Goal: Transaction & Acquisition: Obtain resource

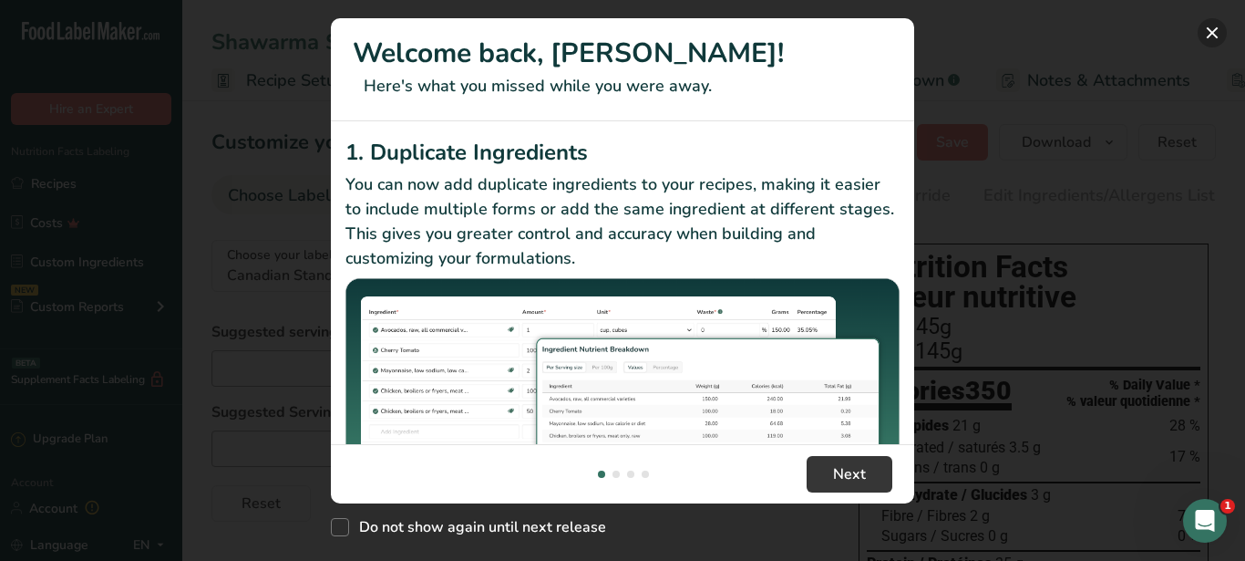
click at [1211, 27] on button "New Features" at bounding box center [1212, 32] width 29 height 29
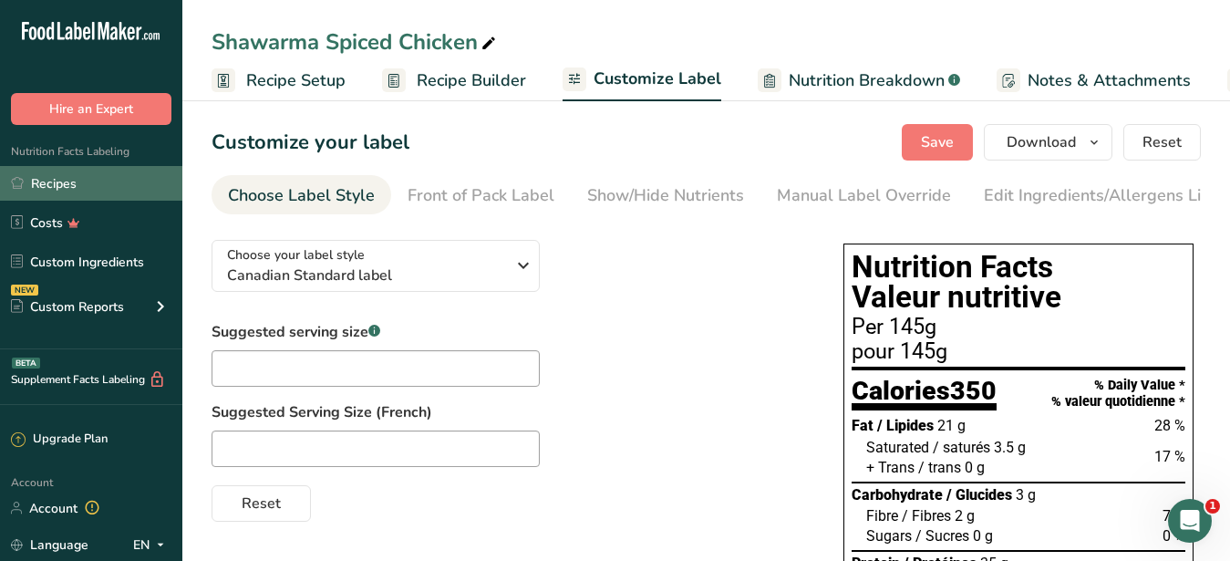
click at [60, 177] on link "Recipes" at bounding box center [91, 183] width 182 height 35
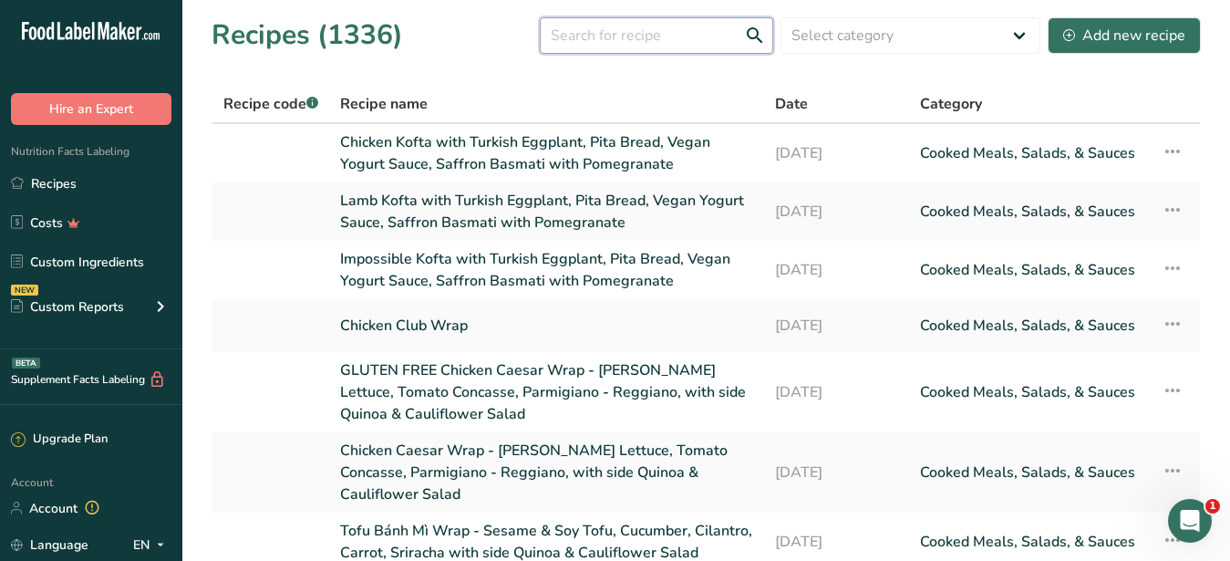
click at [609, 30] on input "text" at bounding box center [656, 35] width 233 height 36
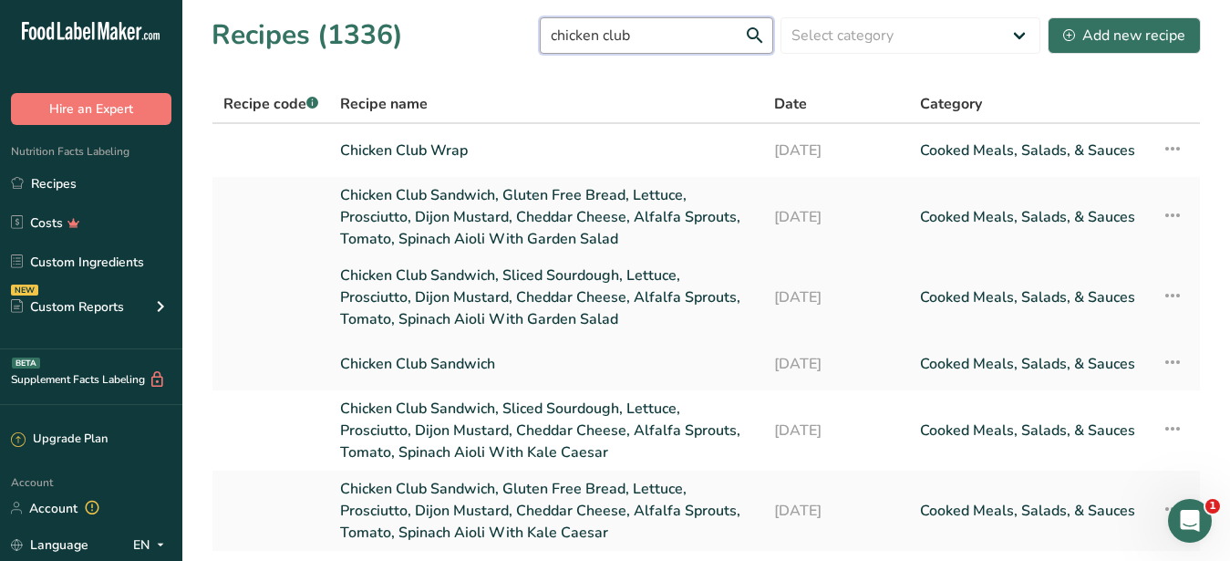
type input "chicken club"
click at [488, 264] on link "Chicken Club Sandwich, Sliced Sourdough, Lettuce, Prosciutto, Dijon Mustard, Ch…" at bounding box center [546, 297] width 412 height 66
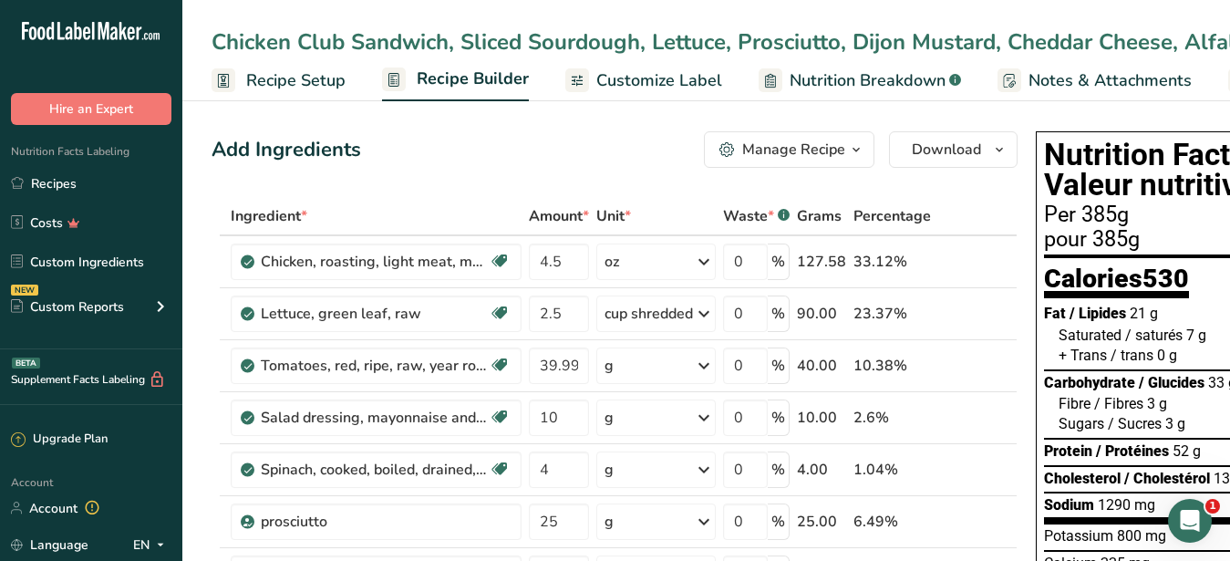
click at [781, 159] on div "Manage Recipe" at bounding box center [793, 150] width 103 height 22
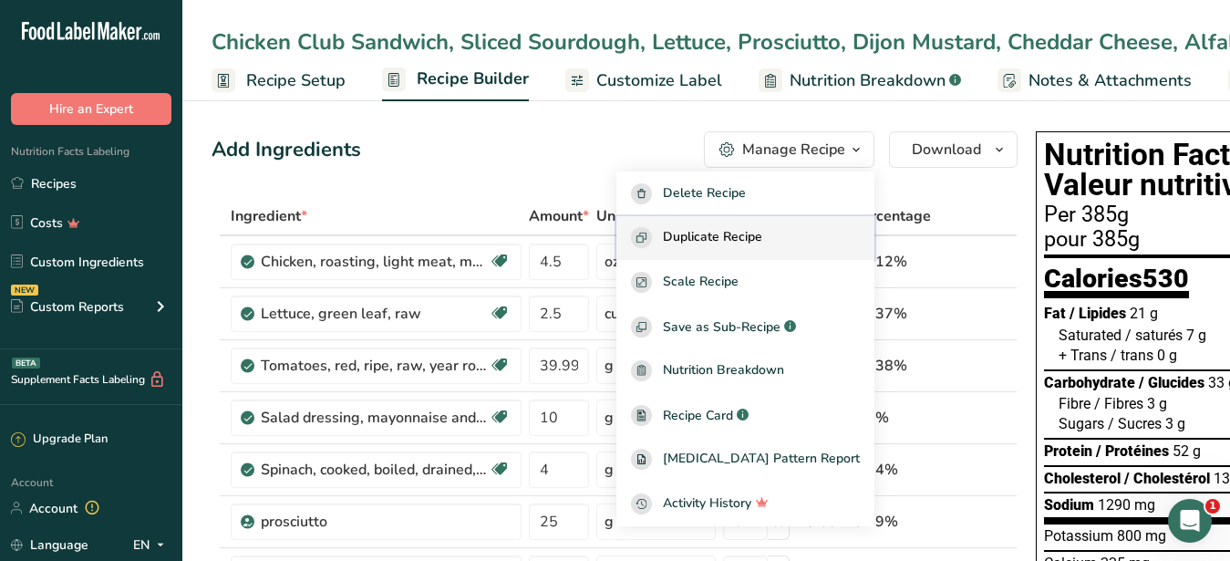
click at [733, 241] on span "Duplicate Recipe" at bounding box center [712, 237] width 99 height 21
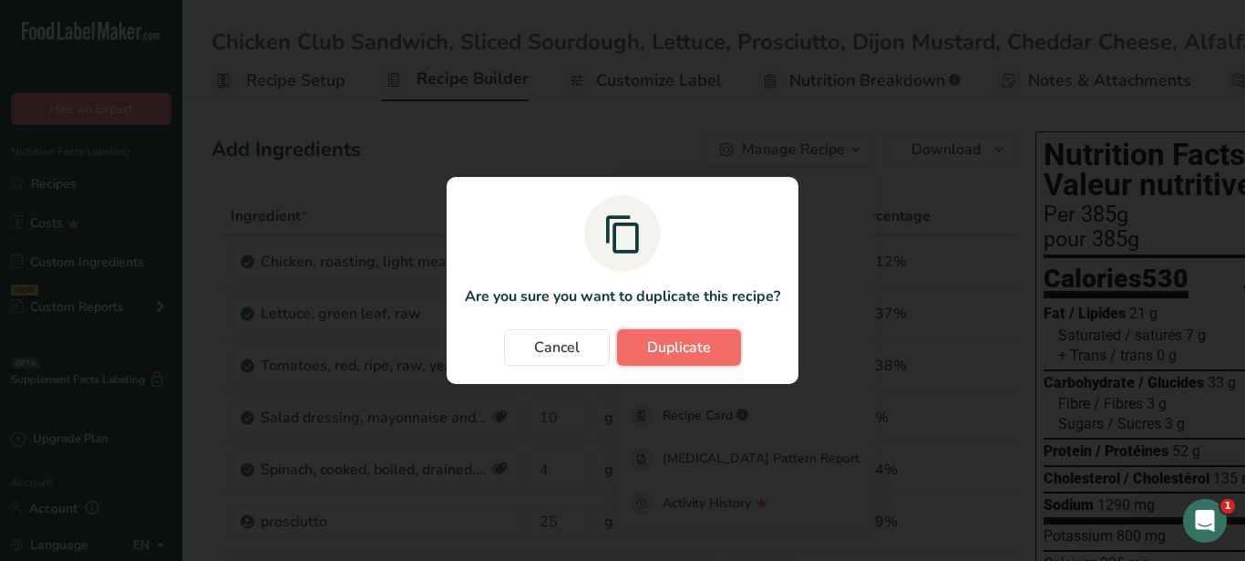
click at [683, 350] on span "Duplicate" at bounding box center [679, 347] width 64 height 22
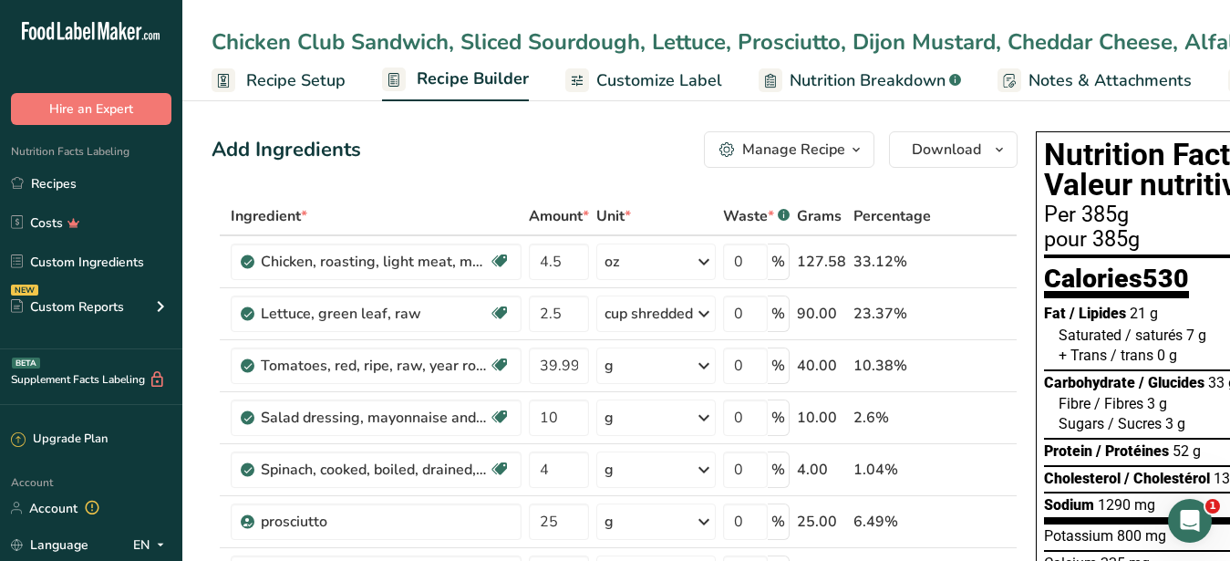
click at [613, 93] on span "Customize Label" at bounding box center [659, 80] width 126 height 25
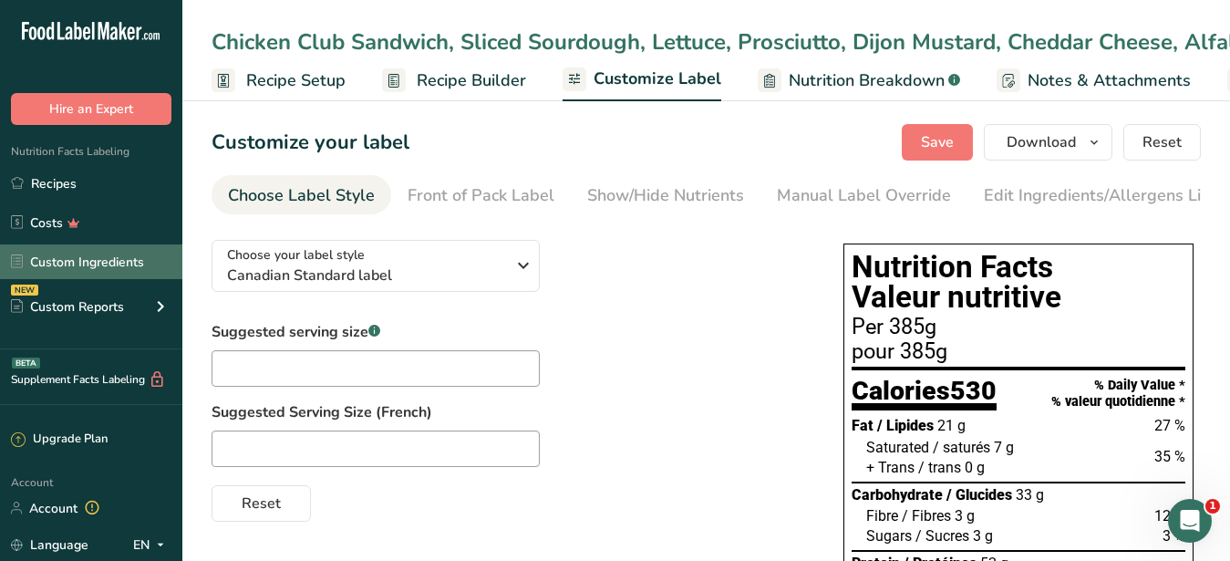
scroll to position [0, 190]
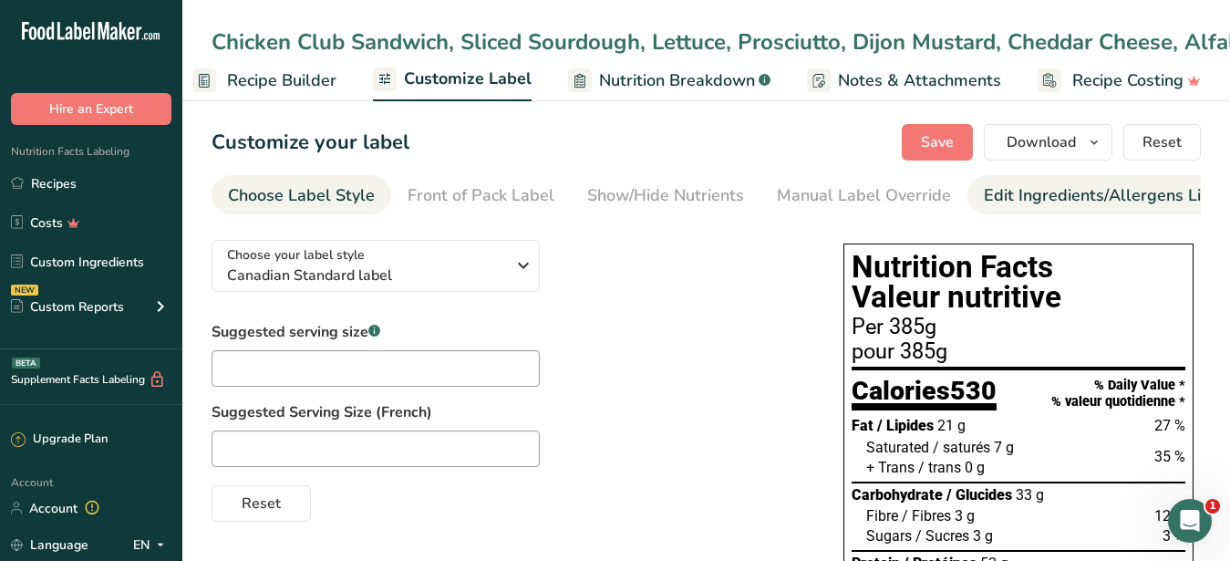
click at [1023, 198] on div "Edit Ingredients/Allergens List" at bounding box center [1099, 195] width 232 height 25
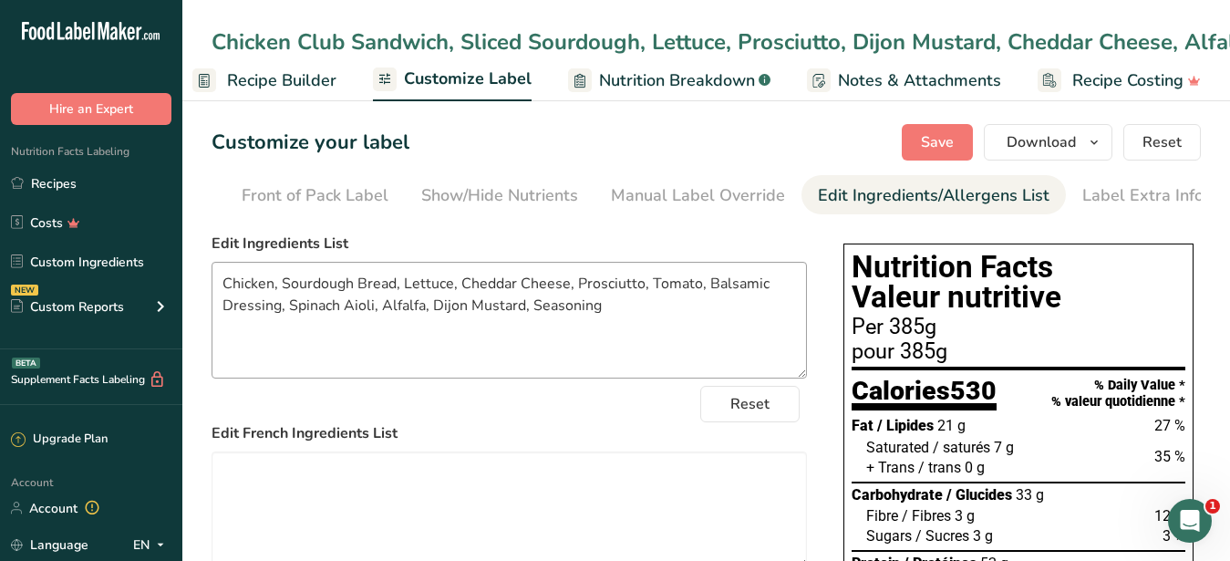
scroll to position [0, 167]
drag, startPoint x: 612, startPoint y: 315, endPoint x: 103, endPoint y: 269, distance: 511.6
click at [211, 269] on textarea "Chicken, Sourdough Bread, Lettuce, Cheddar Cheese, Prosciutto, Tomato, Balsamic…" at bounding box center [508, 320] width 595 height 117
click at [295, 294] on textarea "Chicken, Sourdough Bread, Lettuce, Cheddar Cheese, Prosciutto, Tomato, Balsamic…" at bounding box center [508, 320] width 595 height 117
drag, startPoint x: 283, startPoint y: 296, endPoint x: 393, endPoint y: 293, distance: 109.4
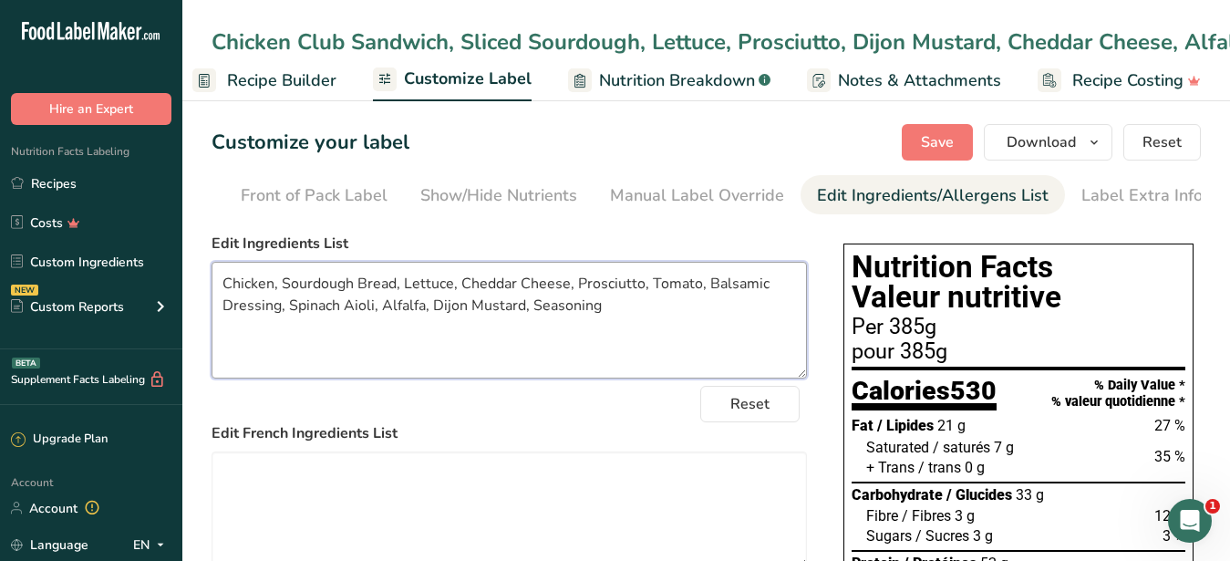
click at [393, 293] on textarea "Chicken, Sourdough Bread, Lettuce, Cheddar Cheese, Prosciutto, Tomato, Balsamic…" at bounding box center [508, 320] width 595 height 117
click at [371, 313] on textarea "Chicken, Tortilla, Lettuce, Cheddar Cheese, Prosciutto, Tomato, Balsamic Dressi…" at bounding box center [508, 320] width 595 height 117
click at [518, 332] on textarea "Chicken, Tortilla, Lettuce, Cheddar Cheese, Prosciutto, Tomato, Balsamic Dressi…" at bounding box center [508, 320] width 595 height 117
drag, startPoint x: 560, startPoint y: 312, endPoint x: 110, endPoint y: 291, distance: 449.8
click at [211, 291] on textarea "Chicken, Tortilla, Lettuce, Cheddar Cheese, Prosciutto, Tomato, Balsamic Dressi…" at bounding box center [508, 320] width 595 height 117
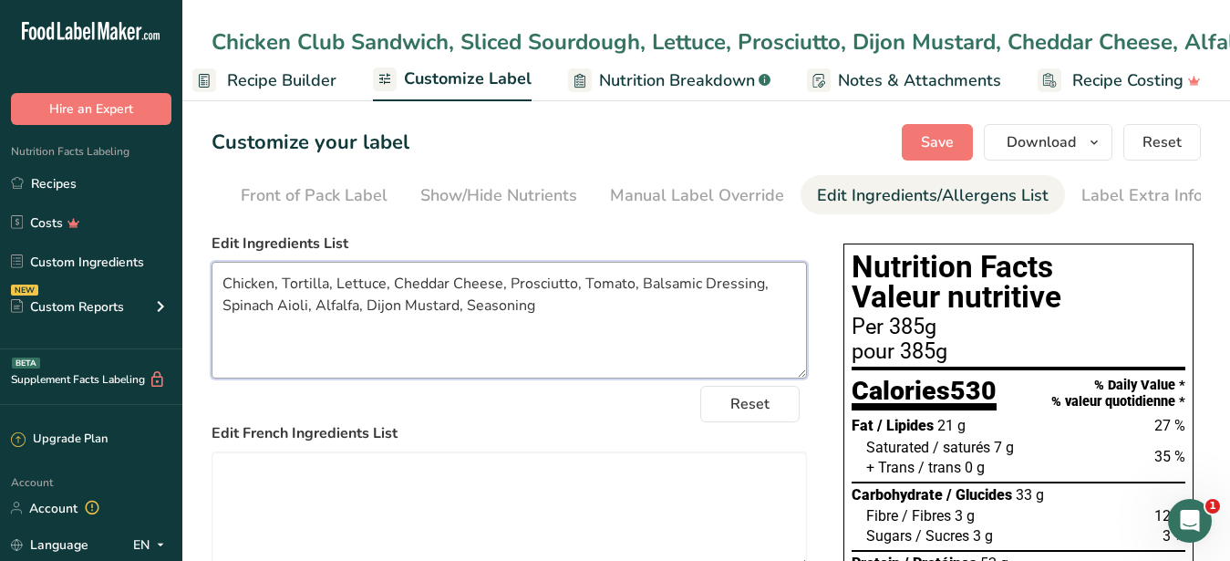
click at [734, 317] on textarea "Chicken, Tortilla, Lettuce, Cheddar Cheese, Prosciutto, Tomato, Balsamic Dressi…" at bounding box center [508, 320] width 595 height 117
drag, startPoint x: 689, startPoint y: 299, endPoint x: 635, endPoint y: 302, distance: 53.8
click at [635, 302] on textarea "Chicken, Tortilla, Lettuce, Cheddar Cheese, Prosciutto, Tomato, Balsamic Dressi…" at bounding box center [508, 320] width 595 height 117
click at [724, 285] on textarea "Chicken, Tortilla, Lettuce, Cheddar Cheese, Prosciutto, Tomato, Vinagrette Dres…" at bounding box center [508, 320] width 595 height 117
click at [468, 318] on textarea "Chicken, Tortilla, Lettuce, Cheddar Cheese, Prosciutto, Tomato, Vinaigrette Dre…" at bounding box center [508, 320] width 595 height 117
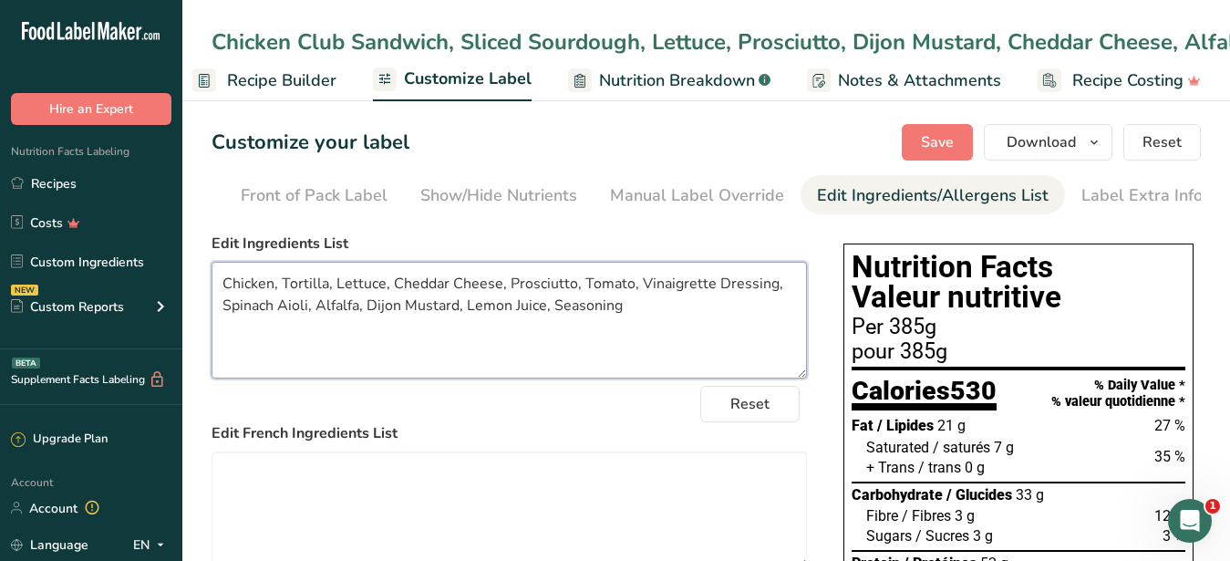
drag, startPoint x: 654, startPoint y: 316, endPoint x: 180, endPoint y: 250, distance: 478.6
click at [211, 262] on textarea "Chicken, Tortilla, Lettuce, Cheddar Cheese, Prosciutto, Tomato, Vinaigrette Dre…" at bounding box center [508, 320] width 595 height 117
type textarea "Chicken, Tortilla, Lettuce, Cheddar Cheese, Prosciutto, Tomato, Vinaigrette Dre…"
click at [228, 46] on div "Chicken Club Sandwich, Sliced Sourdough, Lettuce, Prosciutto, Dijon Mustard, Ch…" at bounding box center [1016, 42] width 1611 height 33
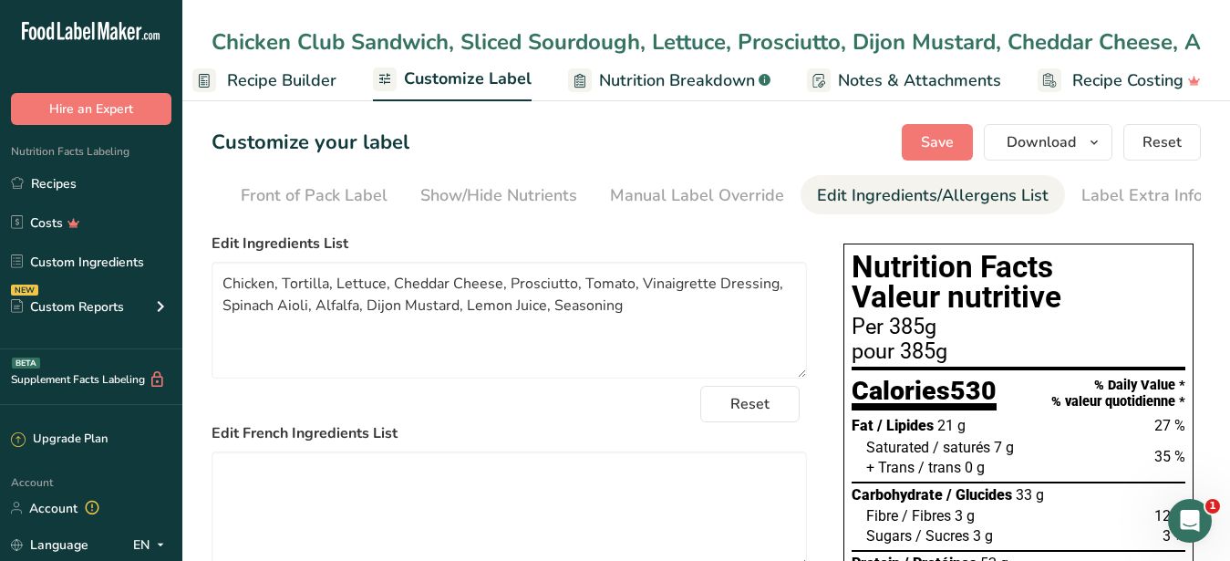
scroll to position [0, 602]
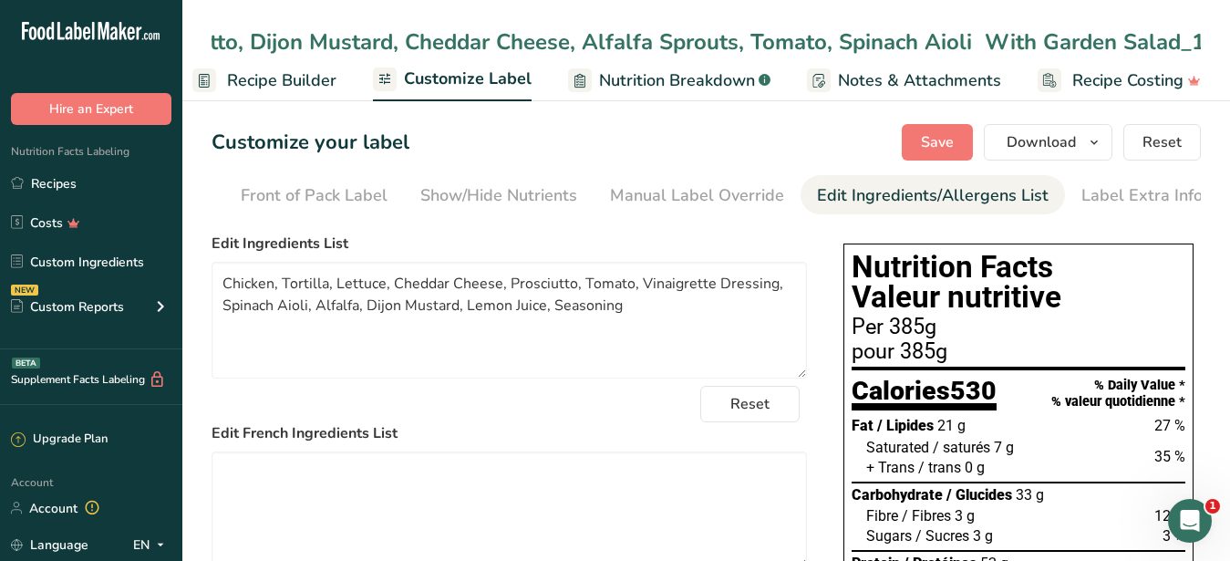
click at [346, 44] on input "Chicken Club Sandwich, Sliced Sourdough, Lettuce, Prosciutto, Dijon Mustard, Ch…" at bounding box center [705, 42] width 989 height 33
click at [1195, 41] on input "Chicken Club Sandwich, Sliced Sourdough, Lettuce, Prosciutto, Dijon Mustard, Ch…" at bounding box center [705, 42] width 989 height 33
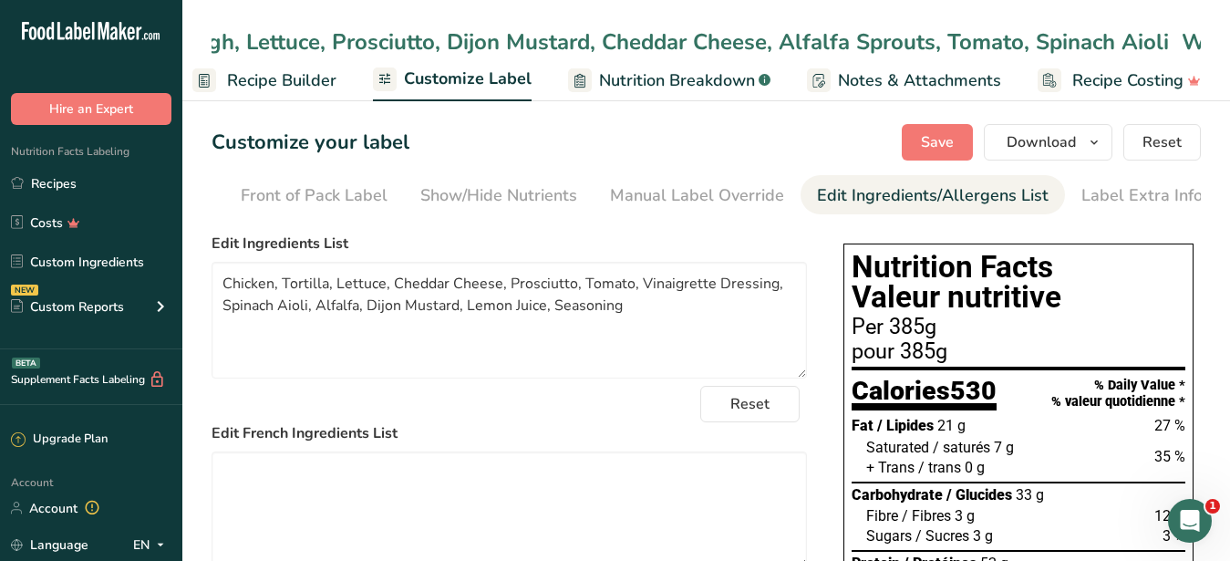
scroll to position [0, 0]
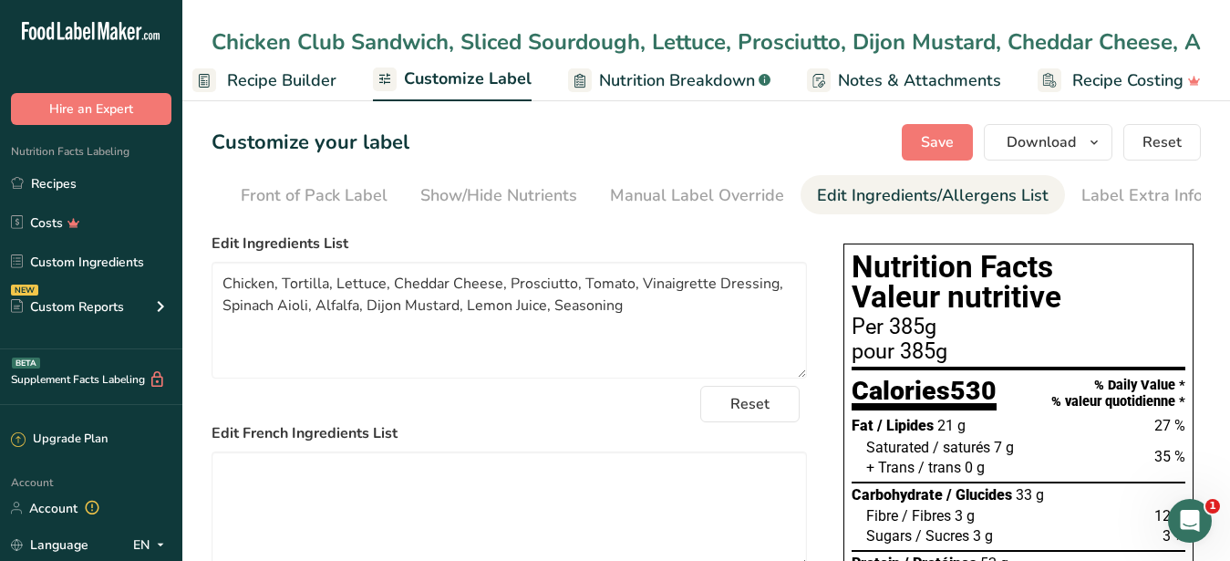
drag, startPoint x: 660, startPoint y: 53, endPoint x: 115, endPoint y: 25, distance: 545.8
click at [211, 26] on input "Chicken Club Sandwich, Sliced Sourdough, Lettuce, Prosciutto, Dijon Mustard, Ch…" at bounding box center [705, 42] width 989 height 33
click at [348, 46] on input "Chicken Club Sandwich, Sliced Sourdough, Lettuce, Prosciutto, Dijon Mustard, Ch…" at bounding box center [705, 42] width 989 height 33
drag, startPoint x: 446, startPoint y: 38, endPoint x: 356, endPoint y: 40, distance: 89.3
click at [356, 40] on input "Chicken Club Sandwich, Sliced Sourdough, Lettuce, Prosciutto, Dijon Mustard, Ch…" at bounding box center [705, 42] width 989 height 33
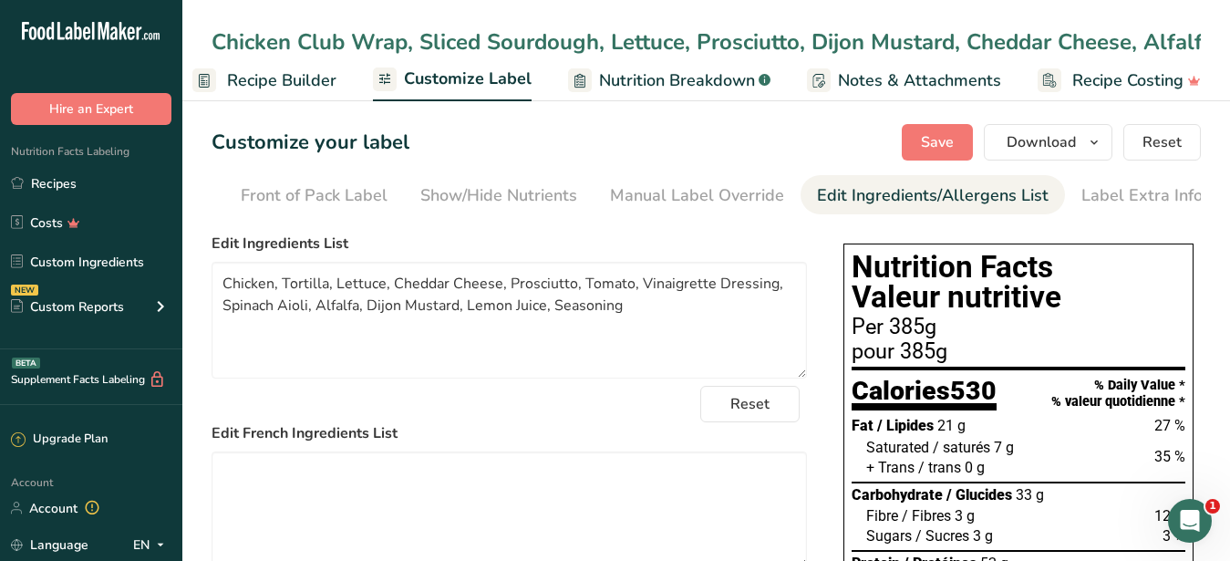
click at [364, 47] on input "Chicken Club Wrap, Sliced Sourdough, Lettuce, Prosciutto, Dijon Mustard, Chedda…" at bounding box center [705, 42] width 989 height 33
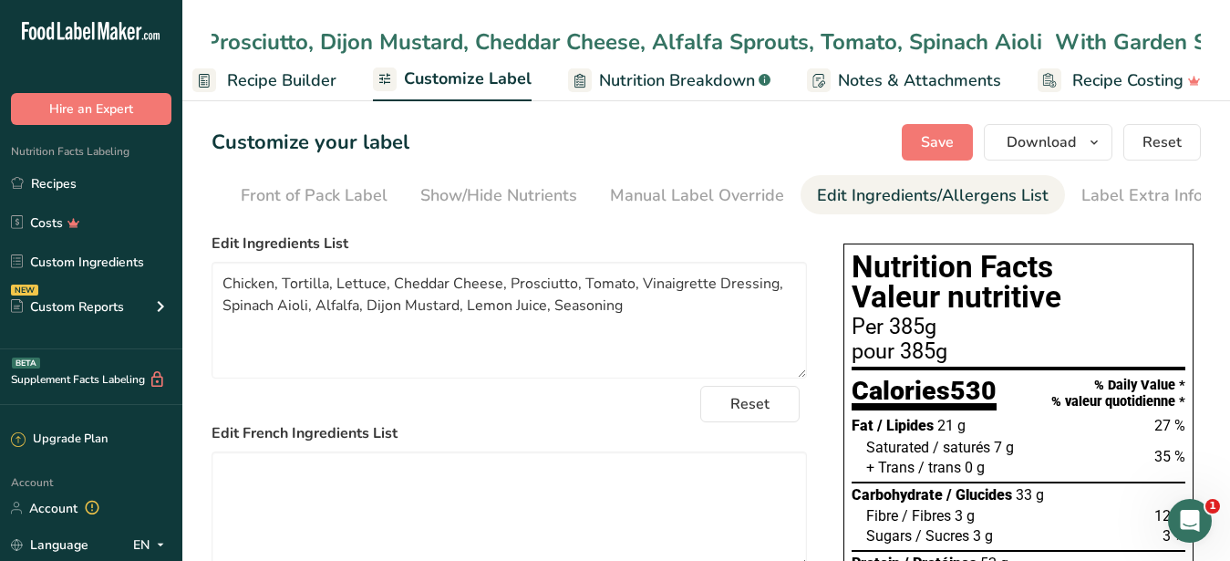
scroll to position [0, 536]
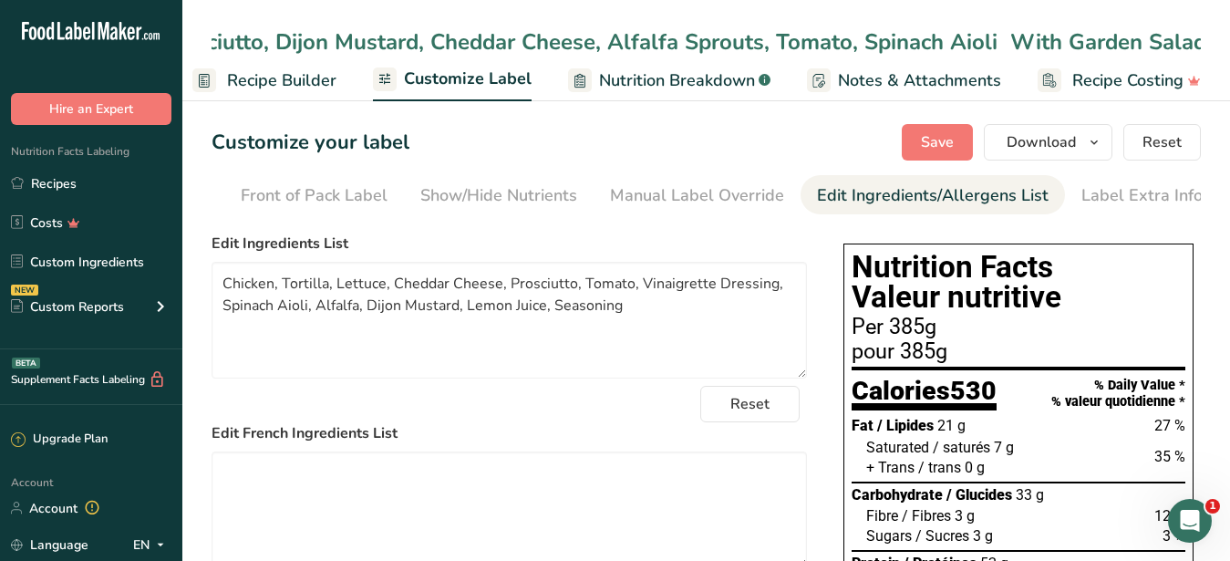
drag, startPoint x: 216, startPoint y: 43, endPoint x: 1207, endPoint y: 39, distance: 990.8
click at [1200, 39] on input "Chicken Club Wrap, Sliced Sourdough, Lettuce, Prosciutto, Dijon Mustard, Chedda…" at bounding box center [705, 42] width 989 height 33
type input "Chicken Club Wrap, Sliced Sourdough, Lettuce, Prosciutto, Dijon Mustard, Chedda…"
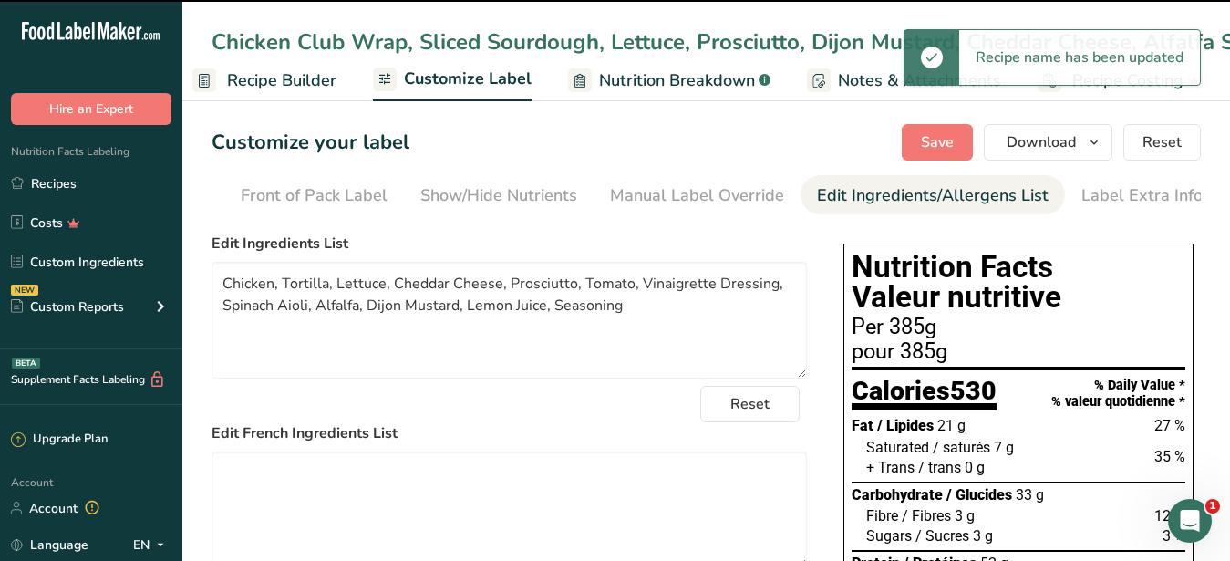
type textarea "Chicken, Sourdough Bread, Lettuce, Cheddar Cheese, Prosciutto, Tomato, Balsamic…"
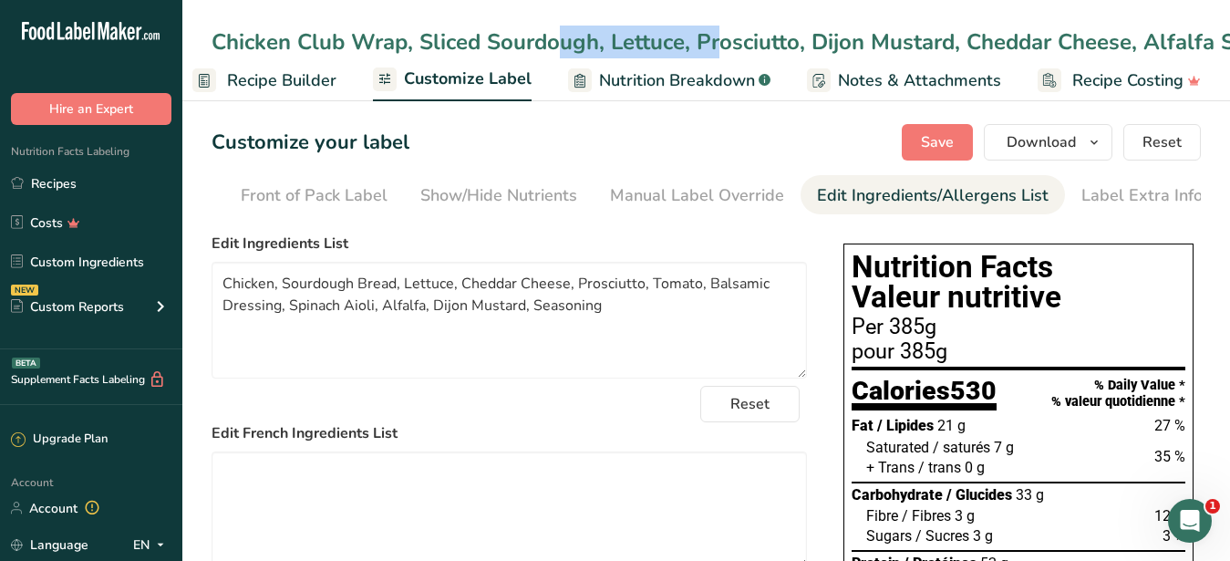
drag, startPoint x: 416, startPoint y: 41, endPoint x: 593, endPoint y: 42, distance: 177.7
click at [593, 42] on div "Chicken Club Wrap, Sliced Sourdough, Lettuce, Prosciutto, Dijon Mustard, Chedda…" at bounding box center [984, 42] width 1546 height 33
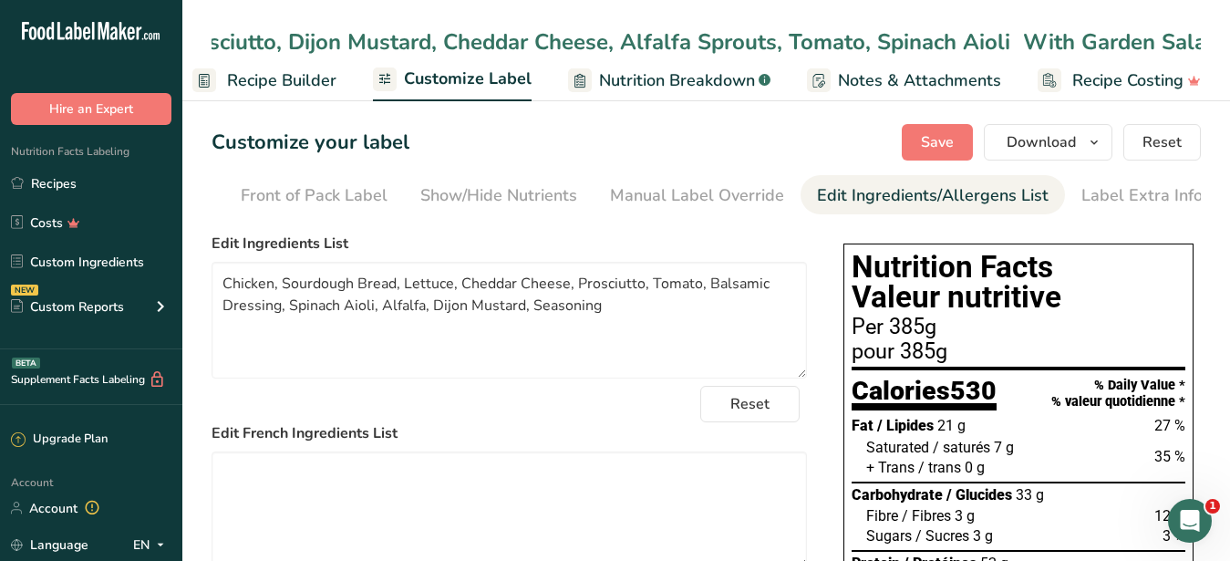
scroll to position [0, 0]
drag, startPoint x: 316, startPoint y: 45, endPoint x: -8, endPoint y: 15, distance: 325.9
click at [211, 26] on input "Chicken Club Wrap, Sliced Sourdough, Lettuce, Prosciutto, Dijon Mustard, Chedda…" at bounding box center [705, 42] width 989 height 33
click at [623, 52] on input "Chicken Club Wrap, Sliced Sourdough, Lettuce, Prosciutto, Dijon Mustard, Chedda…" at bounding box center [705, 42] width 989 height 33
click at [603, 43] on input "Chicken Club Wrap, Sliced Sourdough, Lettuce, Prosciutto, Dijon Mustard, Chedda…" at bounding box center [705, 42] width 989 height 33
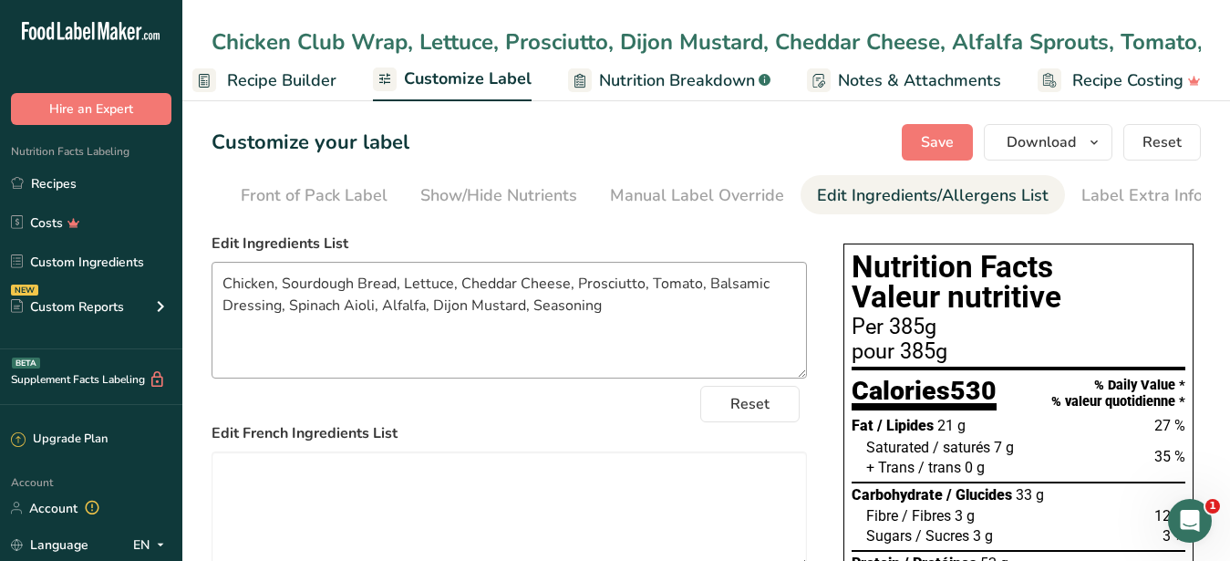
type input "Chicken Club Wrap, Lettuce, Prosciutto, Dijon Mustard, Cheddar Cheese, Alfalfa …"
click at [440, 344] on textarea "Chicken, Sourdough Bread, Lettuce, Cheddar Cheese, Prosciutto, Tomato, Balsamic…" at bounding box center [508, 320] width 595 height 117
click at [261, 91] on span "Recipe Builder" at bounding box center [281, 80] width 109 height 25
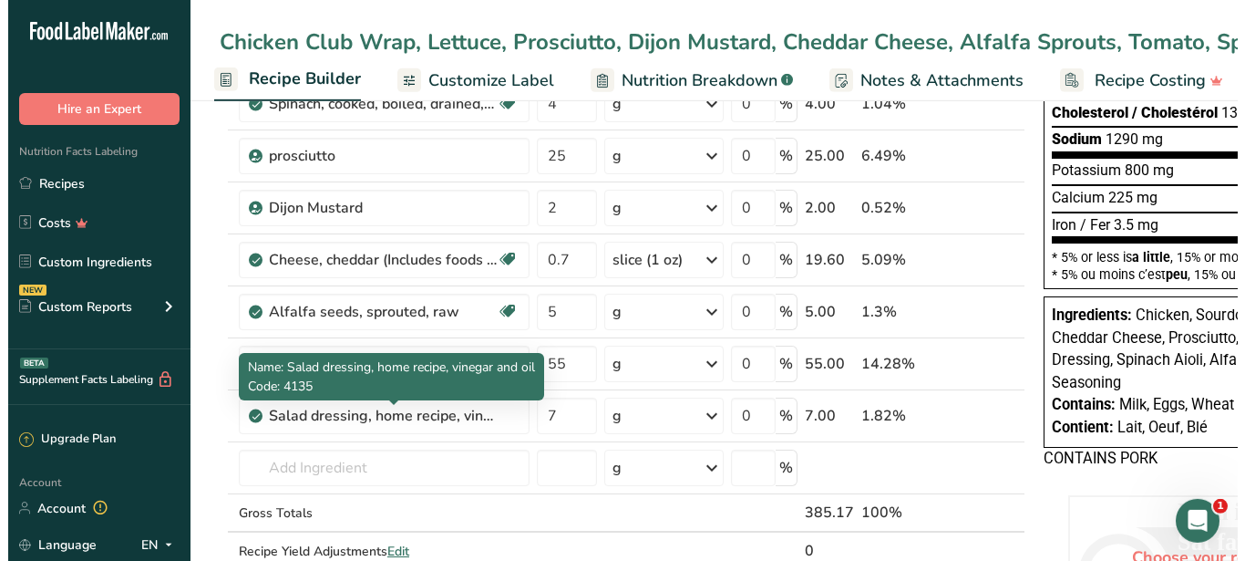
scroll to position [372, 0]
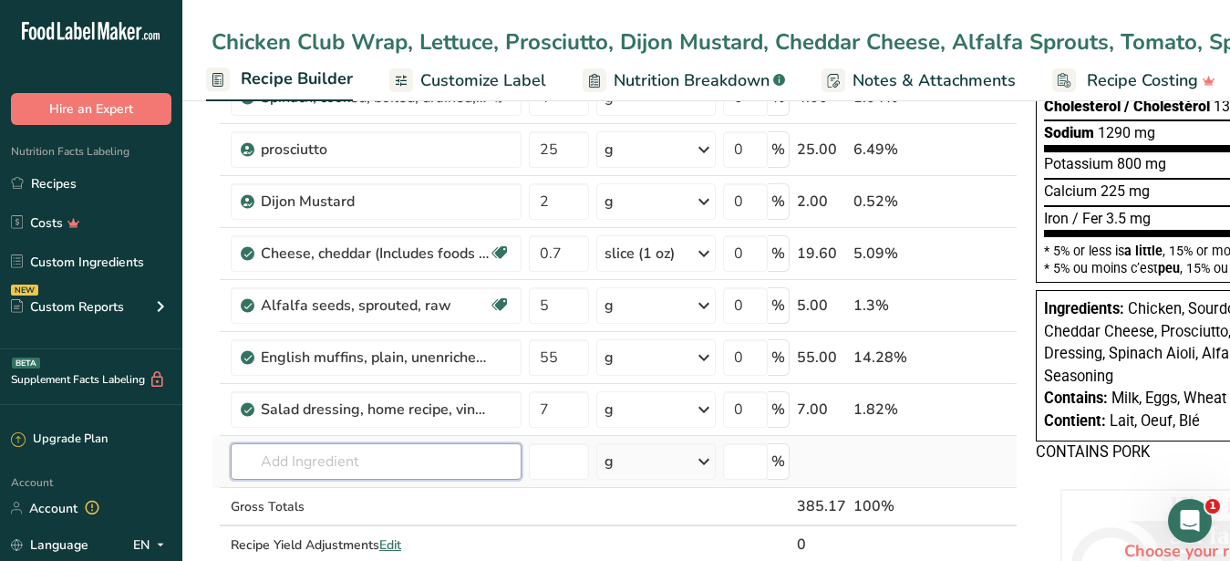
click at [284, 461] on input "text" at bounding box center [376, 461] width 291 height 36
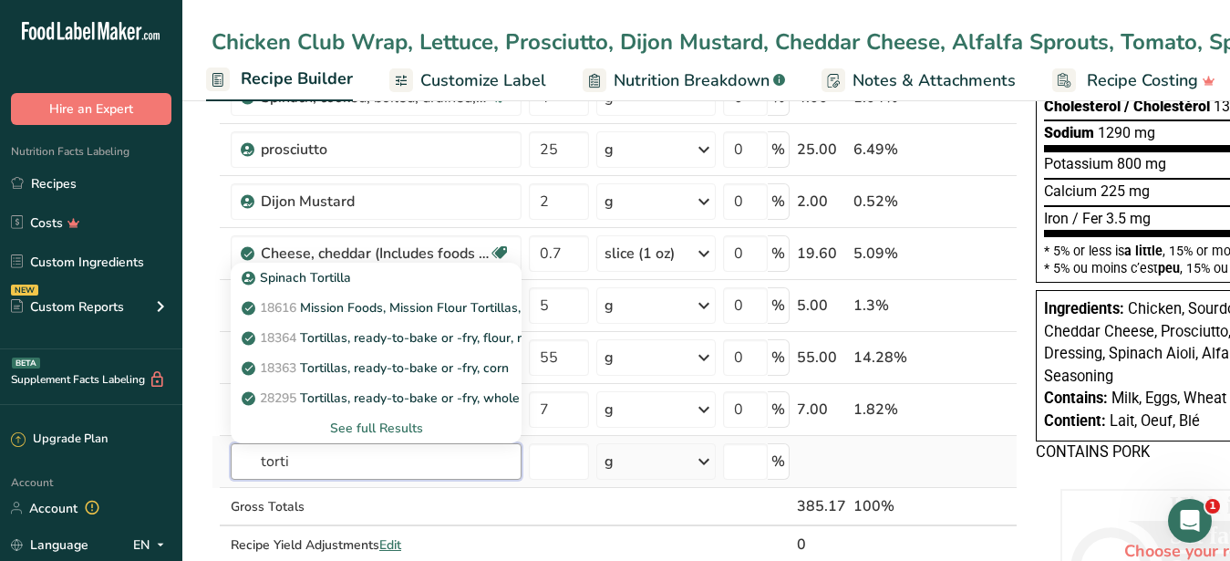
type input "torti"
click at [376, 423] on div "See full Results" at bounding box center [376, 427] width 262 height 19
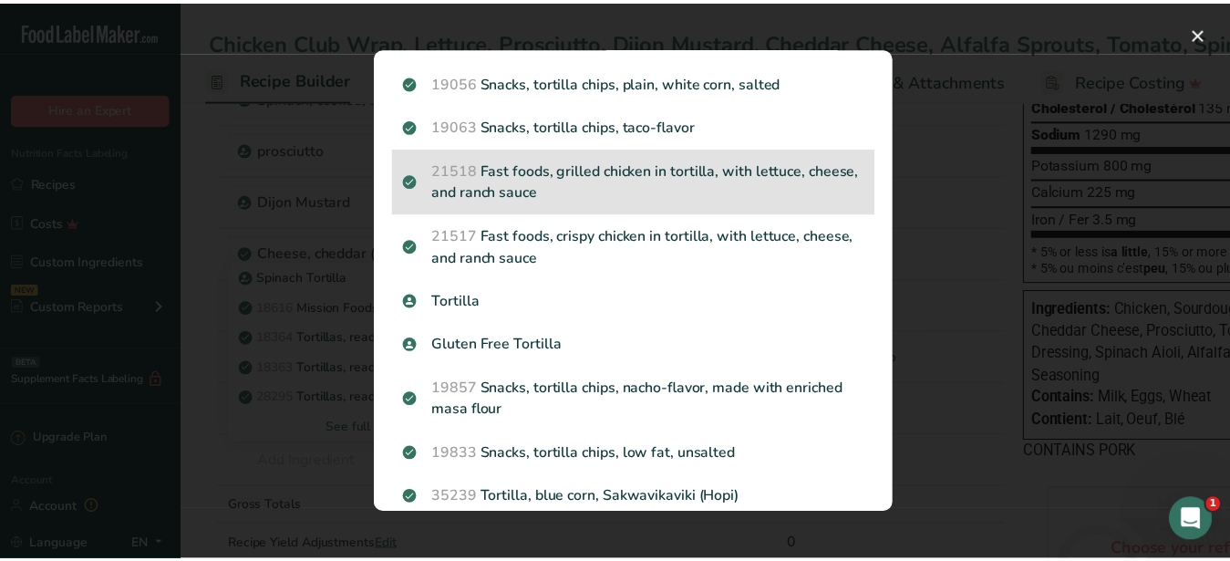
scroll to position [722, 0]
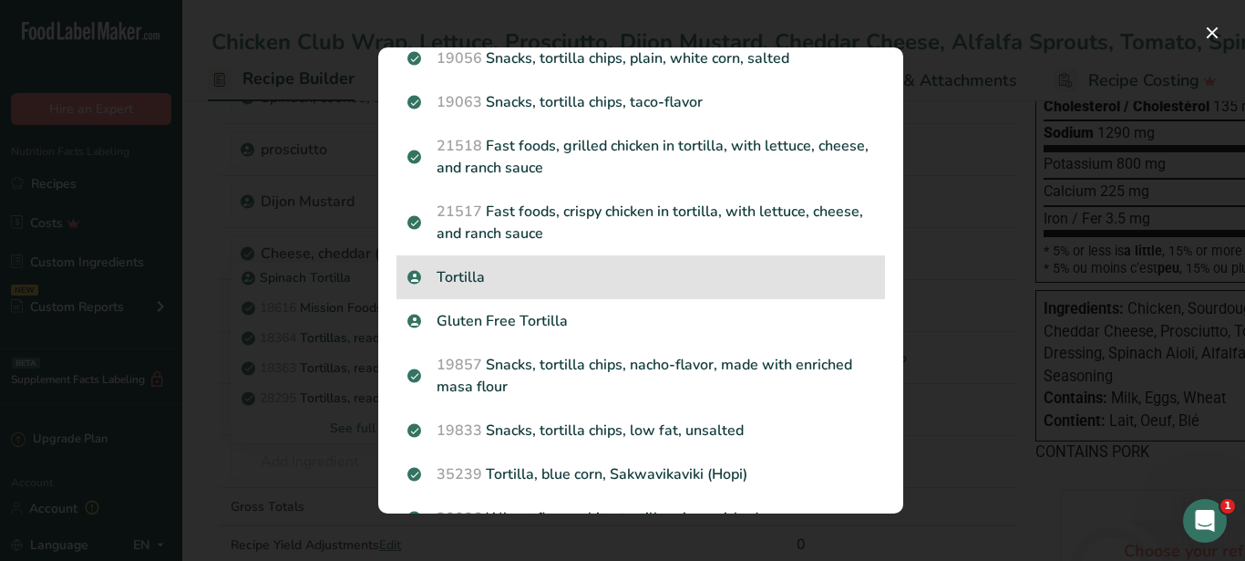
click at [464, 288] on p "Tortilla" at bounding box center [640, 277] width 467 height 22
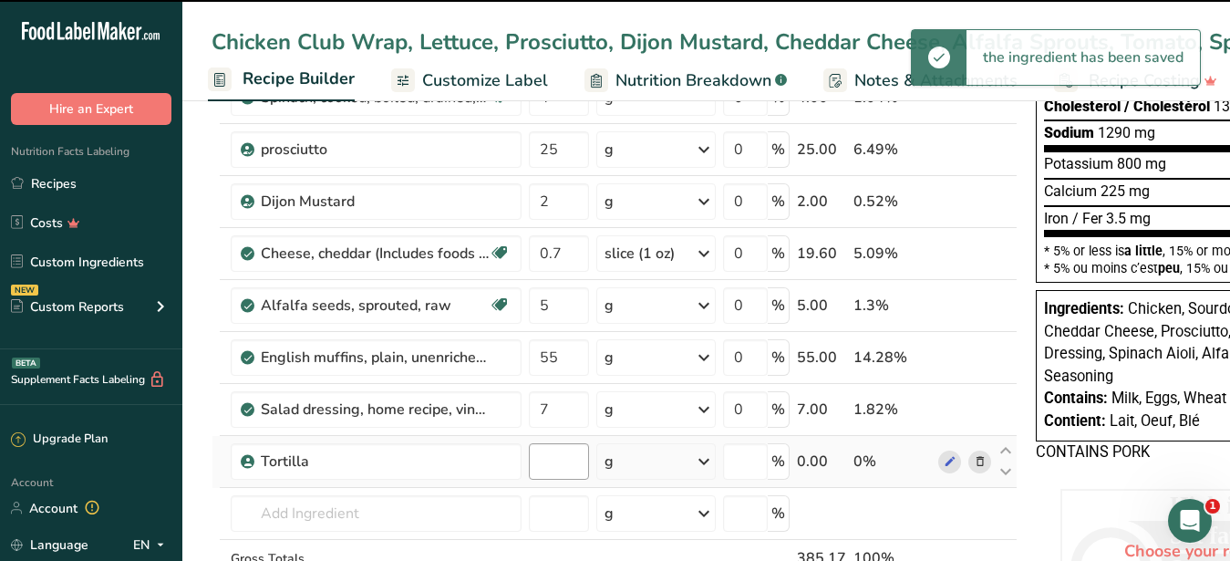
type input "0"
drag, startPoint x: 553, startPoint y: 458, endPoint x: 536, endPoint y: 464, distance: 18.5
click at [536, 464] on input "0" at bounding box center [559, 461] width 60 height 36
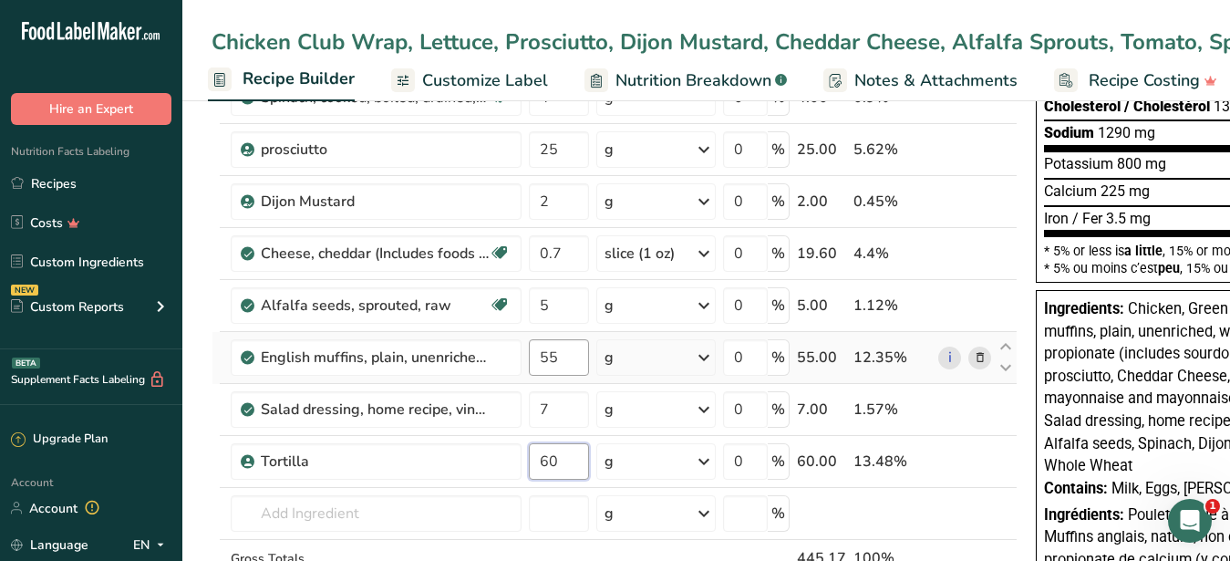
type input "60"
click at [575, 362] on input "55" at bounding box center [559, 357] width 60 height 36
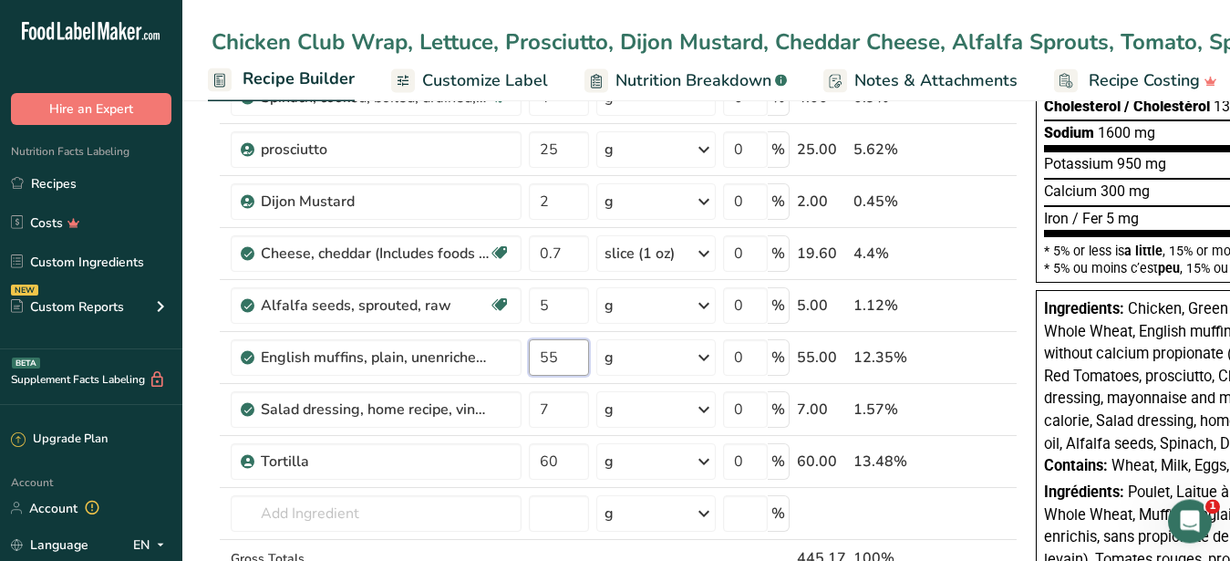
scroll to position [465, 0]
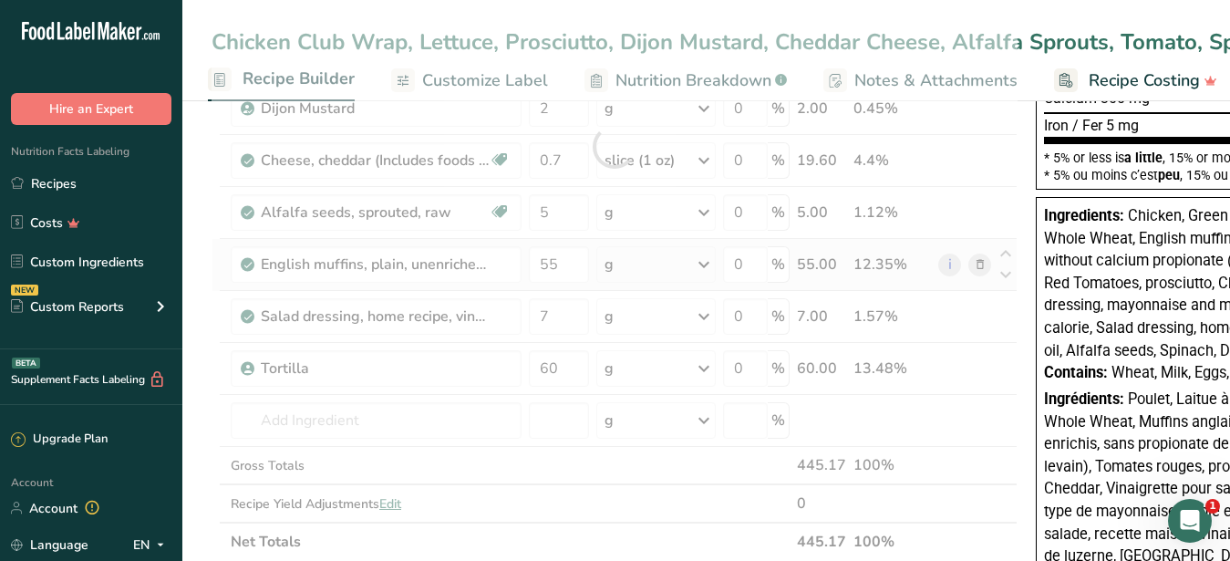
click at [978, 263] on div "Ingredient * Amount * Unit * Waste * .a-a{fill:#347362;}.b-a{fill:#fff;} Grams …" at bounding box center [614, 146] width 806 height 829
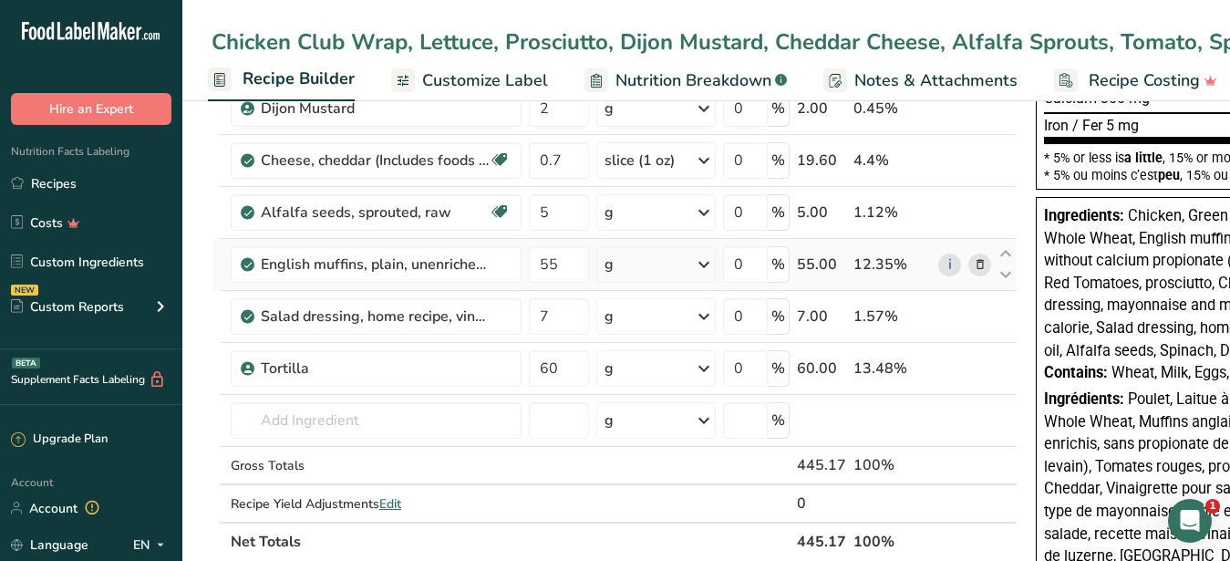
click at [981, 266] on icon at bounding box center [979, 264] width 13 height 19
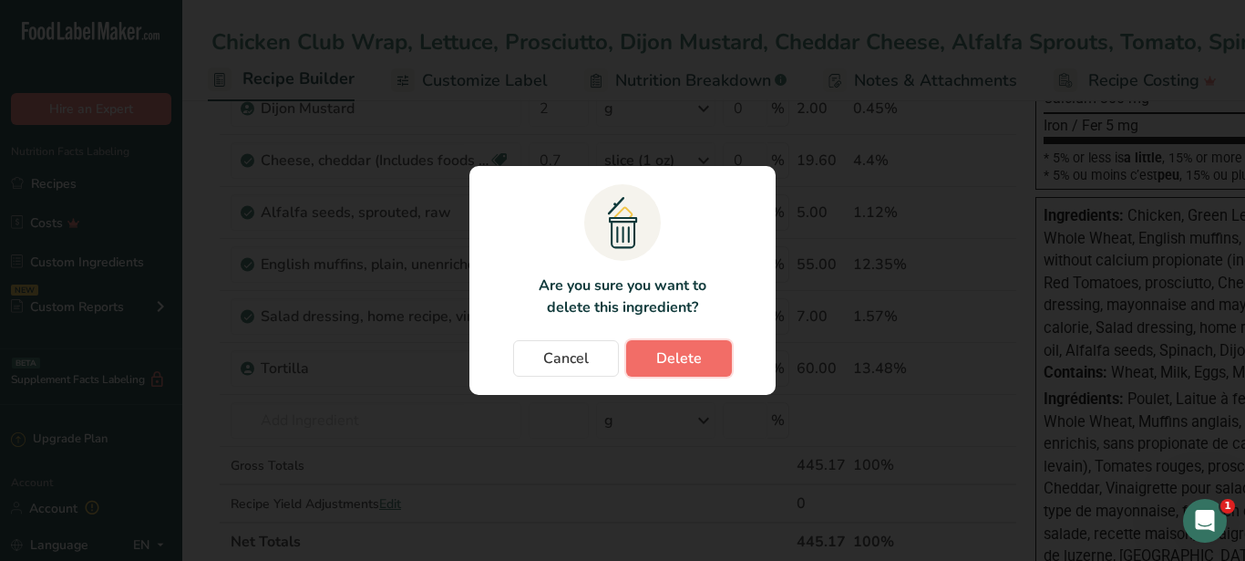
click at [684, 357] on span "Delete" at bounding box center [679, 358] width 46 height 22
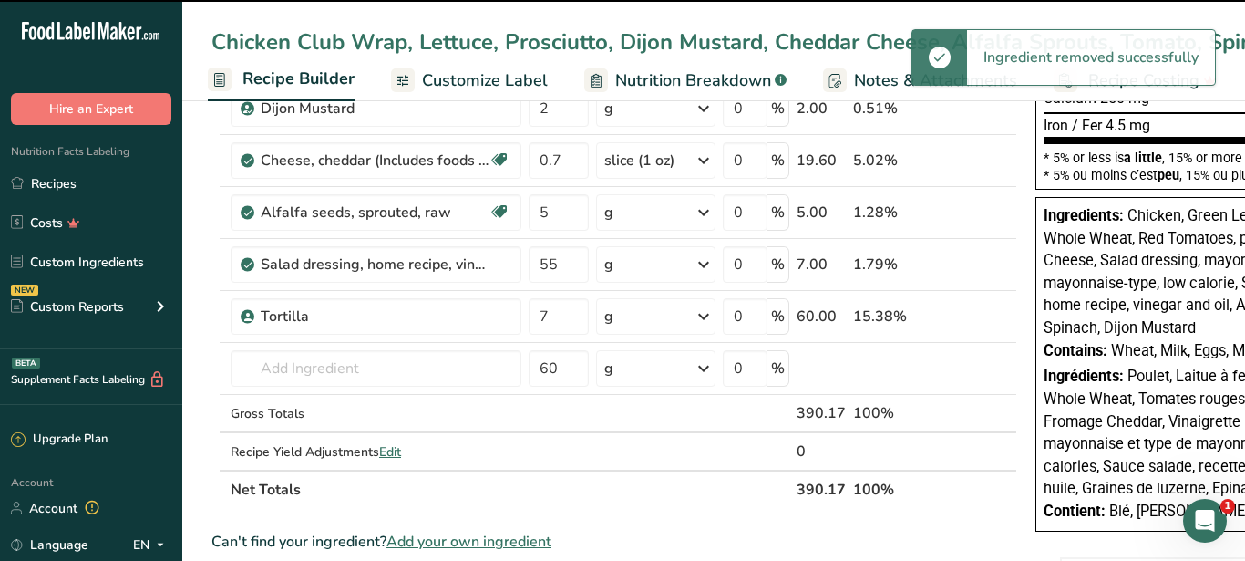
type input "7"
type input "60"
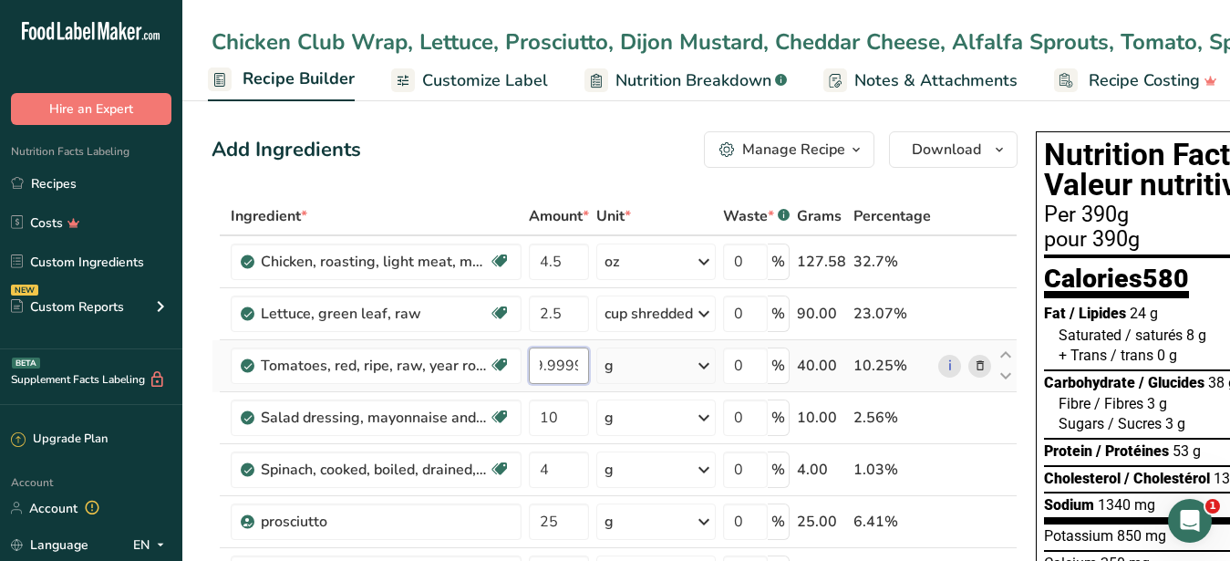
scroll to position [0, 33]
drag, startPoint x: 538, startPoint y: 367, endPoint x: 593, endPoint y: 365, distance: 55.7
click at [589, 365] on input "39.999995" at bounding box center [559, 365] width 60 height 36
type input "35"
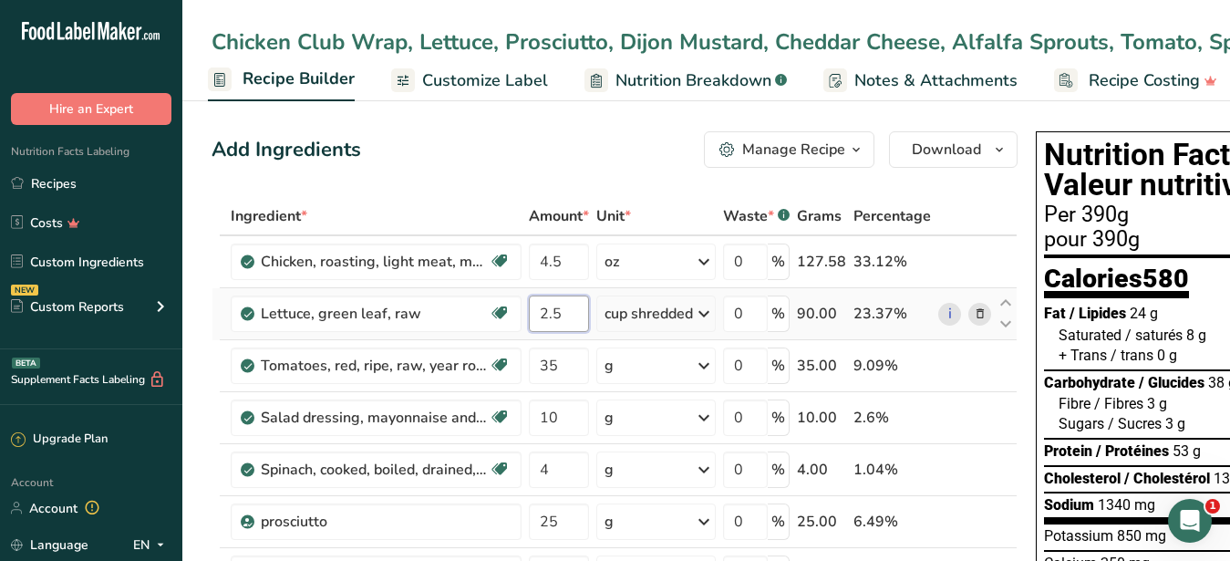
click at [574, 319] on input "2.5" at bounding box center [559, 313] width 60 height 36
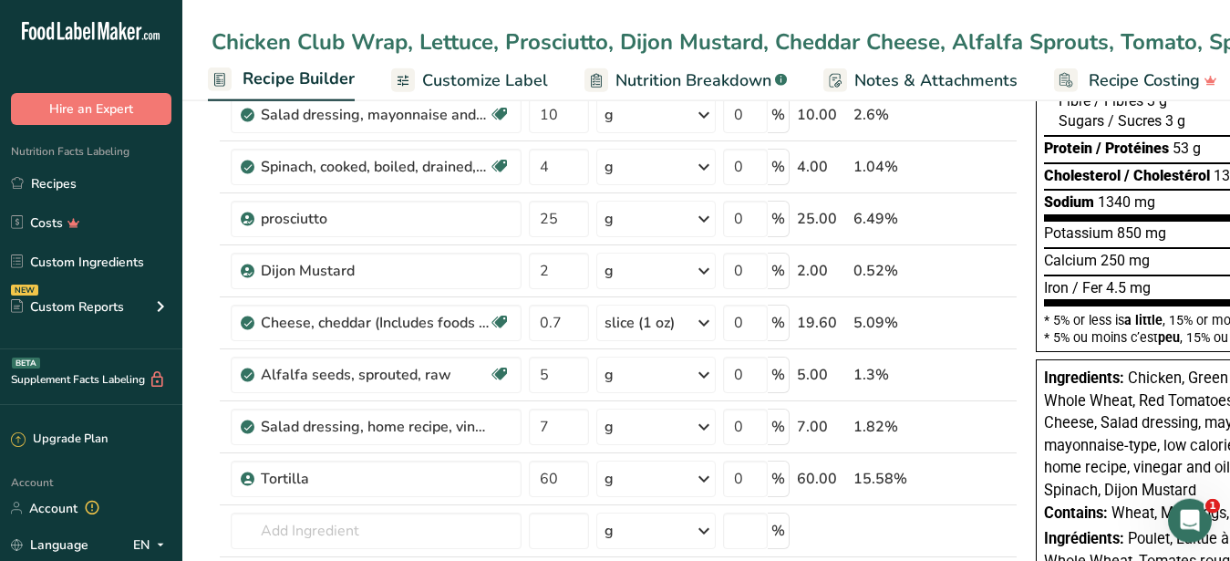
scroll to position [372, 0]
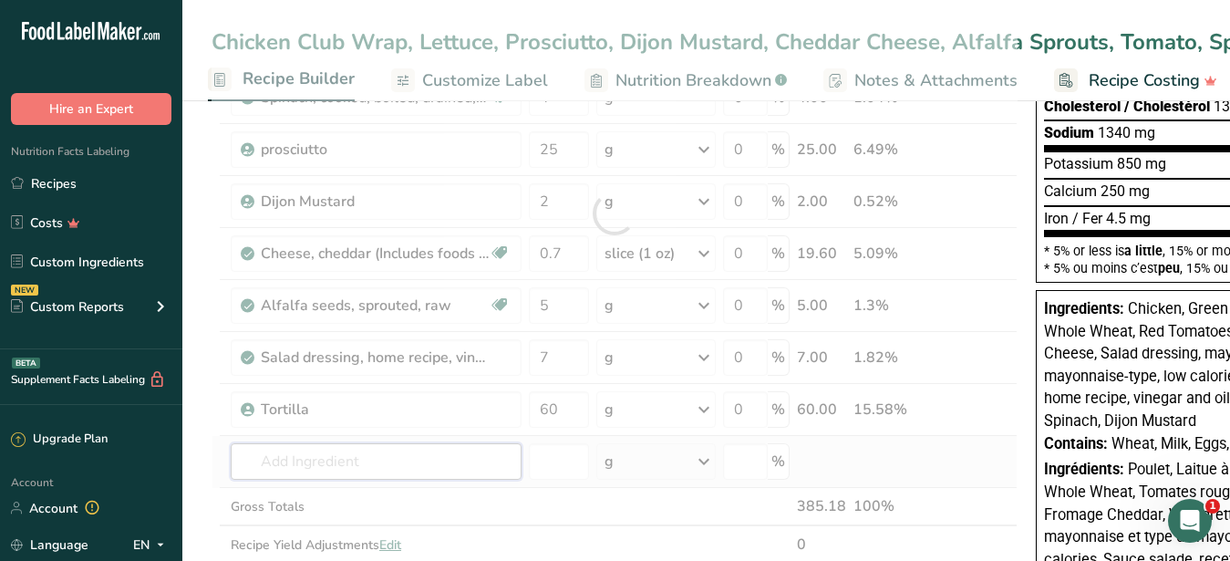
click at [288, 458] on input "text" at bounding box center [376, 461] width 291 height 36
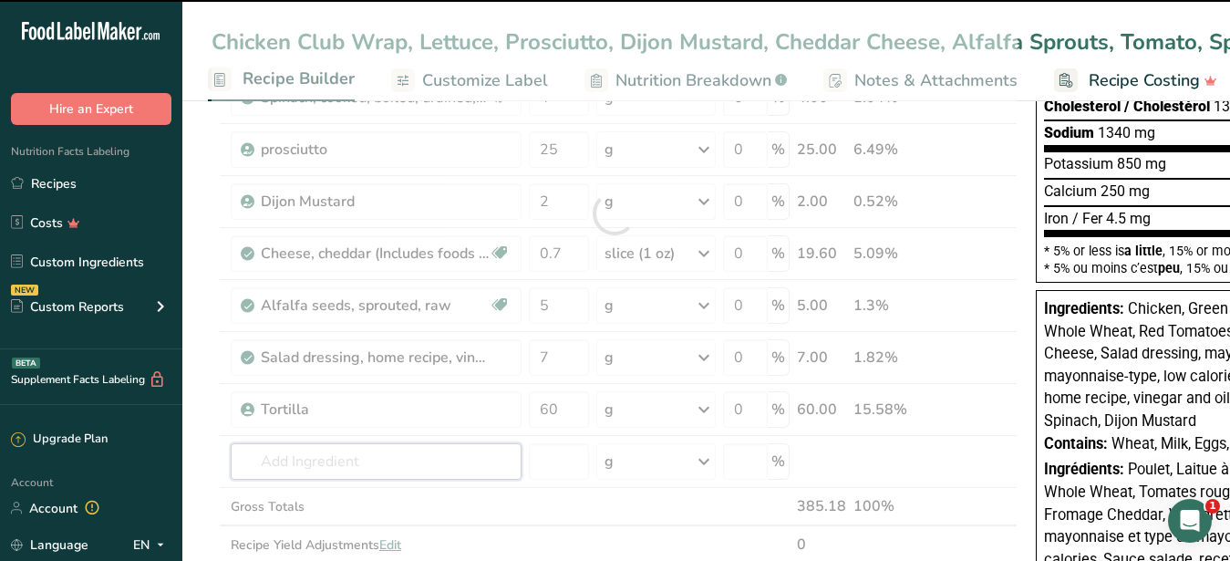
type input "c"
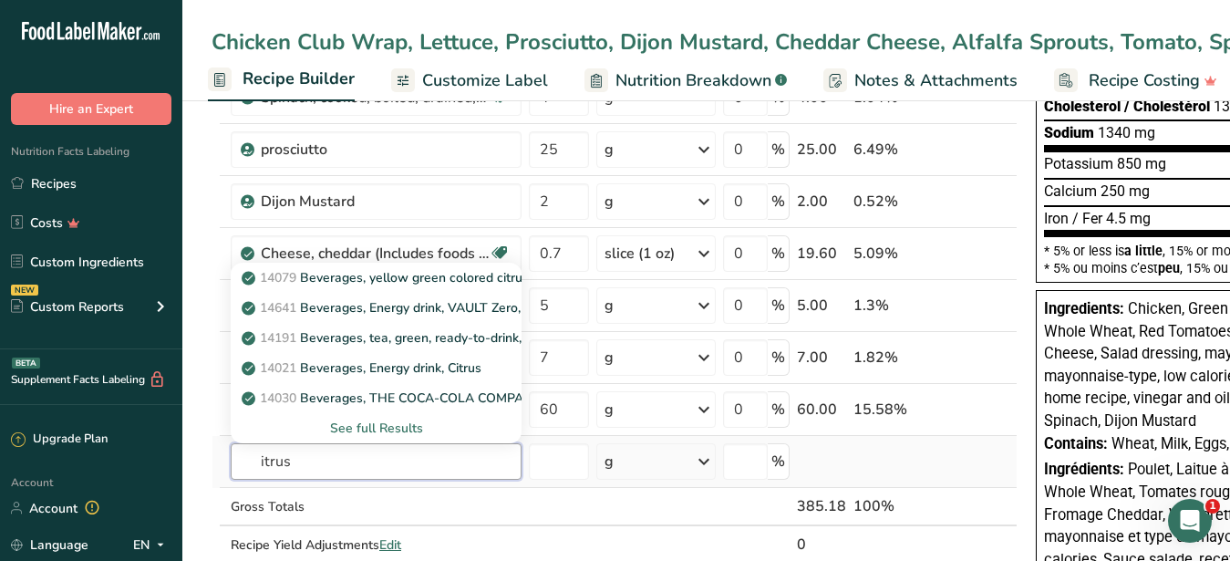
click at [261, 460] on input "itrus" at bounding box center [376, 461] width 291 height 36
drag, startPoint x: 324, startPoint y: 458, endPoint x: 180, endPoint y: 447, distance: 143.6
click at [231, 447] on input "citrus" at bounding box center [376, 461] width 291 height 36
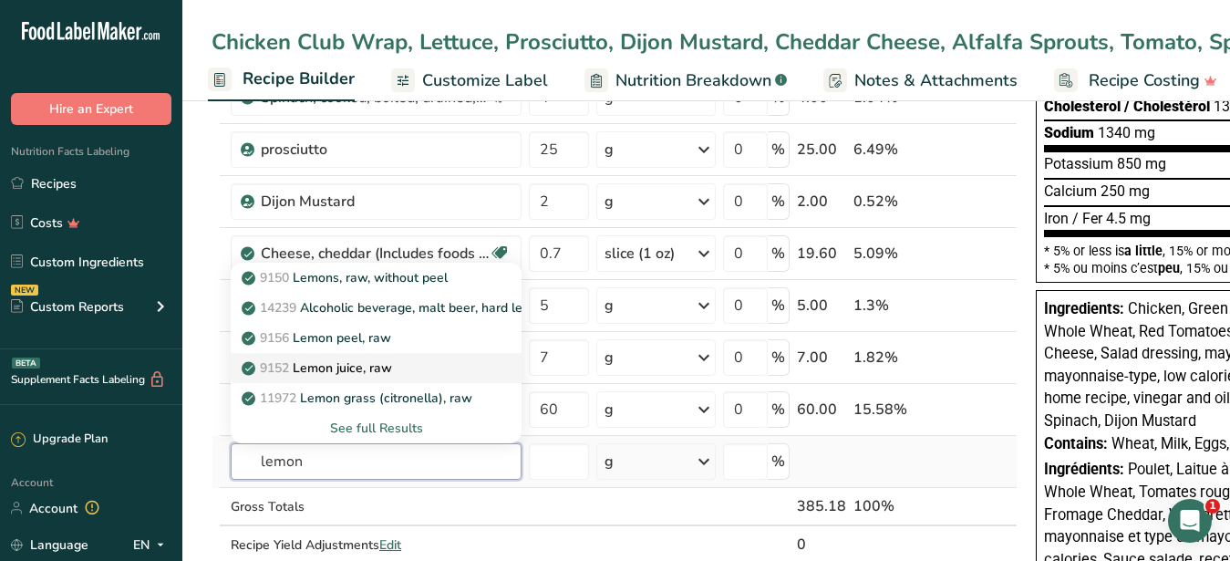
type input "lemon"
click at [366, 373] on p "9152 Lemon juice, raw" at bounding box center [318, 367] width 147 height 19
type input "Lemon juice, raw"
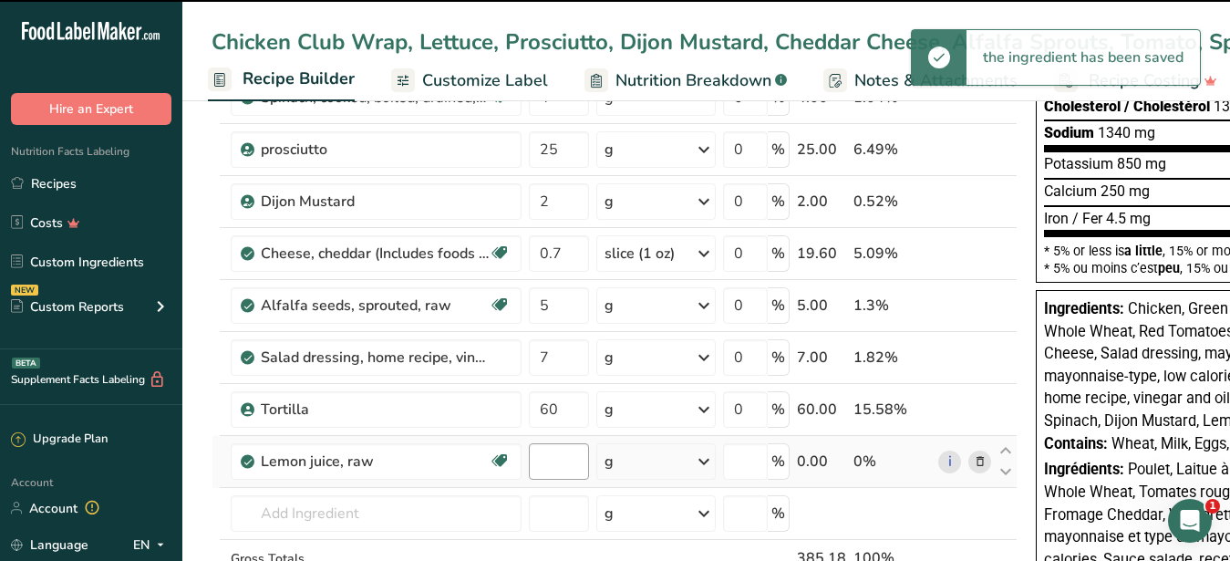
type input "0"
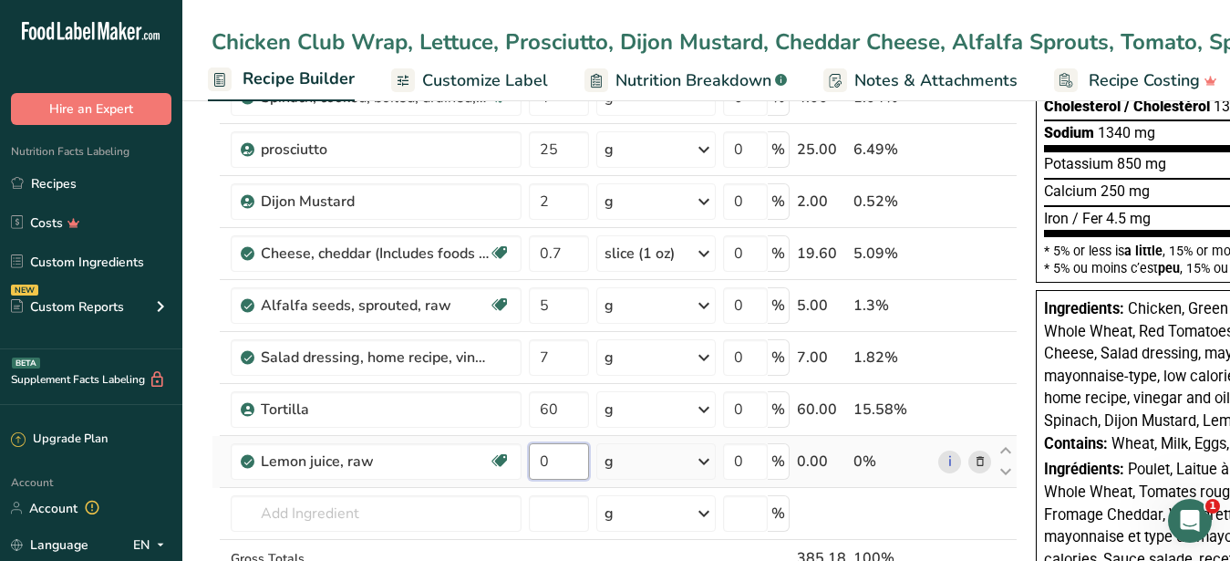
drag, startPoint x: 546, startPoint y: 464, endPoint x: 534, endPoint y: 466, distance: 12.0
click at [534, 466] on input "0" at bounding box center [559, 461] width 60 height 36
type input "2"
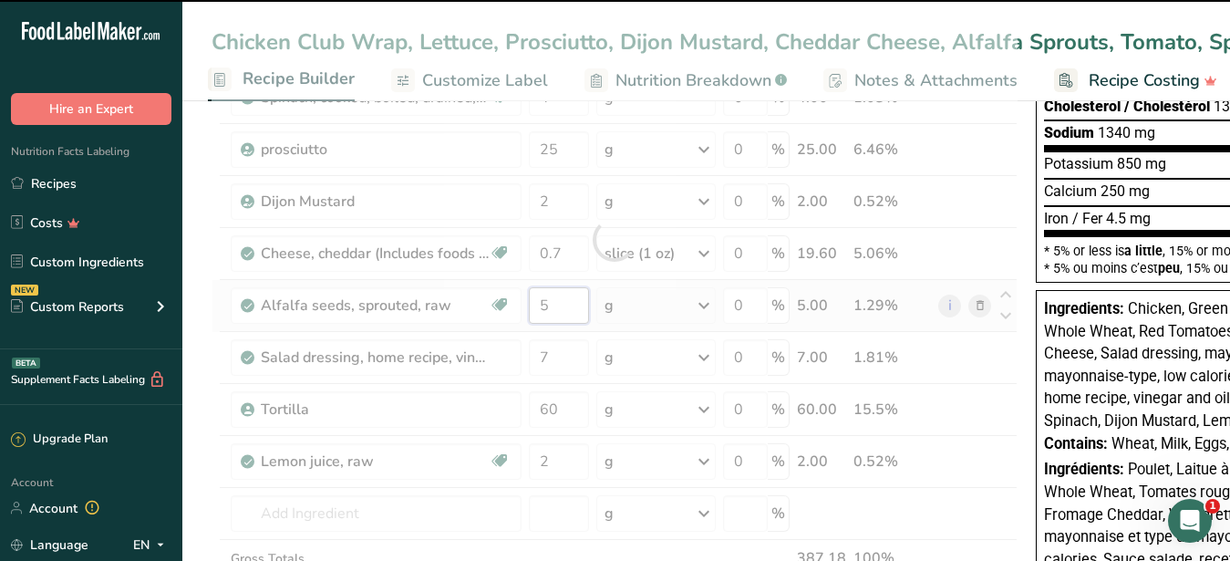
drag, startPoint x: 562, startPoint y: 312, endPoint x: 536, endPoint y: 308, distance: 26.7
click at [536, 308] on input "5" at bounding box center [559, 305] width 60 height 36
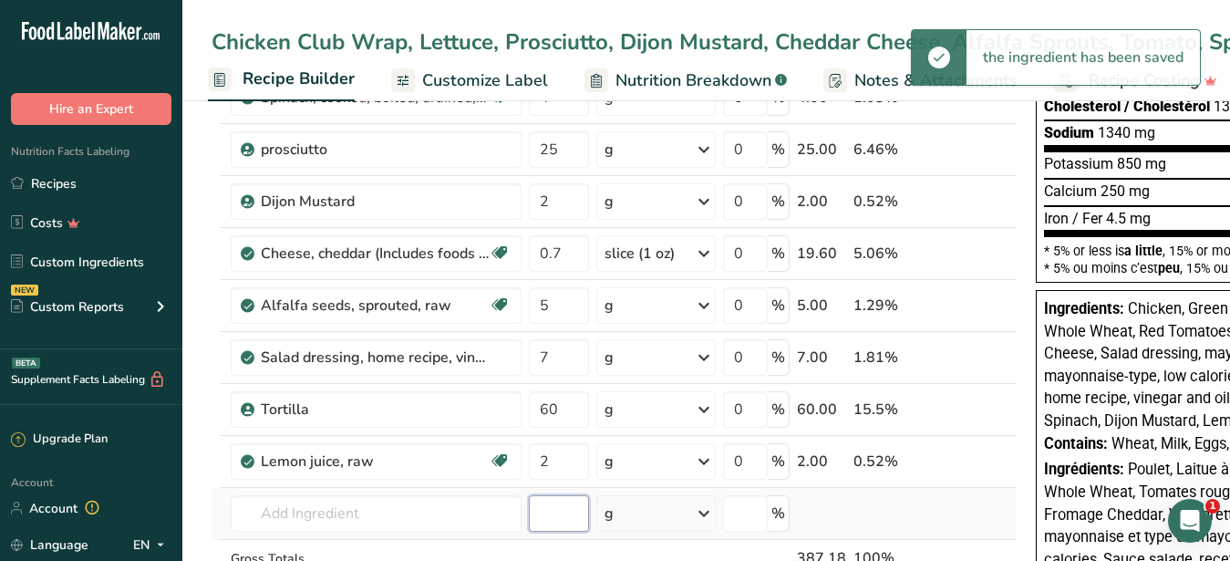
click at [554, 511] on input "number" at bounding box center [559, 513] width 60 height 36
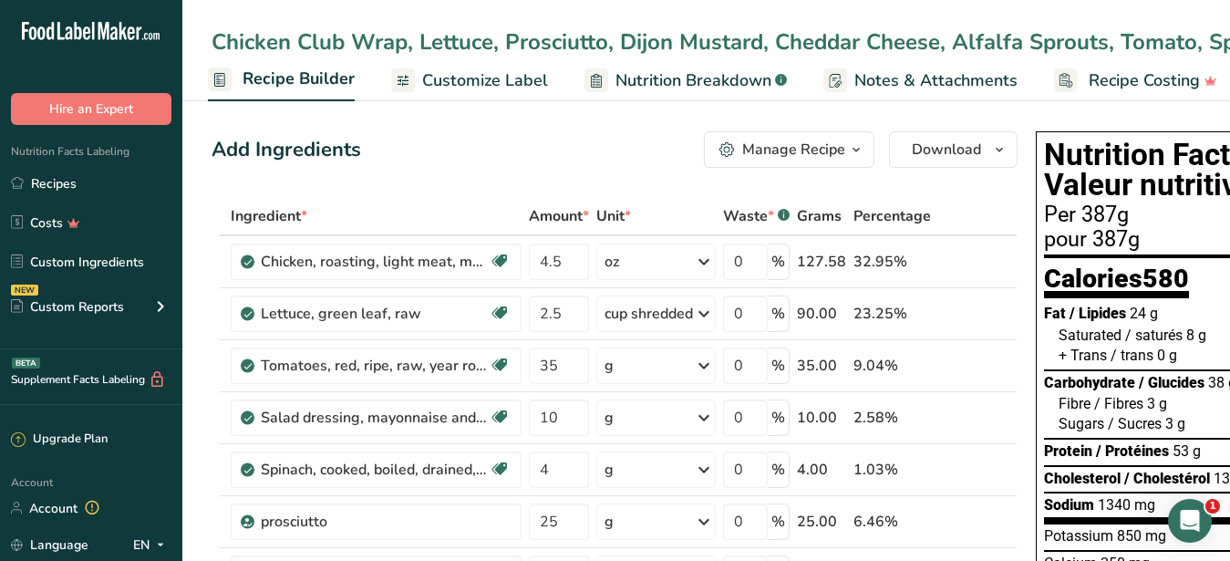
scroll to position [279, 0]
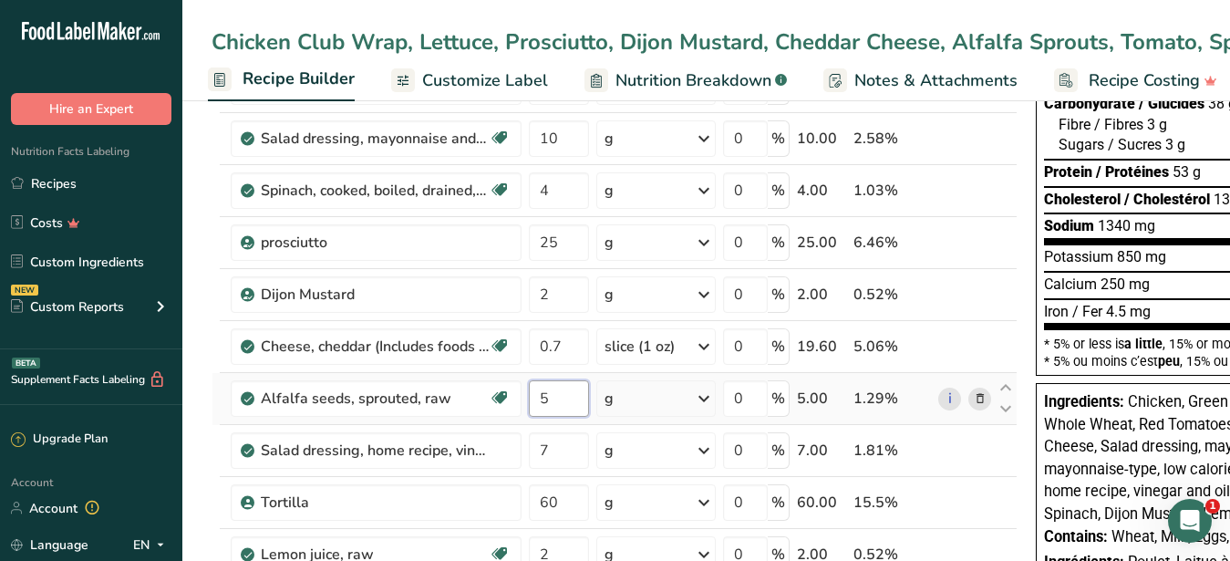
drag, startPoint x: 560, startPoint y: 402, endPoint x: 510, endPoint y: 396, distance: 49.6
click at [529, 396] on input "5" at bounding box center [559, 398] width 60 height 36
type input "8"
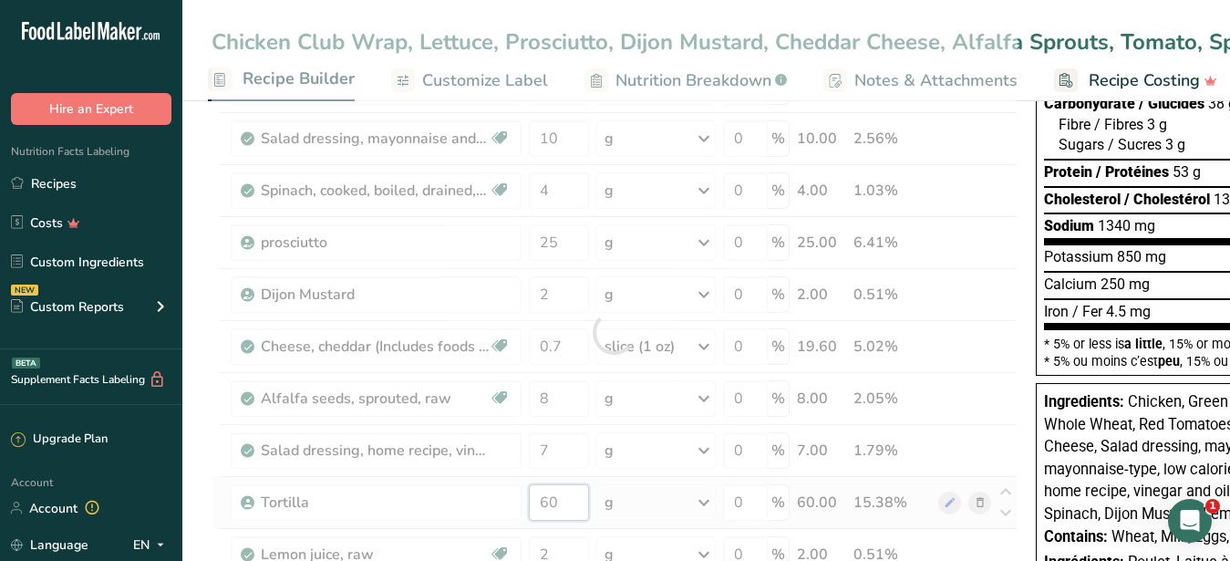
click at [556, 485] on input "60" at bounding box center [559, 502] width 60 height 36
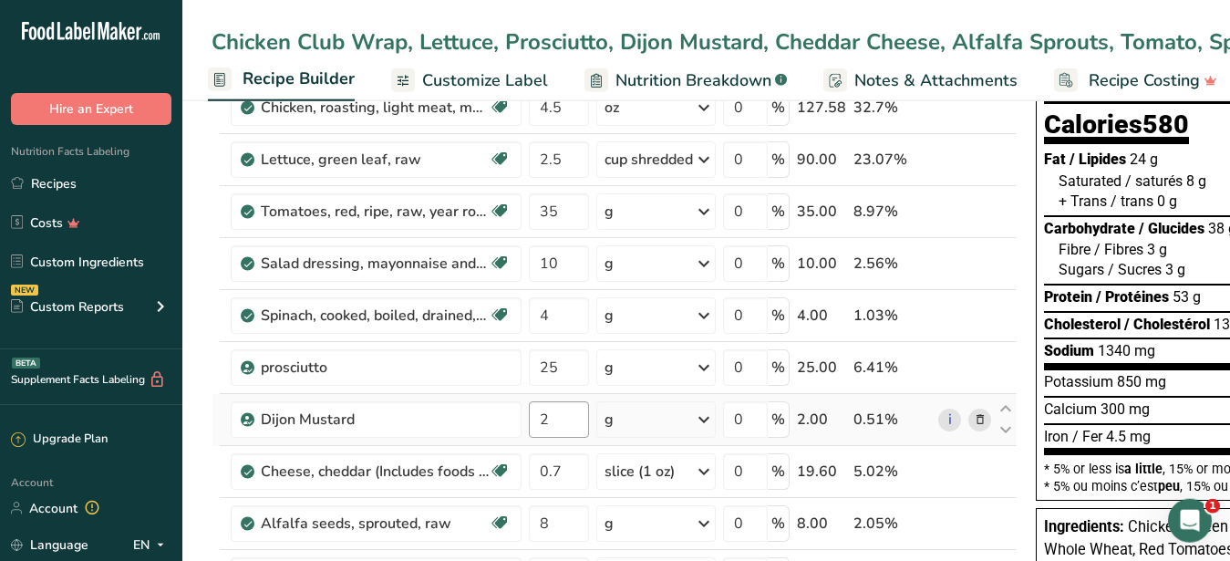
scroll to position [186, 0]
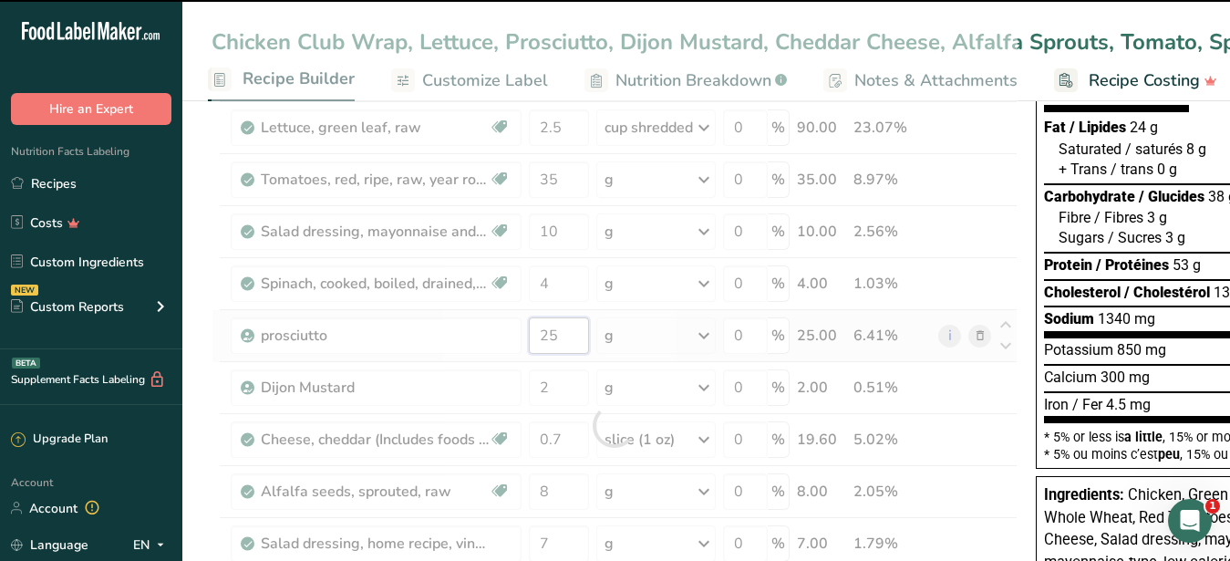
drag, startPoint x: 562, startPoint y: 343, endPoint x: 547, endPoint y: 333, distance: 18.5
click at [547, 333] on input "25" at bounding box center [559, 335] width 60 height 36
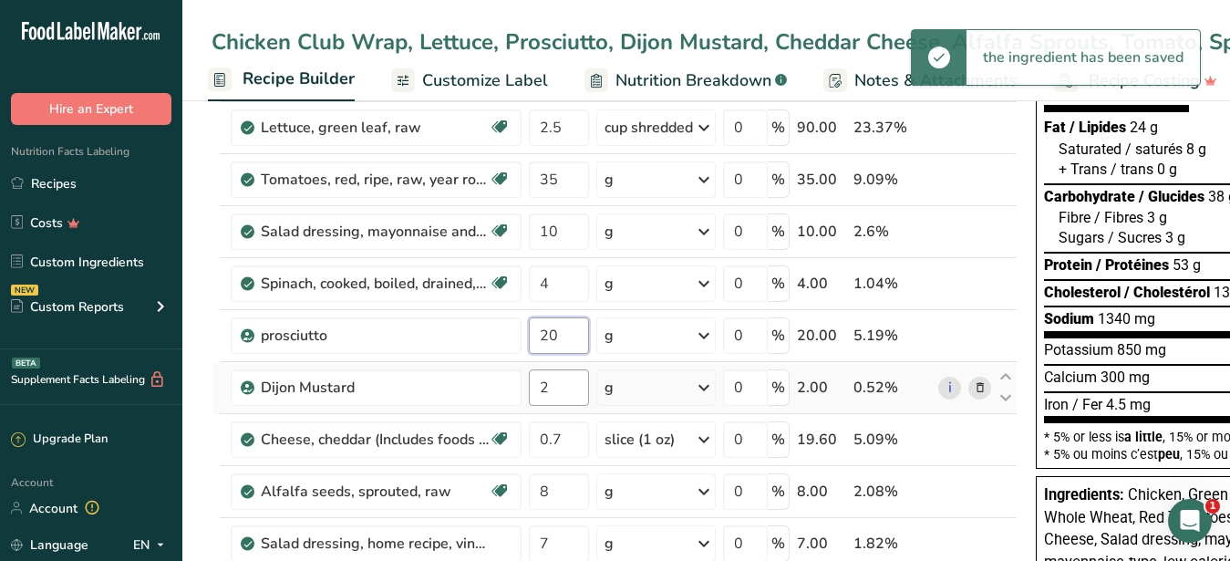
type input "20"
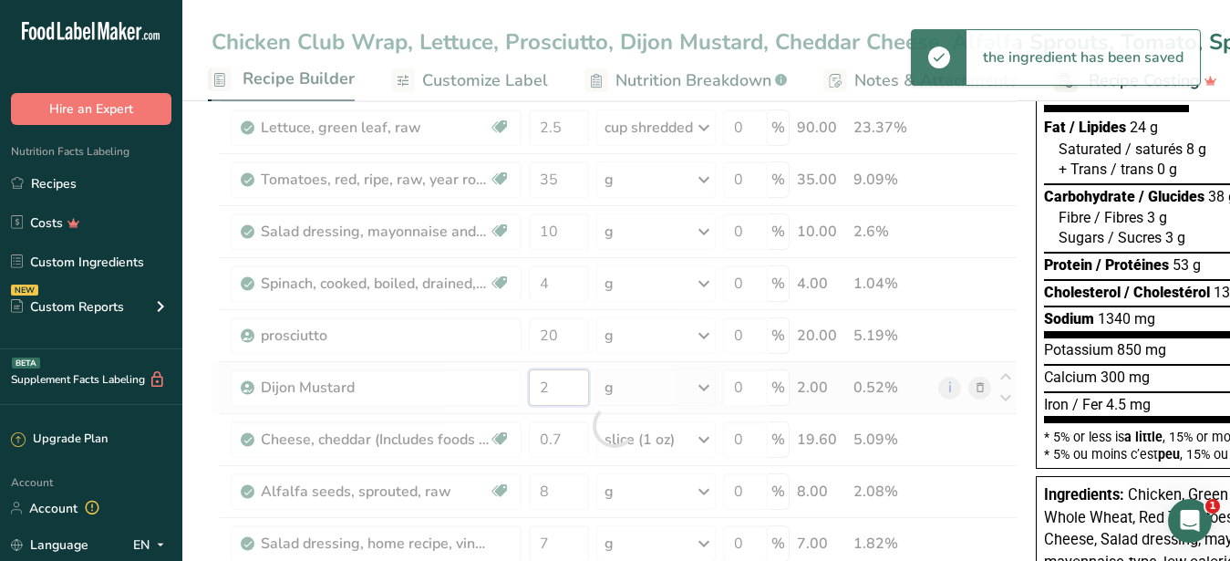
click at [561, 388] on input "2" at bounding box center [559, 387] width 60 height 36
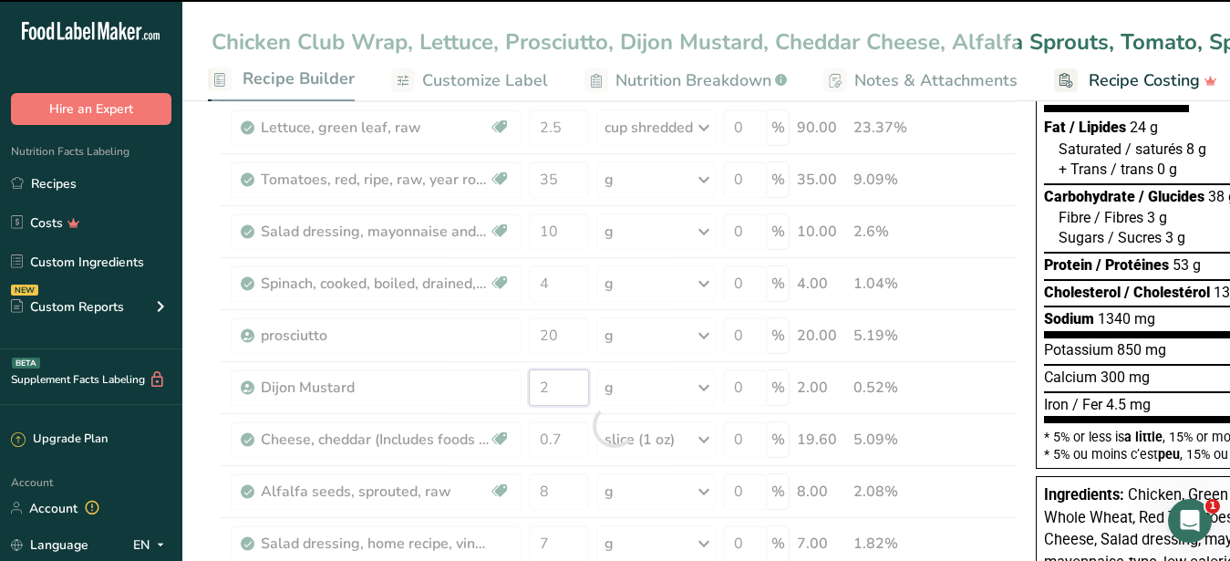
scroll to position [0, 0]
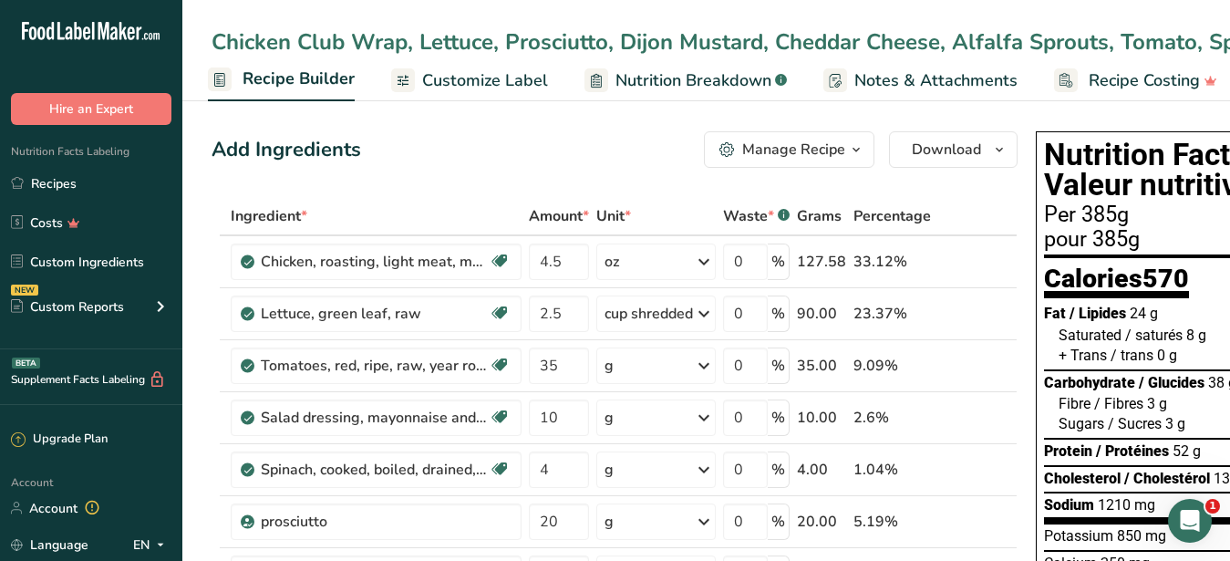
click at [504, 93] on span "Customize Label" at bounding box center [485, 80] width 126 height 25
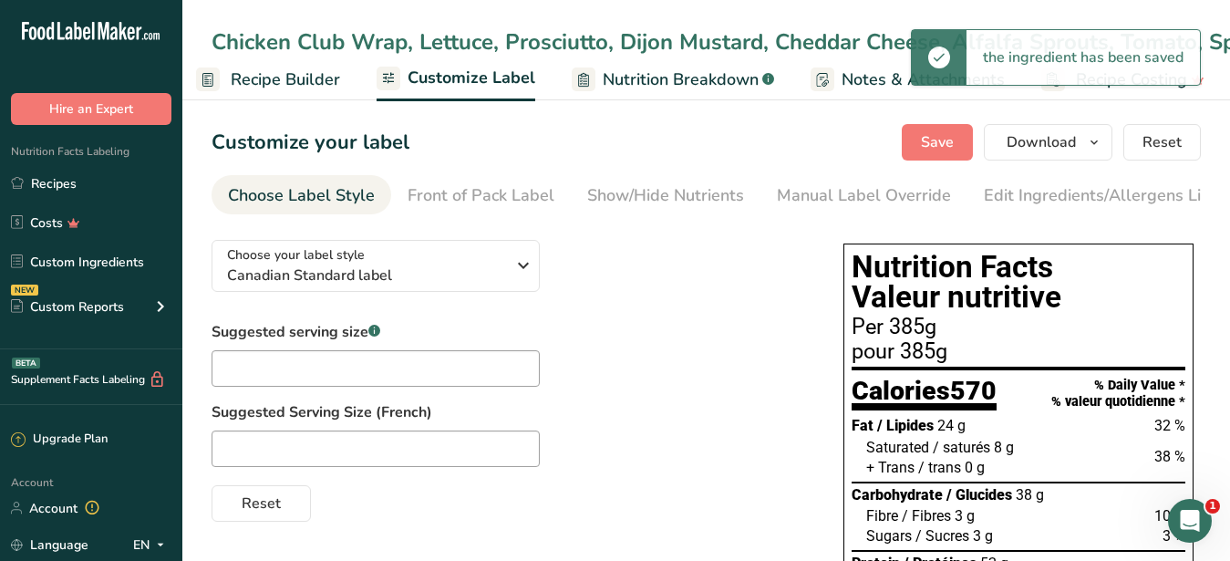
scroll to position [1, 190]
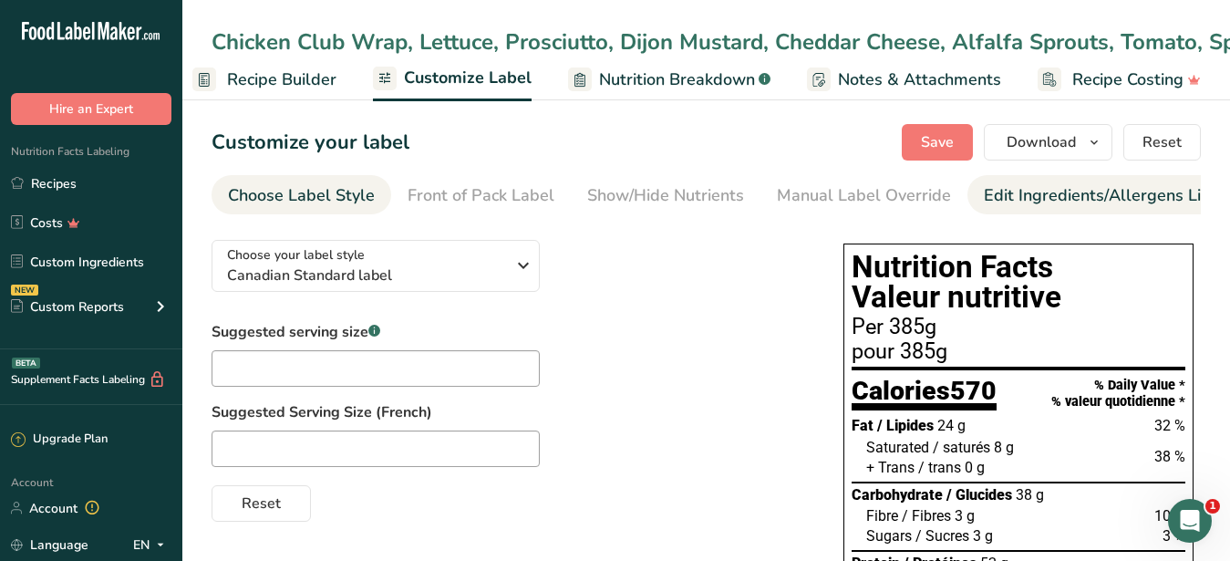
click at [1024, 190] on div "Edit Ingredients/Allergens List" at bounding box center [1099, 195] width 232 height 25
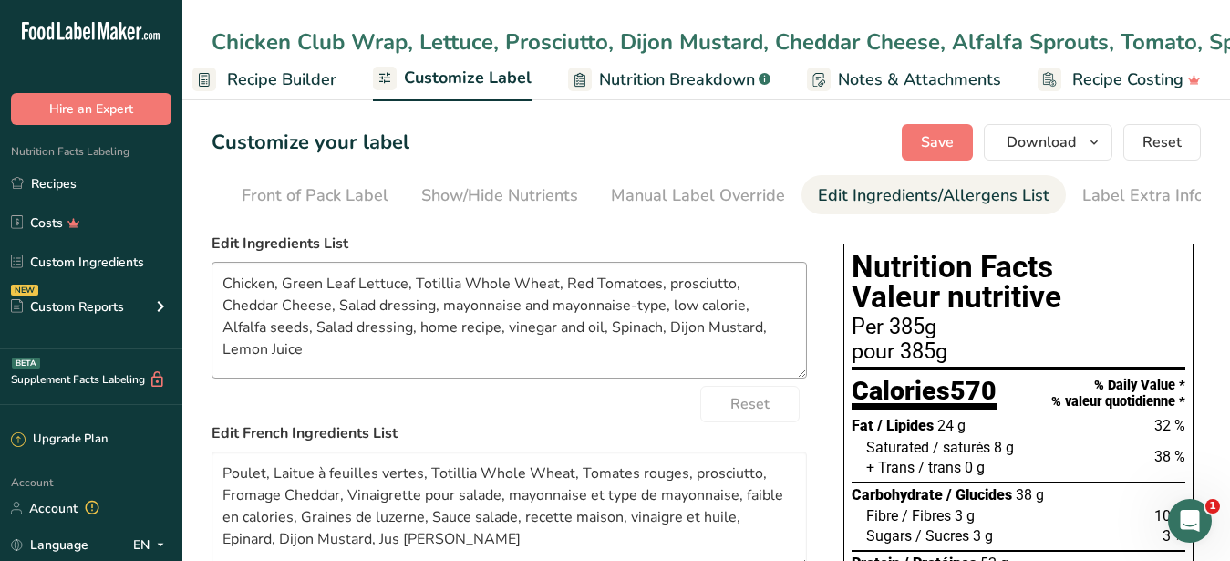
scroll to position [0, 167]
drag, startPoint x: 771, startPoint y: 342, endPoint x: 188, endPoint y: 273, distance: 587.3
click at [211, 273] on textarea "Chicken, Green Leaf Lettuce, Totillia Whole Wheat, Red Tomatoes, prosciutto, Ch…" at bounding box center [508, 320] width 595 height 117
paste textarea "Tortilla, Lettuce, Cheddar Cheese, Prosciutto, Tomato, Vinaigrette Dressing, Sp…"
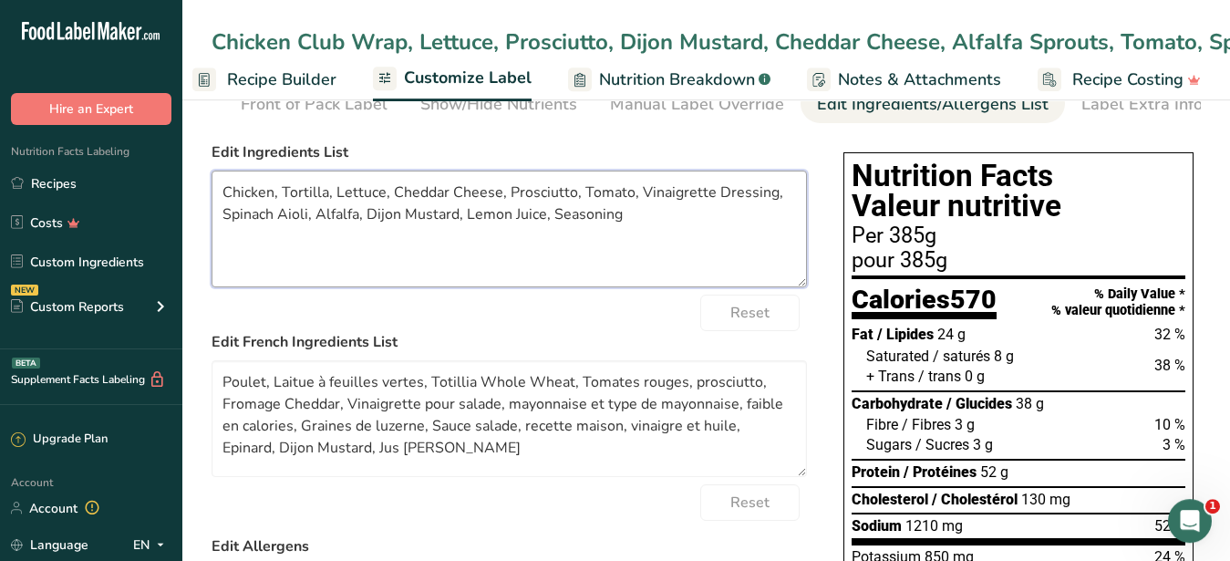
scroll to position [93, 0]
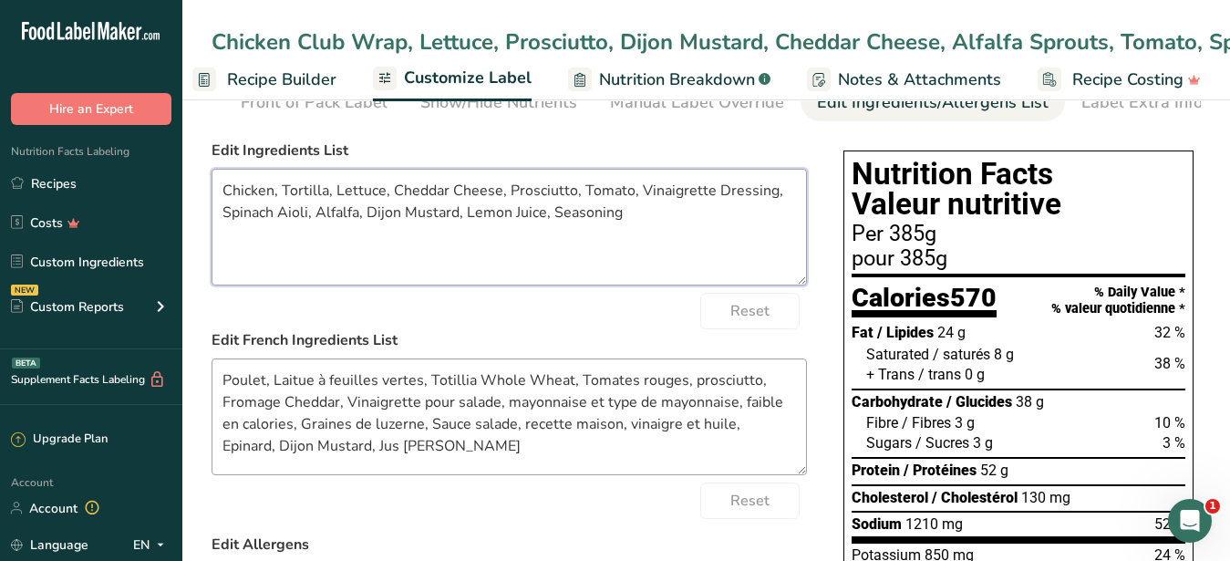
type textarea "Chicken, Tortilla, Lettuce, Cheddar Cheese, Prosciutto, Tomato, Vinaigrette Dre…"
drag, startPoint x: 215, startPoint y: 397, endPoint x: 493, endPoint y: 489, distance: 292.8
click at [493, 475] on textarea "Poulet, Laitue à feuilles vertes, Totillia Whole Wheat, Tomates rouges, prosciu…" at bounding box center [508, 416] width 595 height 117
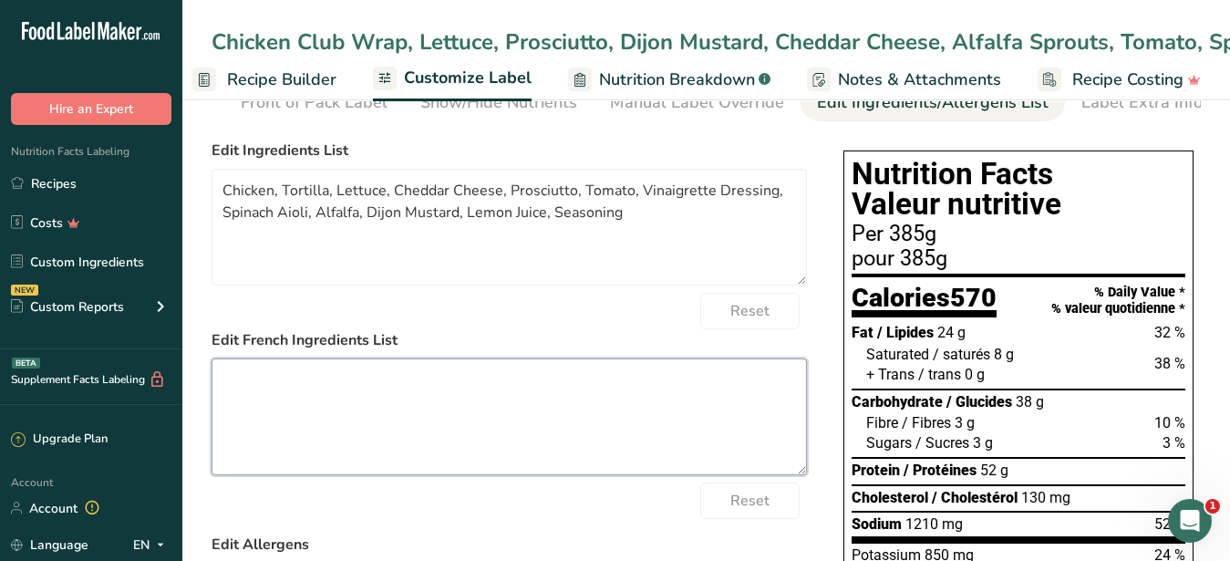
click at [585, 450] on textarea at bounding box center [508, 416] width 595 height 117
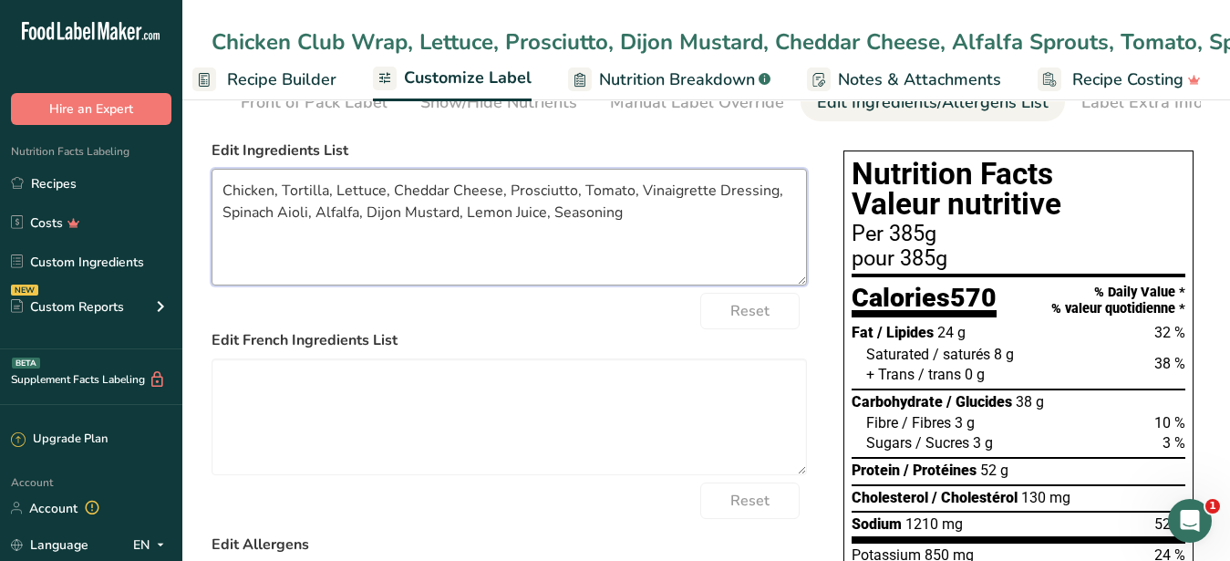
click at [590, 275] on textarea "Chicken, Tortilla, Lettuce, Cheddar Cheese, Prosciutto, Tomato, Vinaigrette Dre…" at bounding box center [508, 227] width 595 height 117
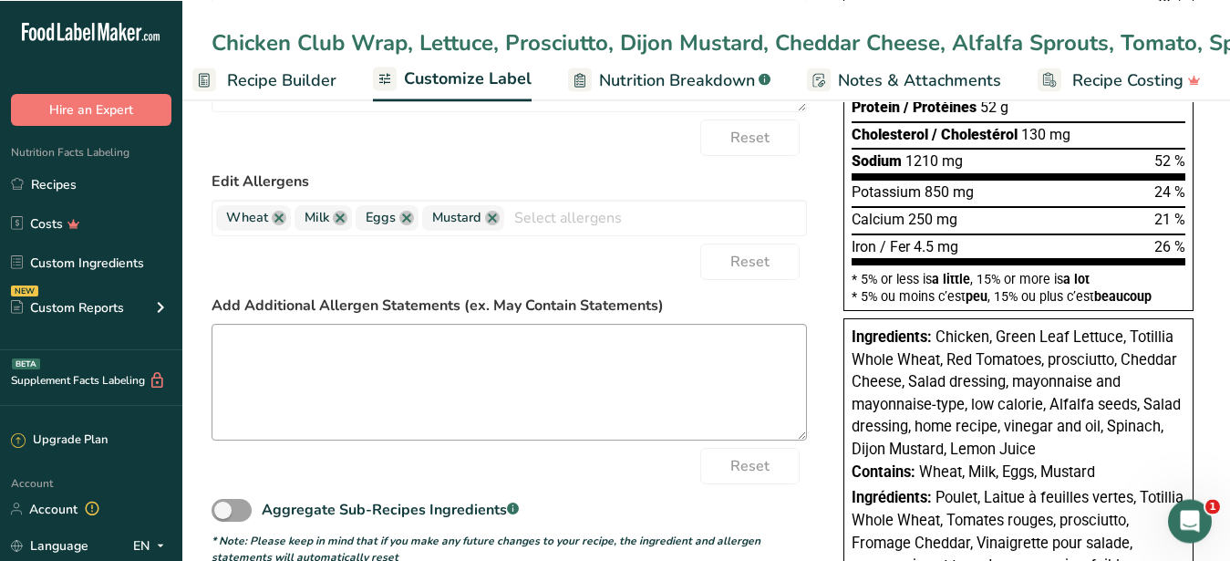
scroll to position [465, 0]
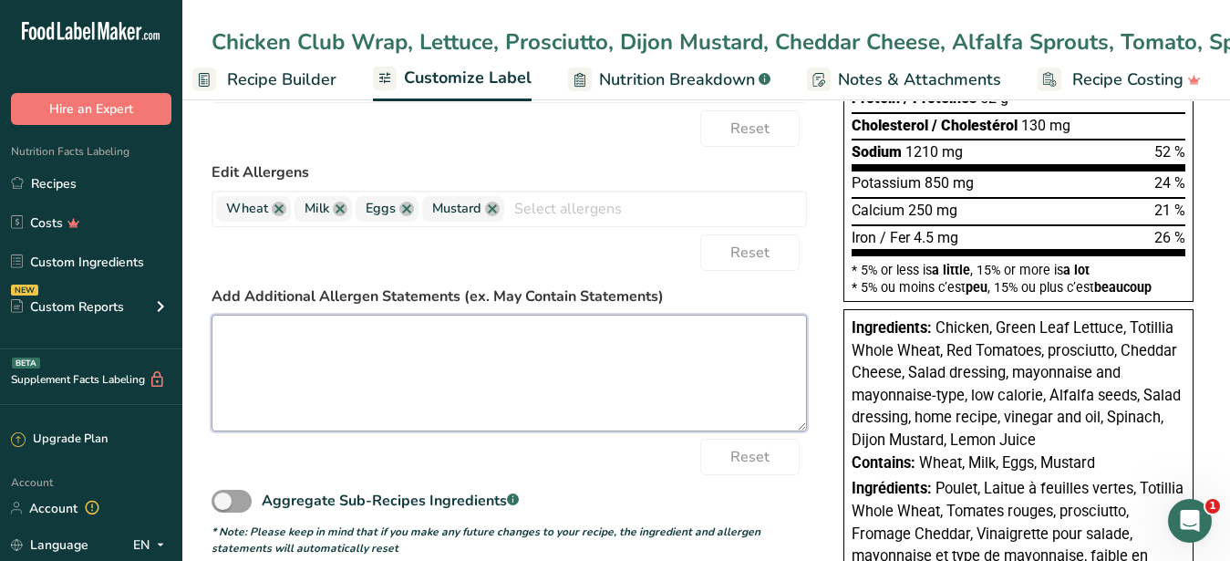
click at [362, 377] on textarea at bounding box center [508, 372] width 595 height 117
click at [493, 216] on link at bounding box center [492, 208] width 15 height 15
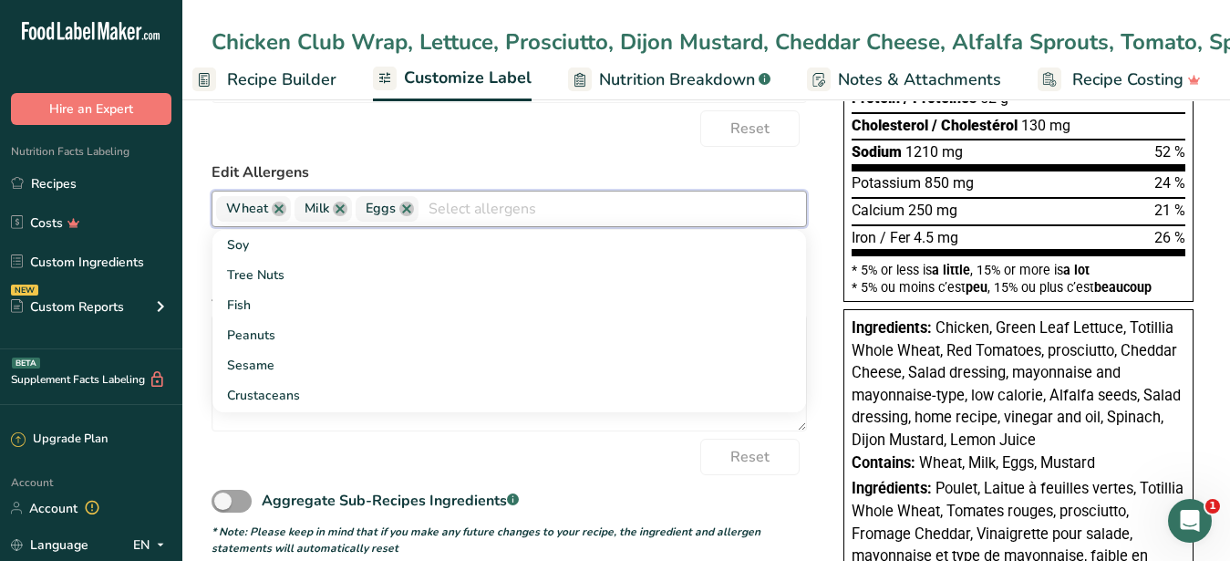
click at [341, 475] on div "Reset" at bounding box center [508, 456] width 595 height 36
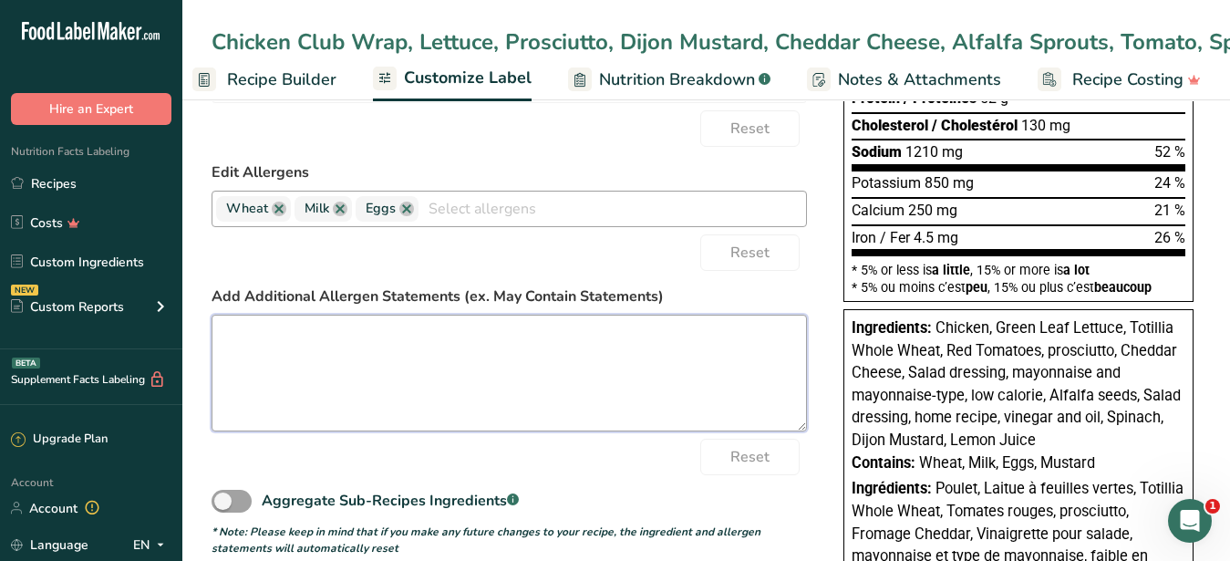
click at [278, 359] on textarea at bounding box center [508, 372] width 595 height 117
click at [512, 390] on textarea "CONTAINS PORK" at bounding box center [508, 372] width 595 height 117
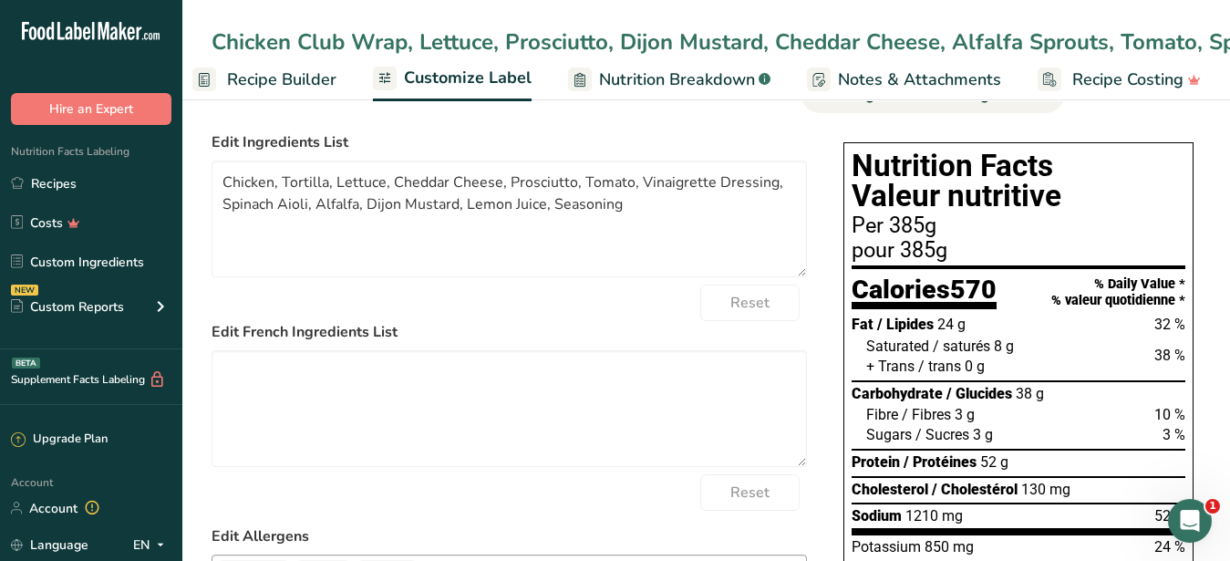
scroll to position [93, 0]
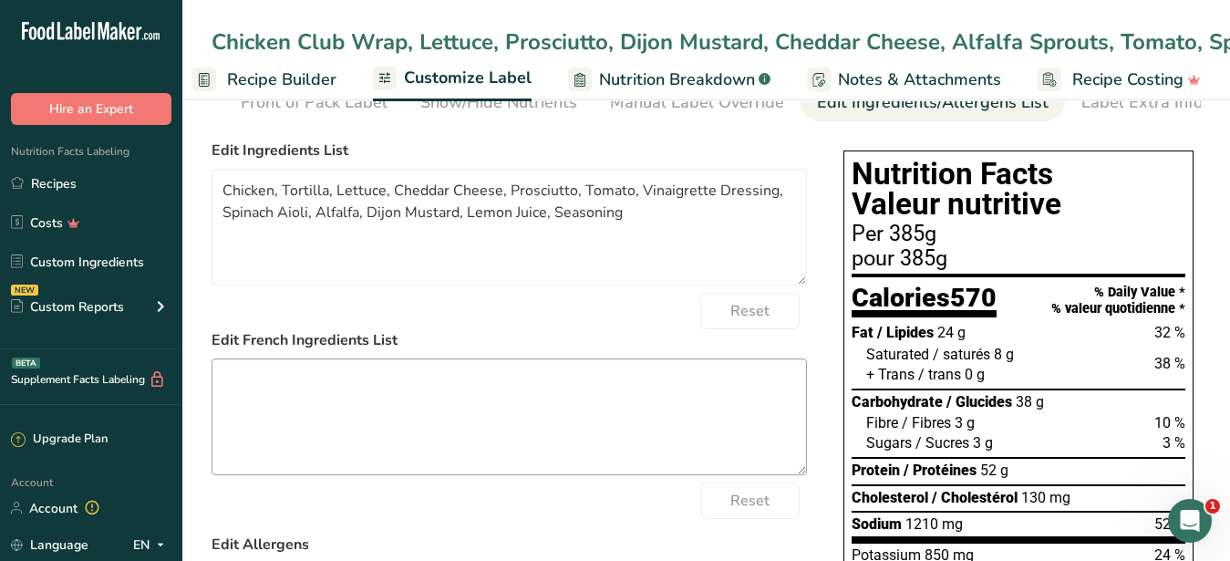
type textarea "CONTAINS PORK"
click at [385, 386] on textarea at bounding box center [508, 416] width 595 height 117
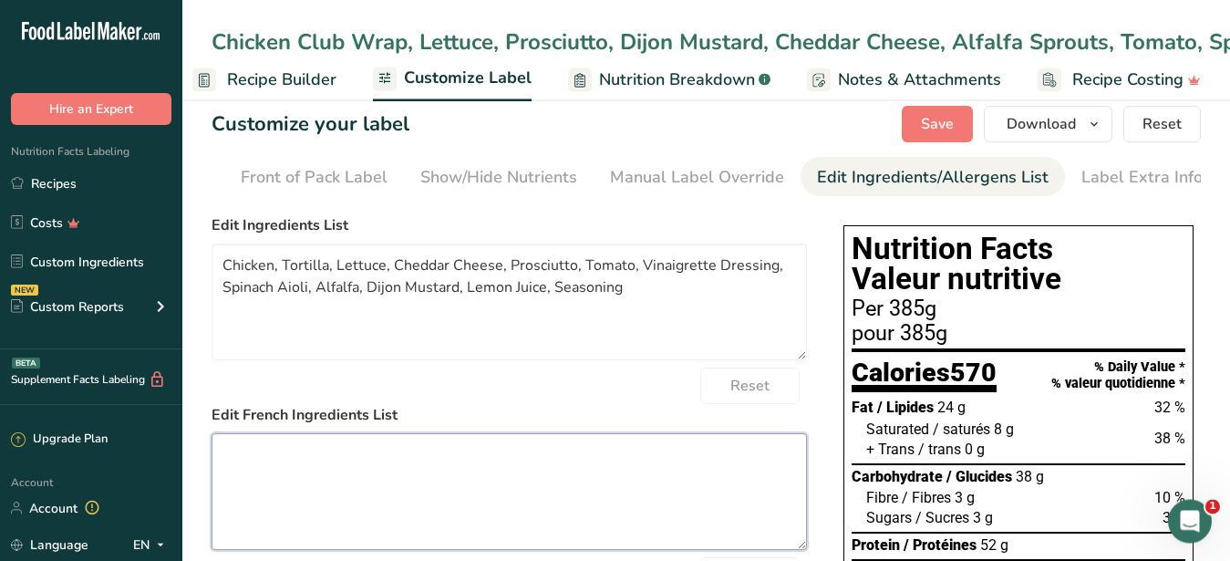
scroll to position [0, 0]
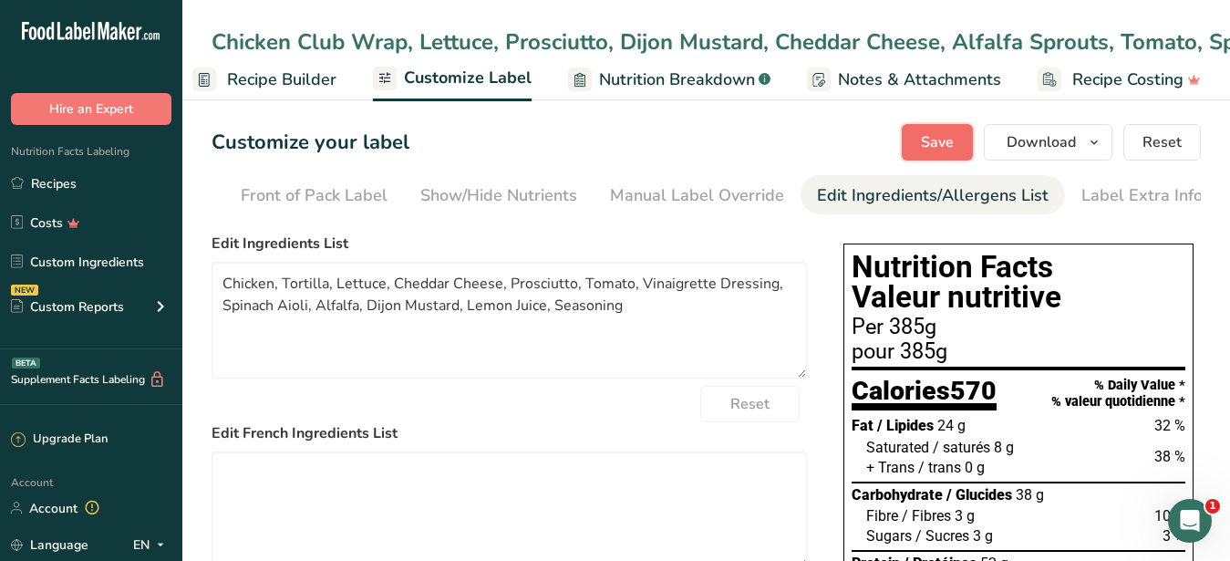
click at [931, 139] on span "Save" at bounding box center [937, 142] width 33 height 22
click at [1063, 146] on span "Download" at bounding box center [1040, 142] width 69 height 22
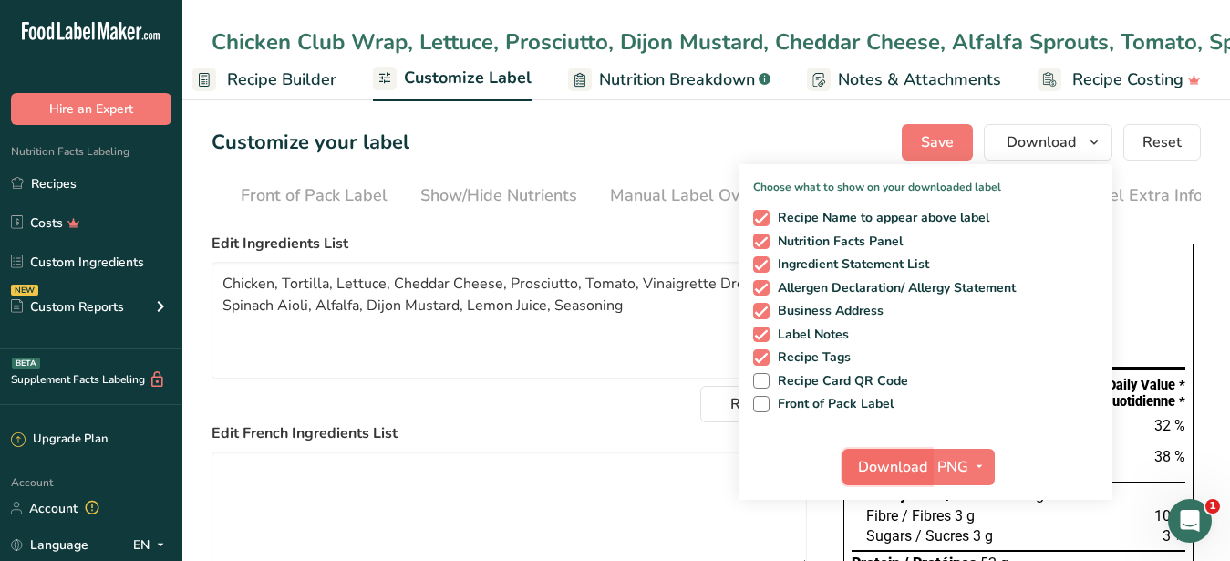
click at [890, 466] on span "Download" at bounding box center [892, 467] width 69 height 22
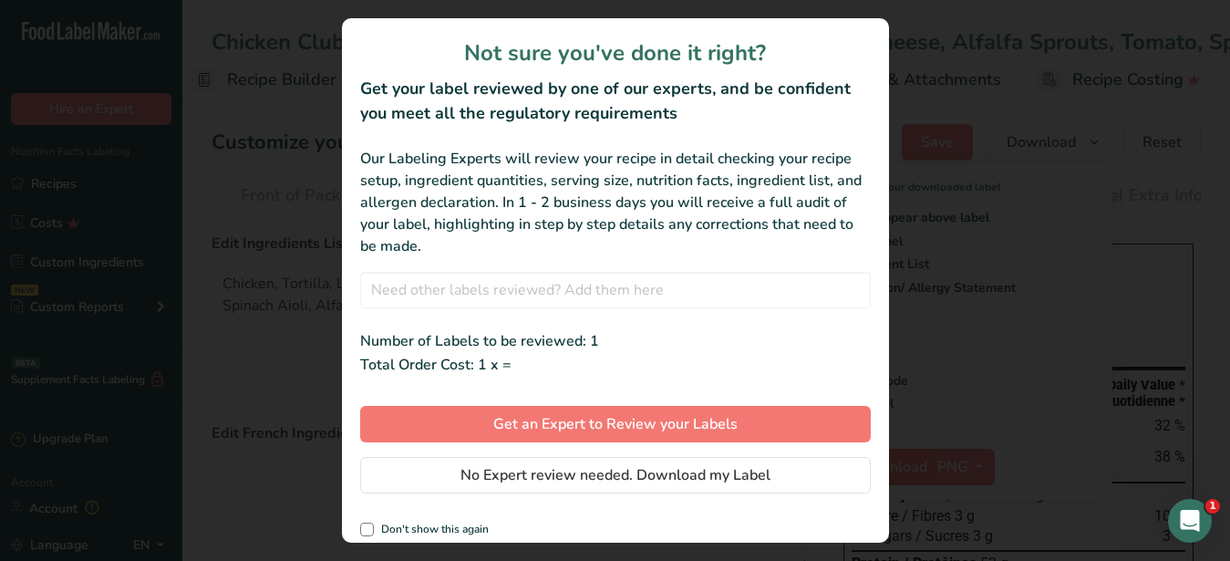
scroll to position [1, 174]
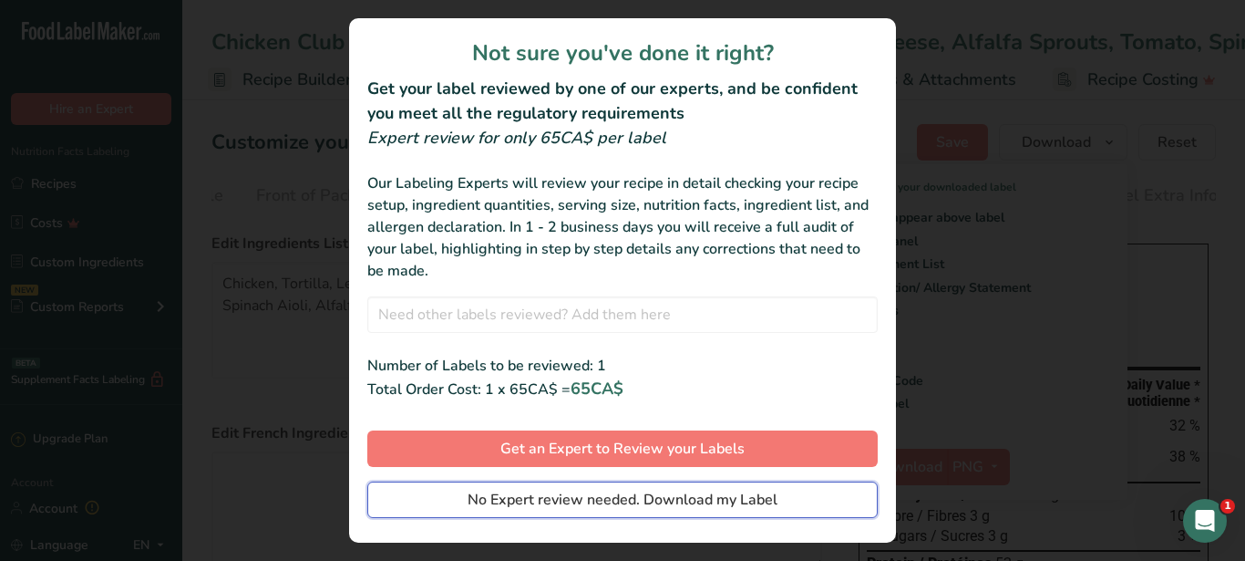
click at [621, 497] on span "No Expert review needed. Download my Label" at bounding box center [623, 500] width 310 height 22
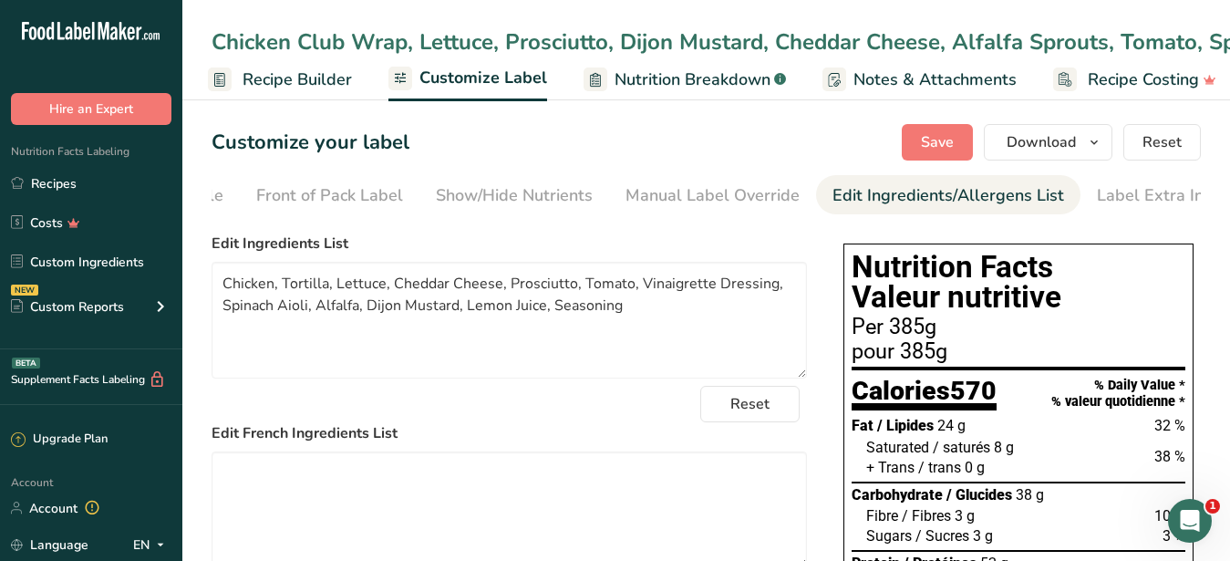
click at [295, 92] on span "Recipe Builder" at bounding box center [296, 79] width 109 height 25
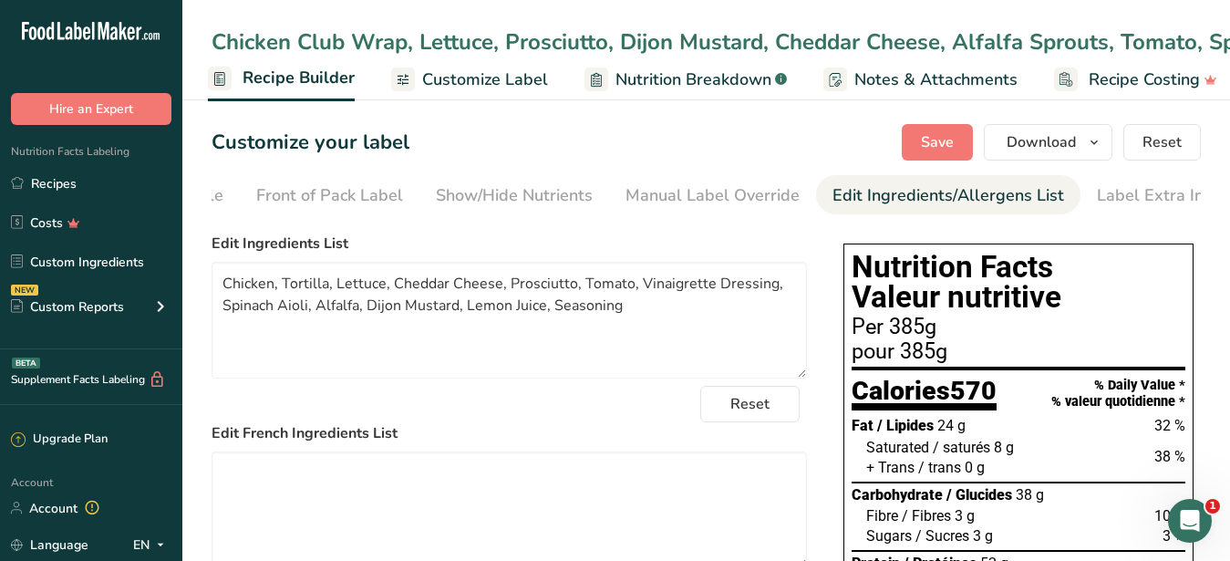
click at [315, 90] on span "Recipe Builder" at bounding box center [298, 78] width 112 height 25
click at [312, 90] on span "Recipe Builder" at bounding box center [298, 78] width 112 height 25
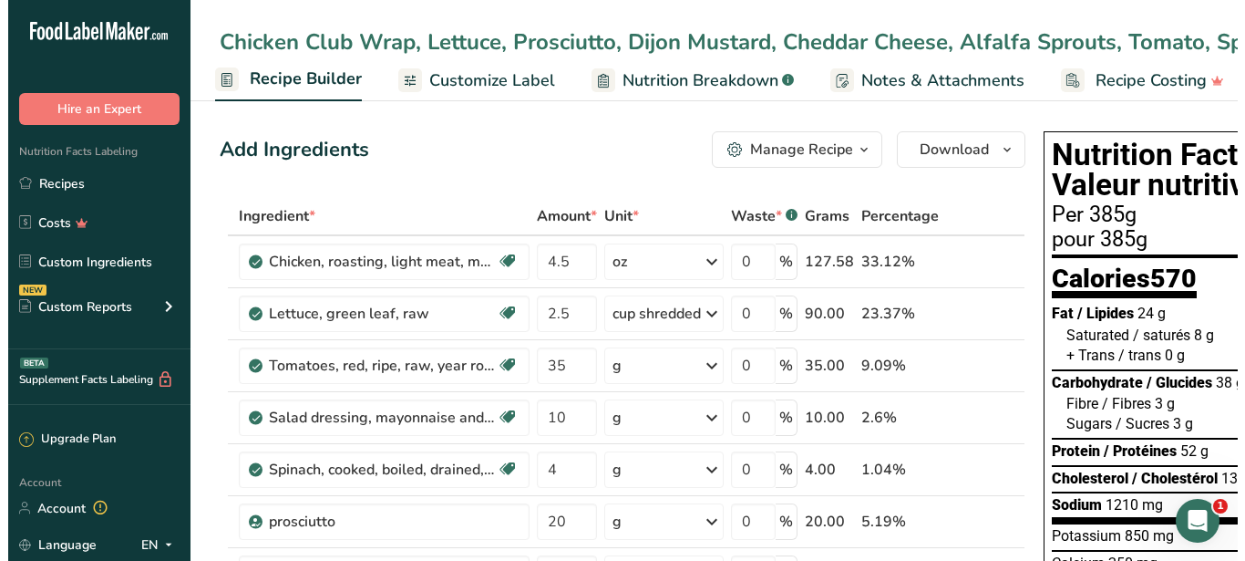
scroll to position [0, 176]
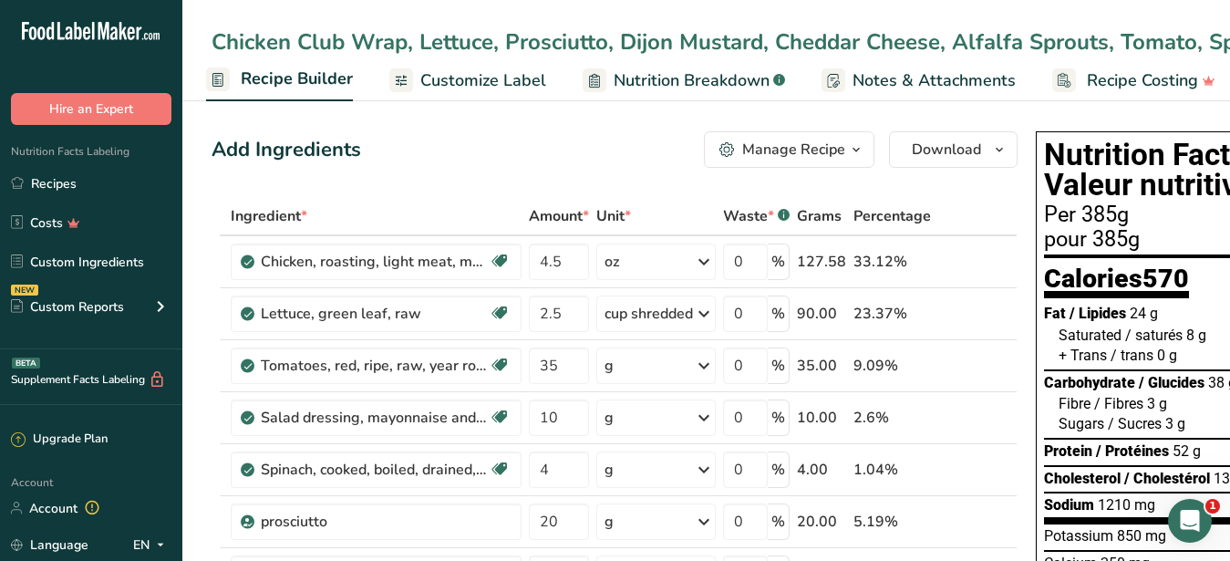
click at [808, 147] on div "Manage Recipe" at bounding box center [793, 150] width 103 height 22
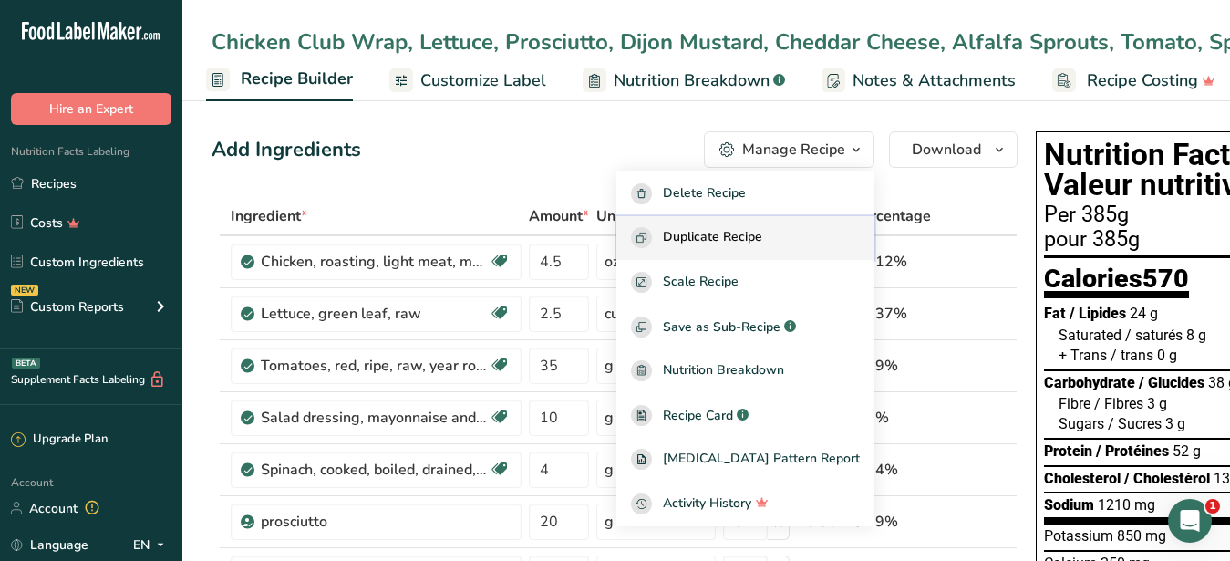
click at [727, 237] on span "Duplicate Recipe" at bounding box center [712, 237] width 99 height 21
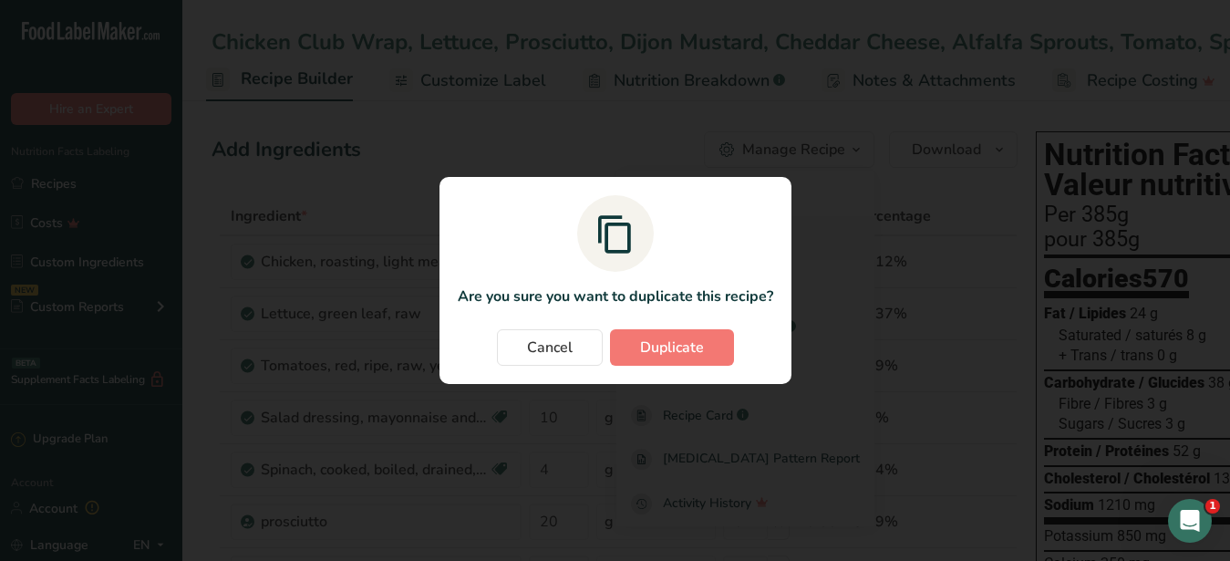
scroll to position [0, 174]
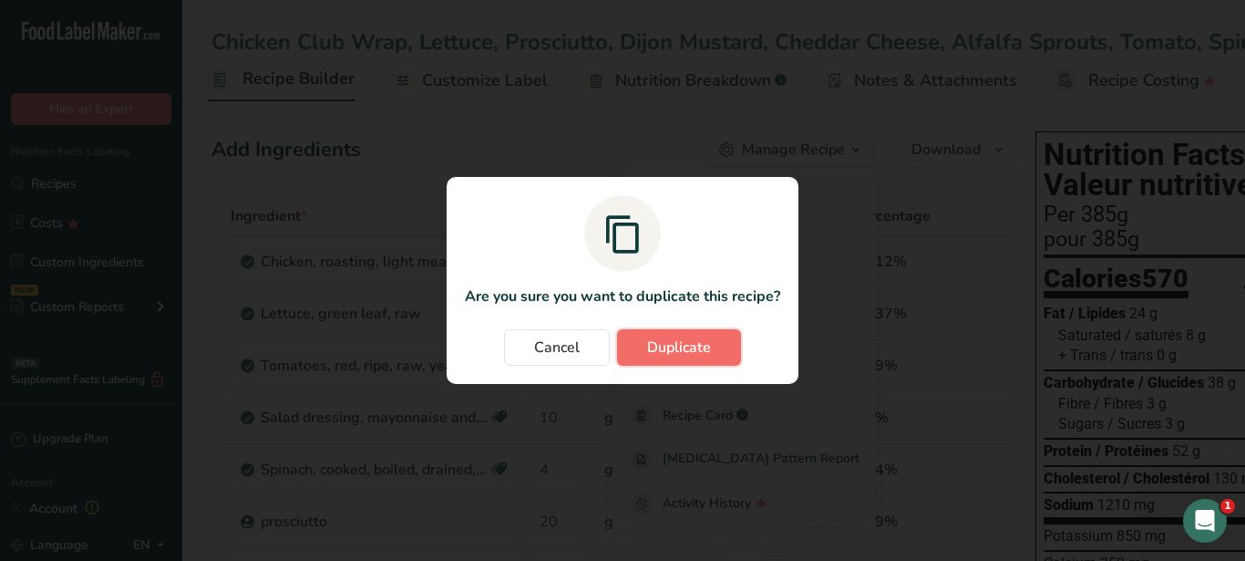
click at [690, 341] on span "Duplicate" at bounding box center [679, 347] width 64 height 22
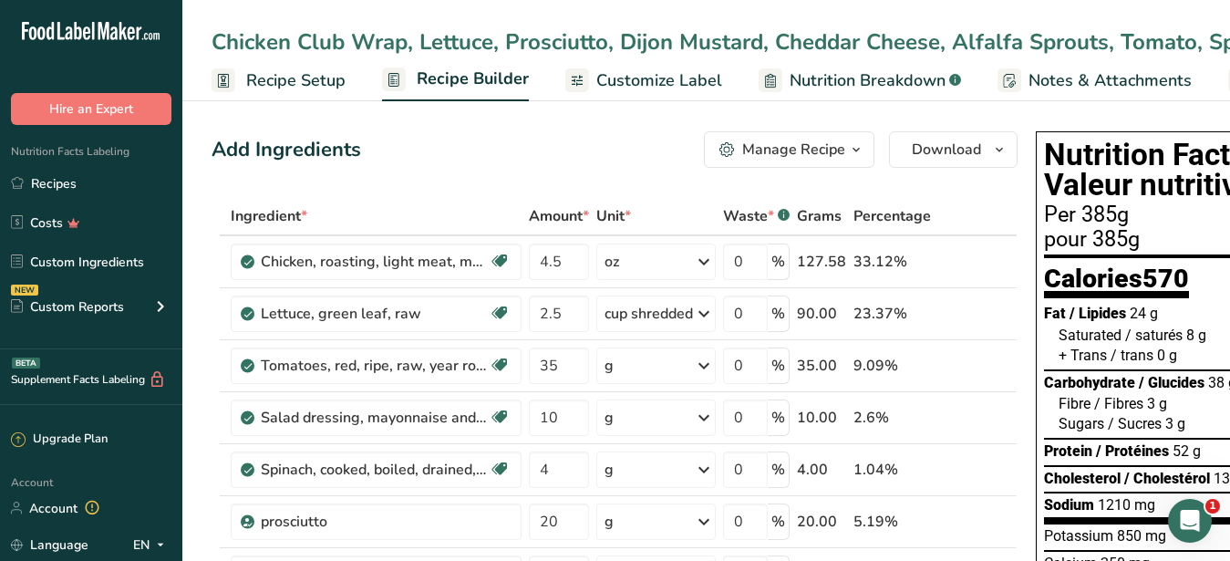
click at [896, 47] on div "Chicken Club Wrap, Lettuce, Prosciutto, Dijon Mustard, Cheddar Cheese, Alfalfa …" at bounding box center [893, 42] width 1365 height 33
drag, startPoint x: 425, startPoint y: 29, endPoint x: 129, endPoint y: 19, distance: 295.5
click at [211, 26] on input "Chicken Club Wrap, Lettuce, Prosciutto, Dijon Mustard, Cheddar Cheese, Alfalfa …" at bounding box center [705, 42] width 989 height 33
click at [212, 43] on input "Chicken Club Wrap, Lettuce, Prosciutto, Dijon Mustard, Cheddar Cheese, Alfalfa …" at bounding box center [705, 42] width 989 height 33
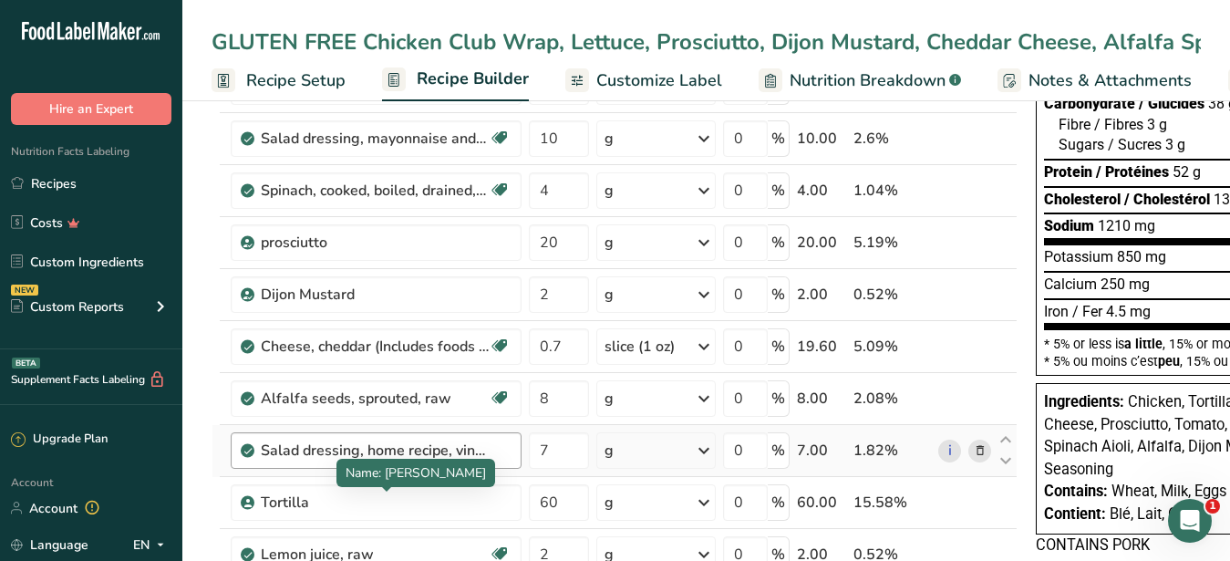
scroll to position [558, 0]
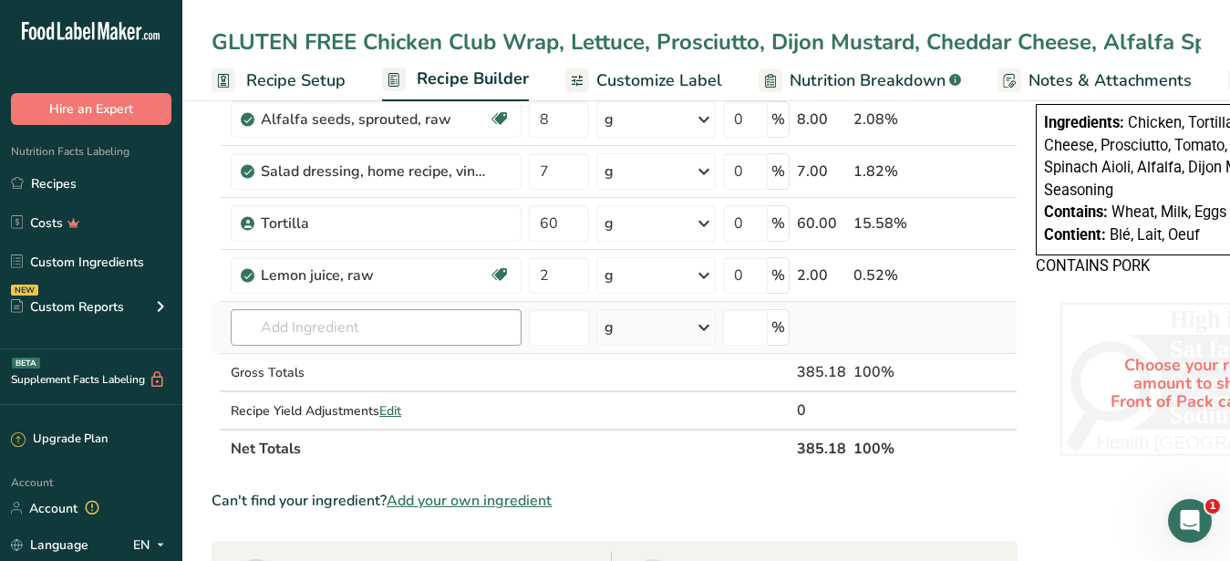
type input "GLUTEN FREE Chicken Club Wrap, Lettuce, Prosciutto, Dijon Mustard, Cheddar Chee…"
click at [341, 334] on input "text" at bounding box center [376, 327] width 291 height 36
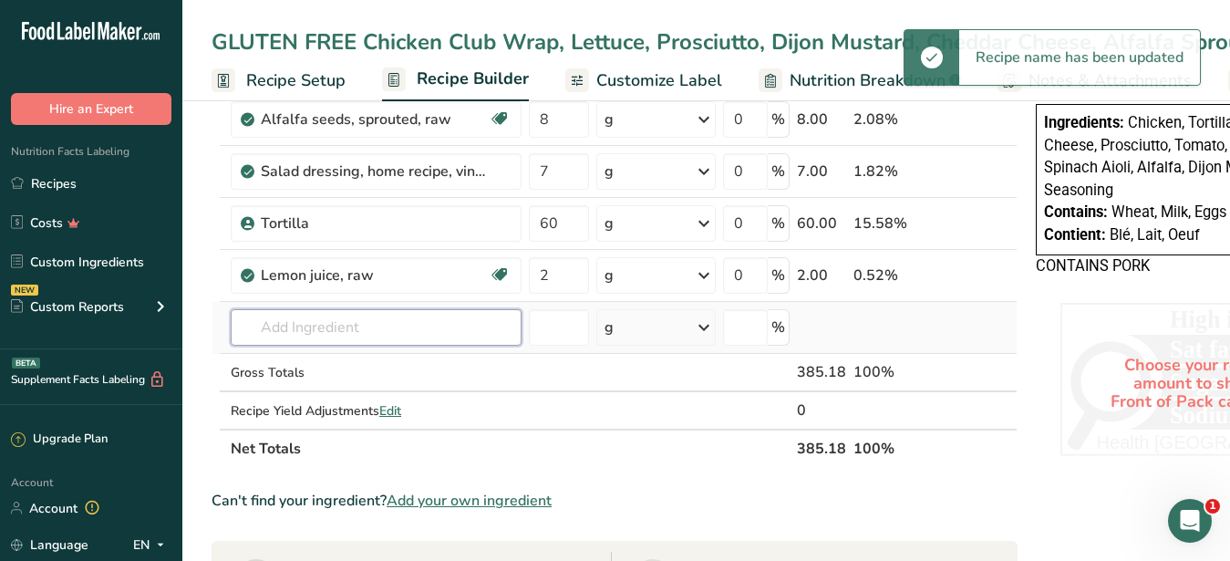
click at [314, 322] on input "text" at bounding box center [376, 327] width 291 height 36
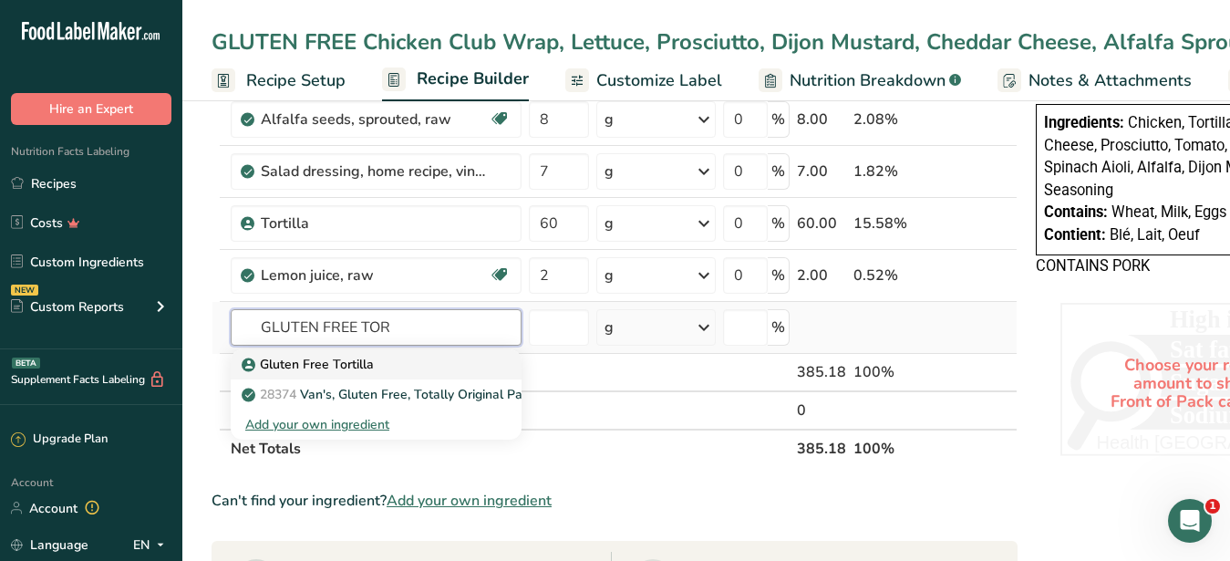
type input "GLUTEN FREE TOR"
click at [320, 368] on p "Gluten Free Tortilla" at bounding box center [309, 364] width 129 height 19
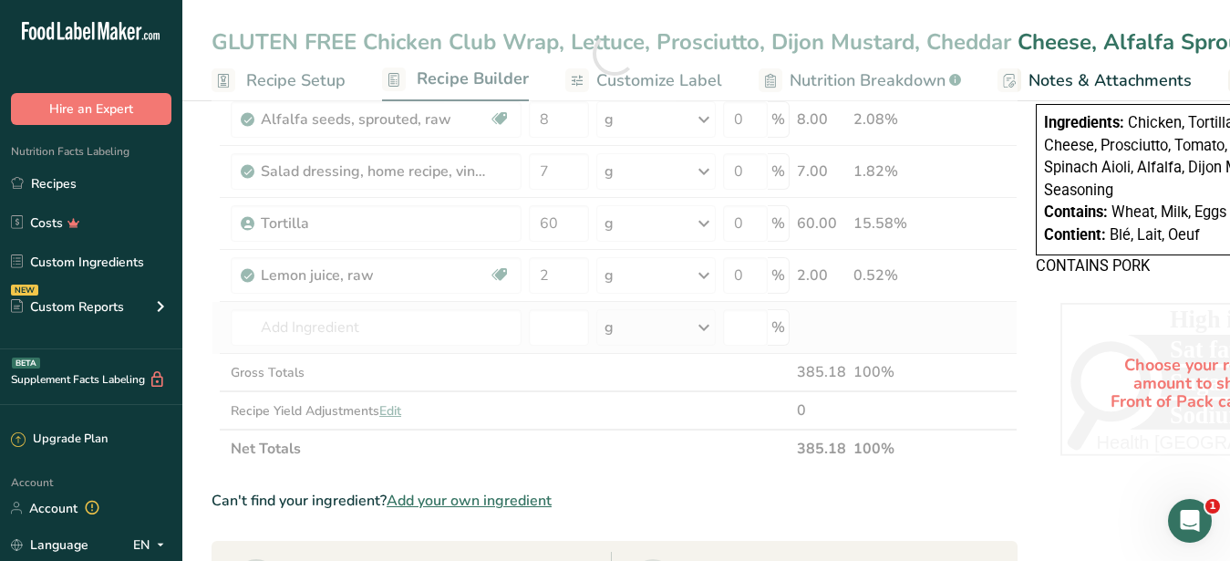
type input "Gluten Free Tortilla"
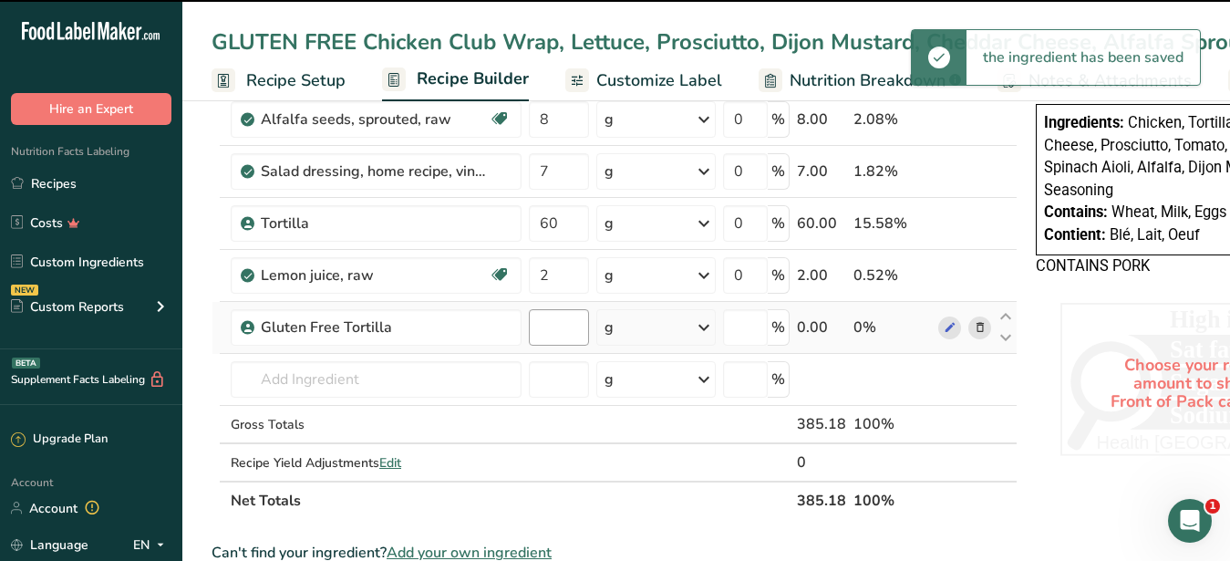
type input "0"
drag, startPoint x: 556, startPoint y: 335, endPoint x: 534, endPoint y: 329, distance: 22.5
click at [534, 329] on input "0" at bounding box center [559, 327] width 60 height 36
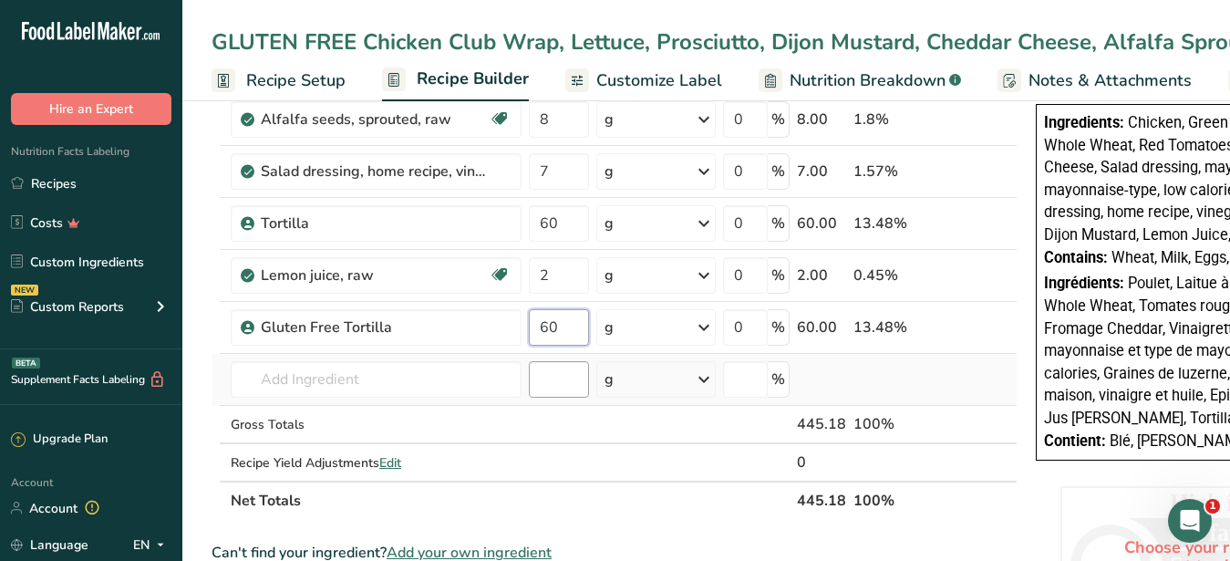
type input "60"
click at [551, 365] on input "number" at bounding box center [559, 379] width 60 height 36
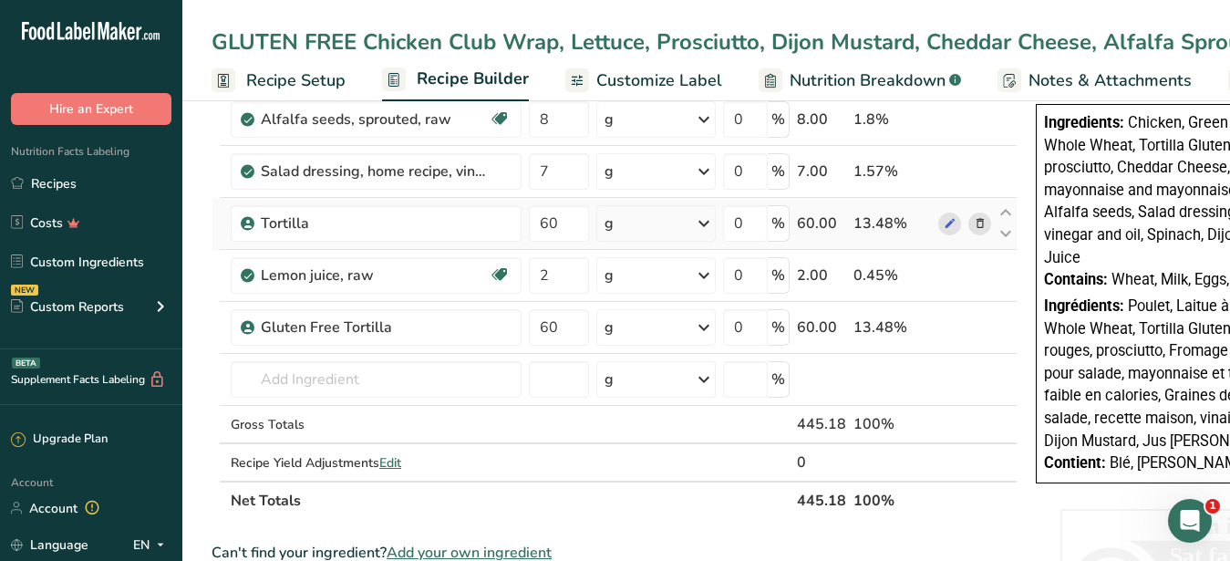
click at [982, 221] on icon at bounding box center [979, 223] width 13 height 19
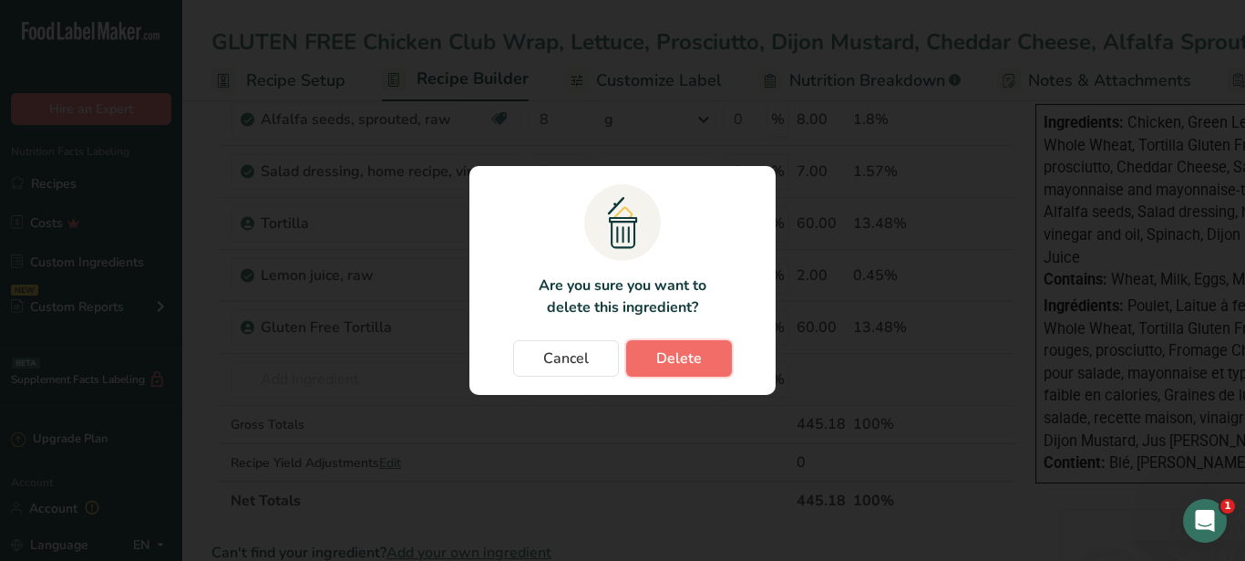
click at [703, 361] on button "Delete" at bounding box center [679, 358] width 106 height 36
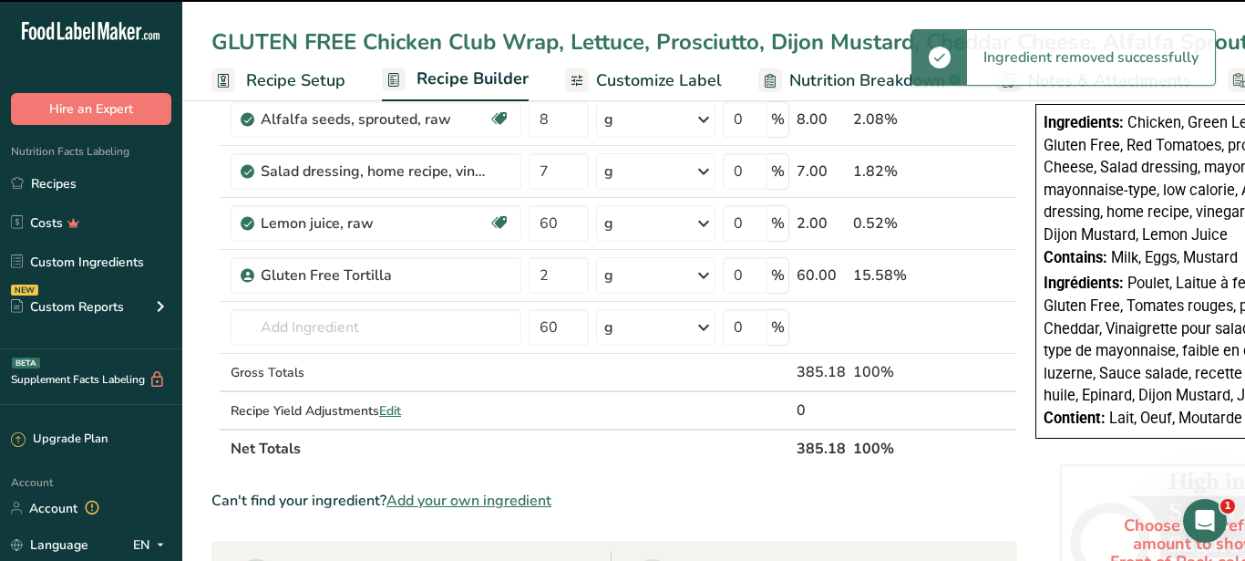
type input "2"
type input "60"
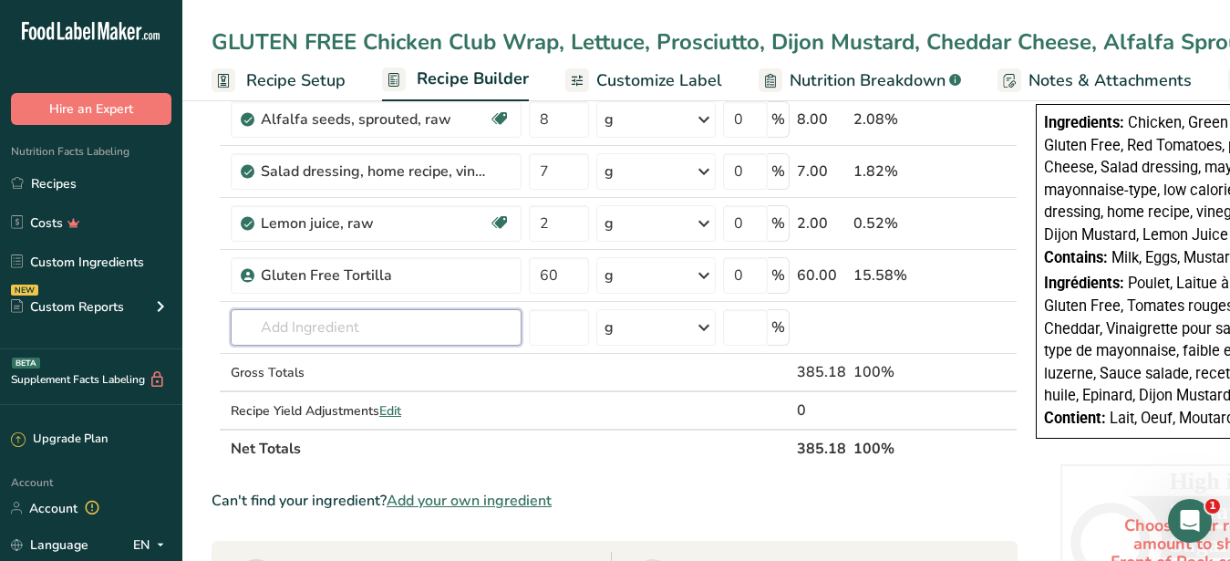
click at [397, 345] on input "text" at bounding box center [376, 327] width 291 height 36
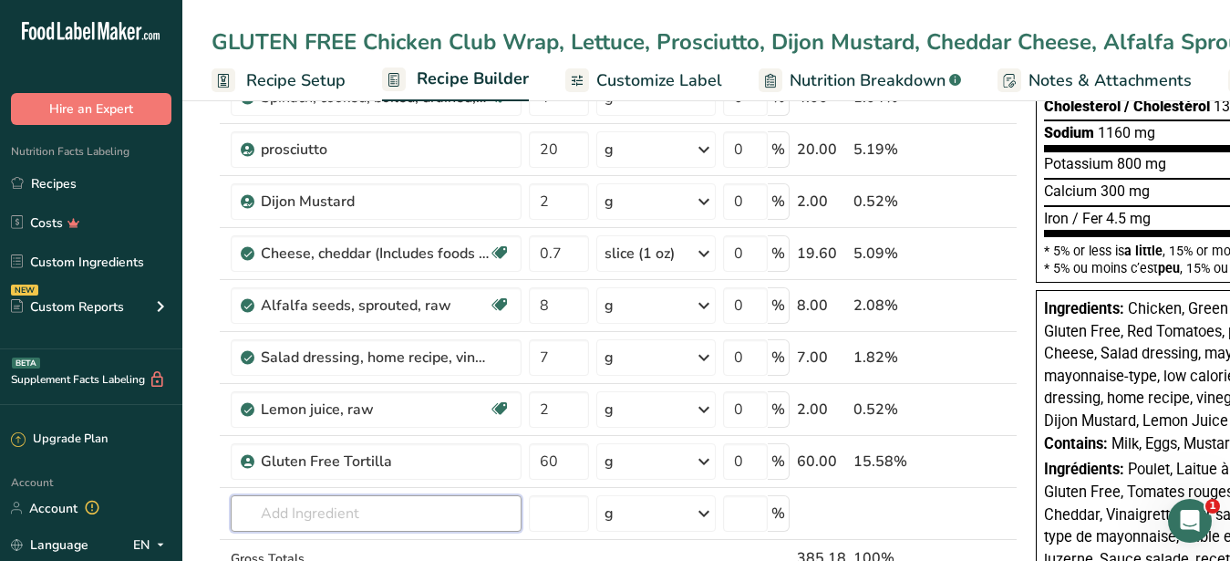
scroll to position [0, 0]
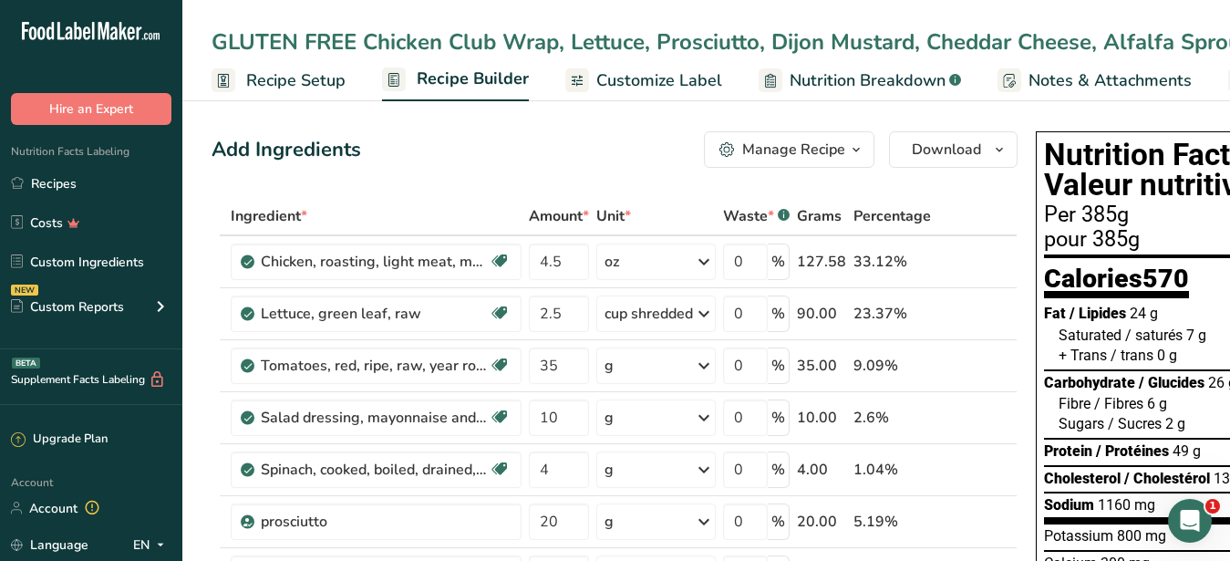
click at [637, 93] on span "Customize Label" at bounding box center [659, 80] width 126 height 25
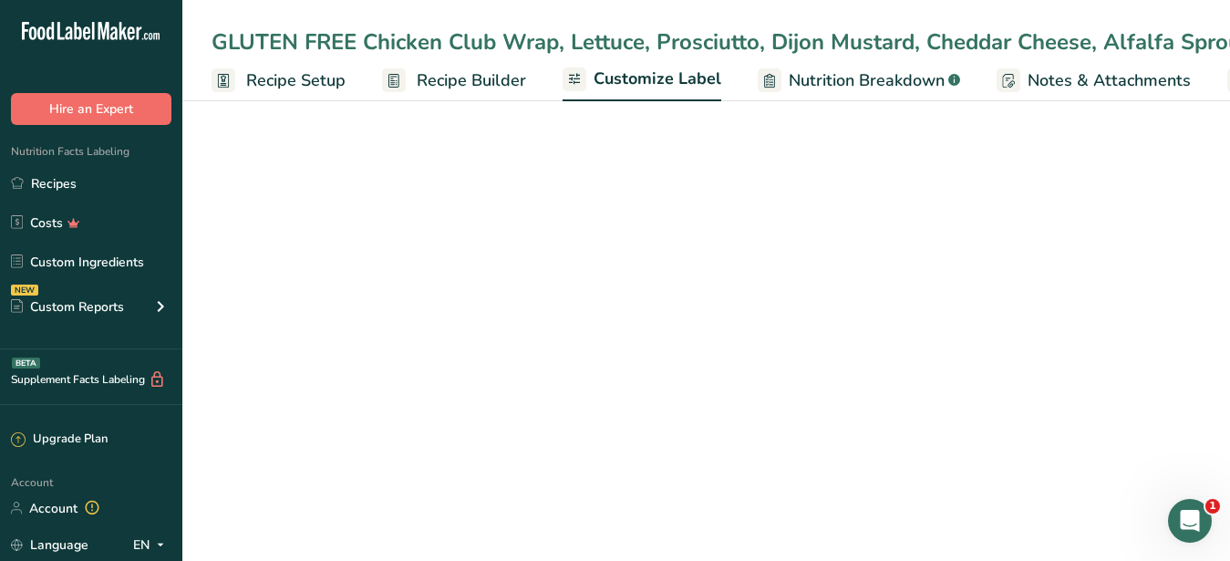
scroll to position [0, 190]
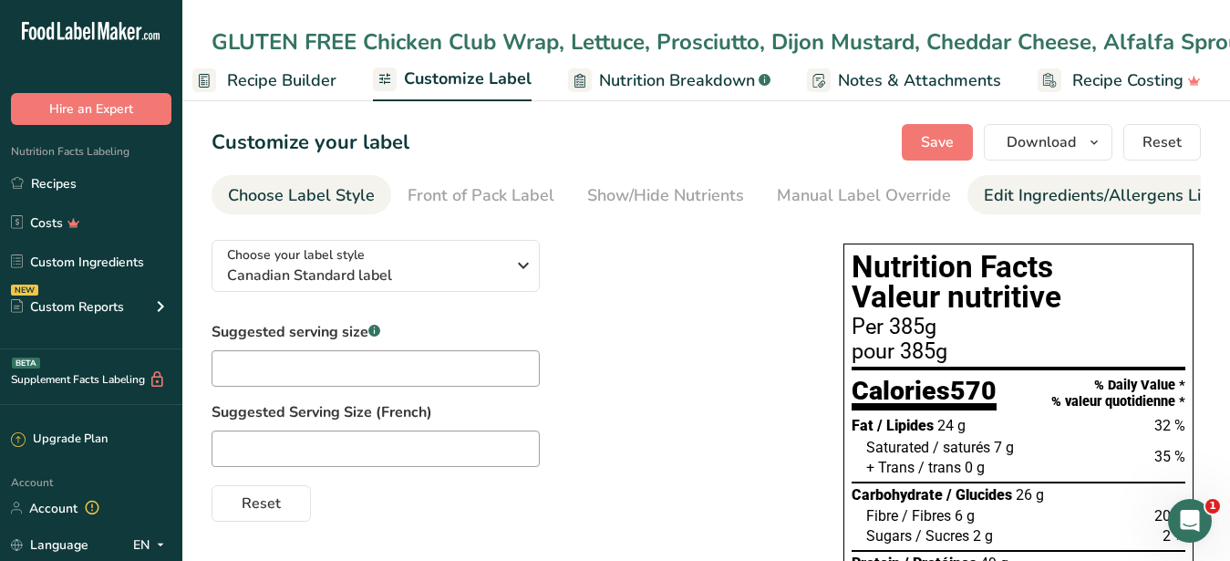
click at [1003, 194] on div "Edit Ingredients/Allergens List" at bounding box center [1099, 195] width 232 height 25
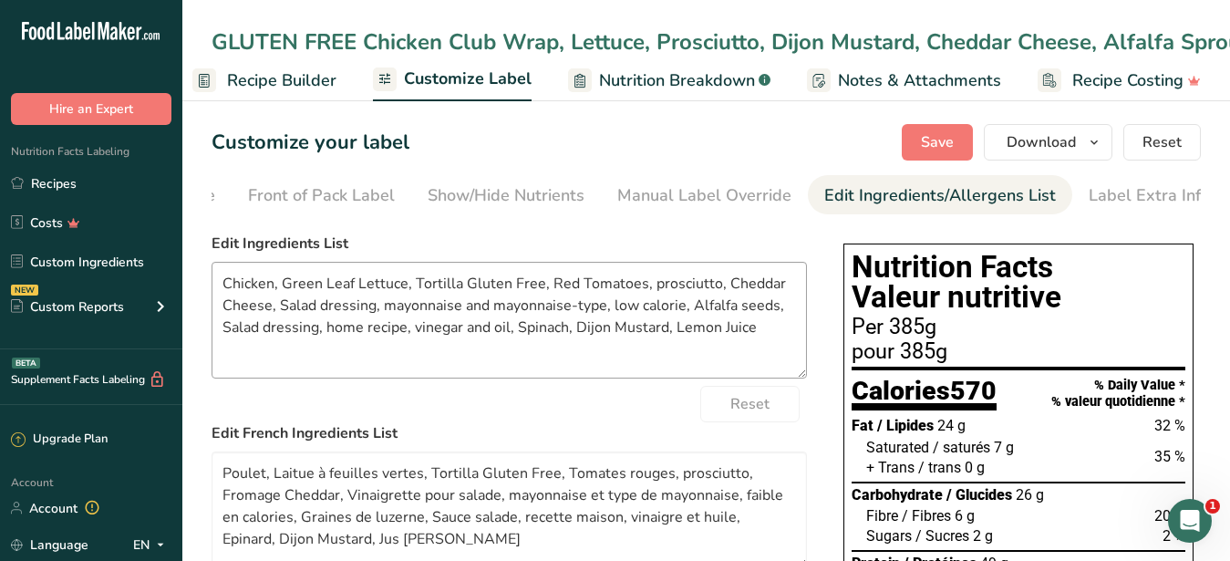
scroll to position [0, 167]
drag, startPoint x: 763, startPoint y: 346, endPoint x: 195, endPoint y: 277, distance: 572.0
click at [211, 277] on textarea "Chicken, Green Leaf Lettuce, Tortilla Gluten Free, Red Tomatoes, prosciutto, Ch…" at bounding box center [508, 320] width 595 height 117
paste textarea "Tortilla, Lettuce, Cheddar Cheese, Prosciutto, Tomato, Vinaigrette Dressing, Sp…"
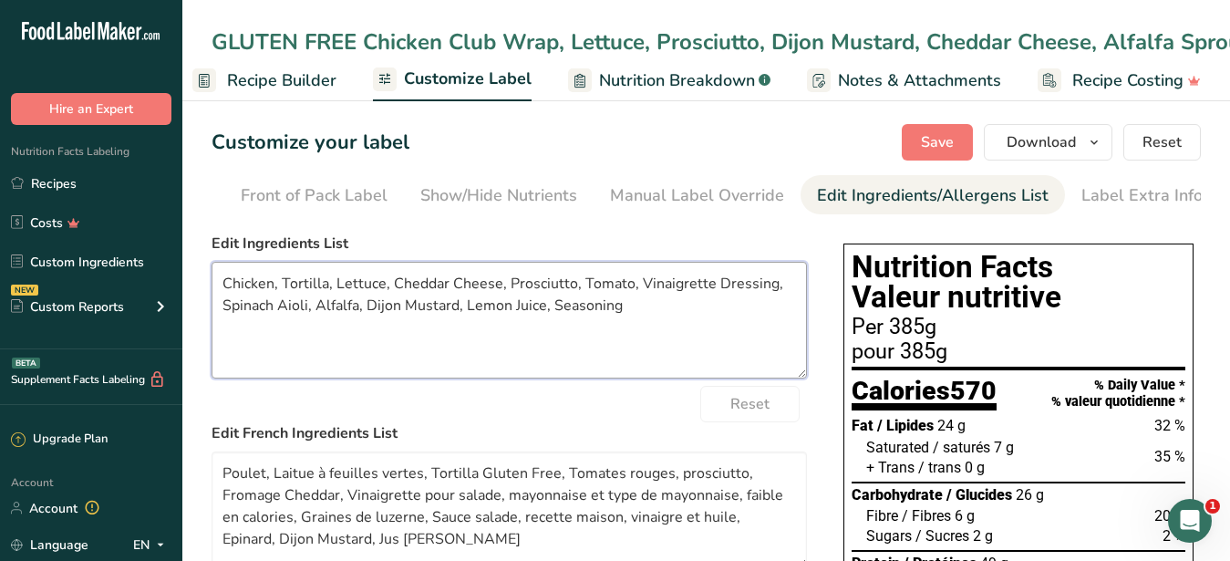
click at [282, 298] on textarea "Chicken, Tortilla, Lettuce, Cheddar Cheese, Prosciutto, Tomato, Vinaigrette Dre…" at bounding box center [508, 320] width 595 height 117
click at [338, 374] on textarea "Chicken, Gluten Free Tortilla, Lettuce, Cheddar Cheese, Prosciutto, Tomato, Vin…" at bounding box center [508, 320] width 595 height 117
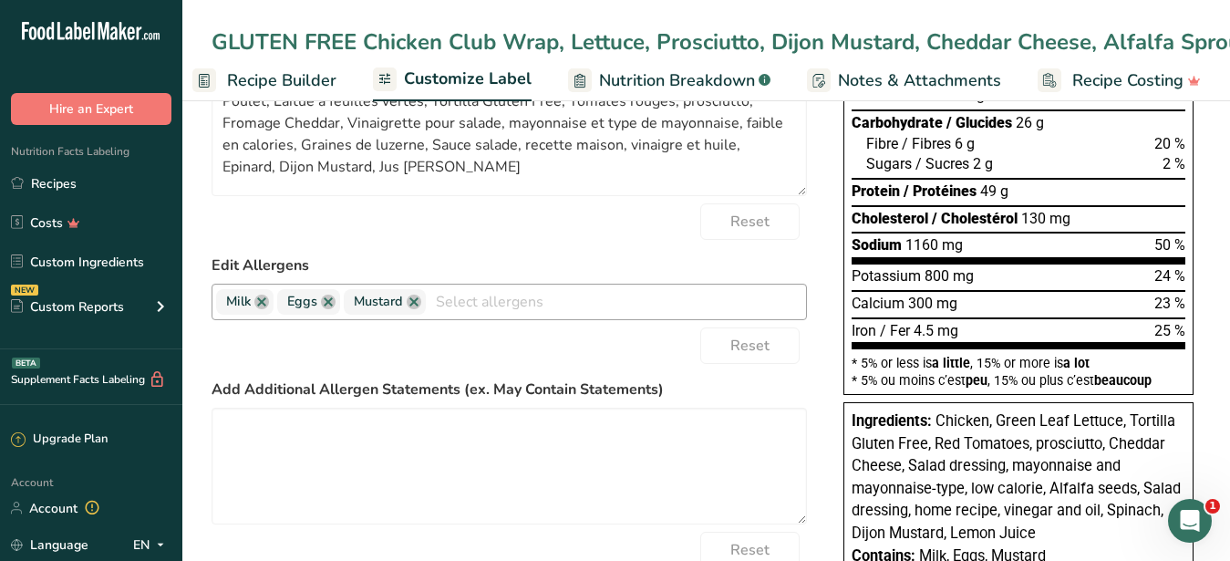
scroll to position [186, 0]
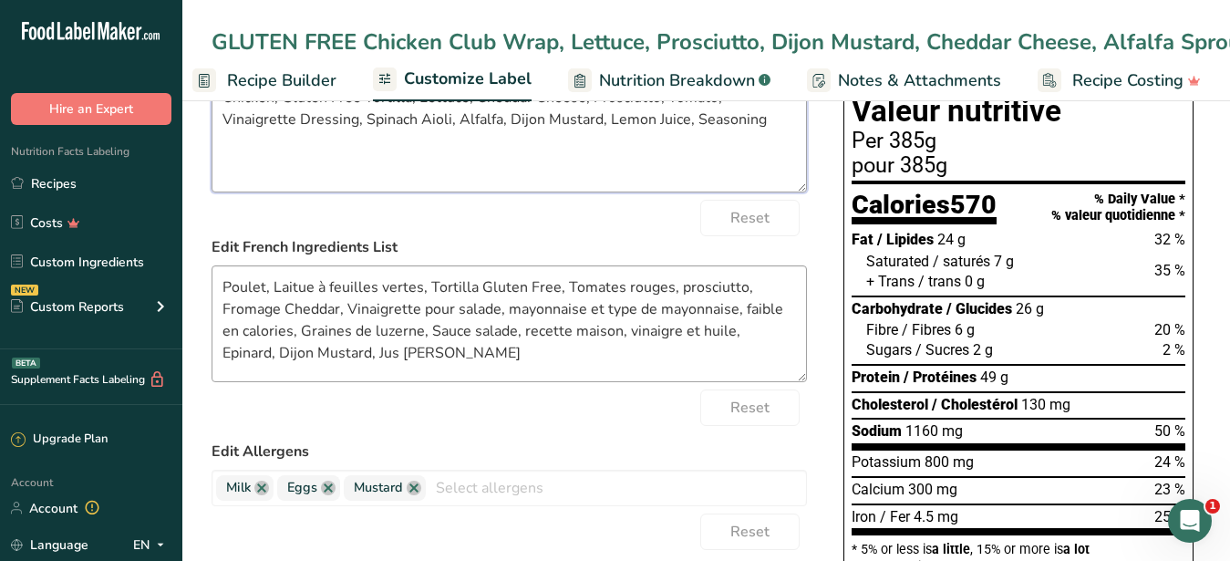
type textarea "Chicken, Gluten Free Tortilla, Lettuce, Cheddar Cheese, Prosciutto, Tomato, Vin…"
drag, startPoint x: 437, startPoint y: 373, endPoint x: 189, endPoint y: 296, distance: 259.5
click at [211, 296] on textarea "Poulet, Laitue à feuilles vertes, Tortilla Gluten Free, Tomates rouges, prosciu…" at bounding box center [508, 323] width 595 height 117
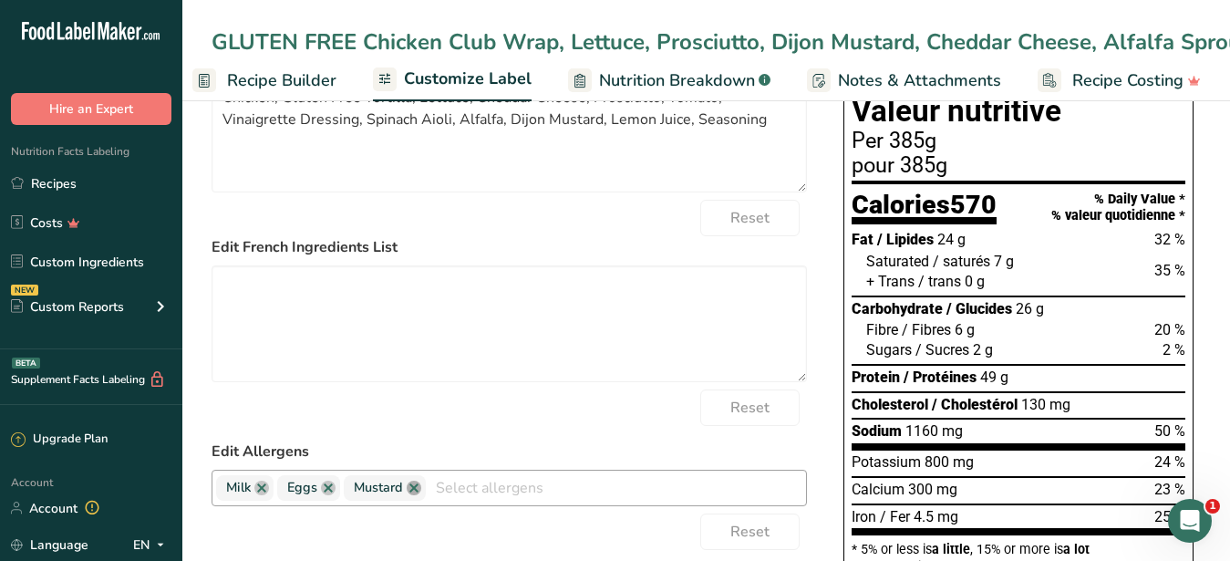
click at [412, 495] on link at bounding box center [414, 487] width 15 height 15
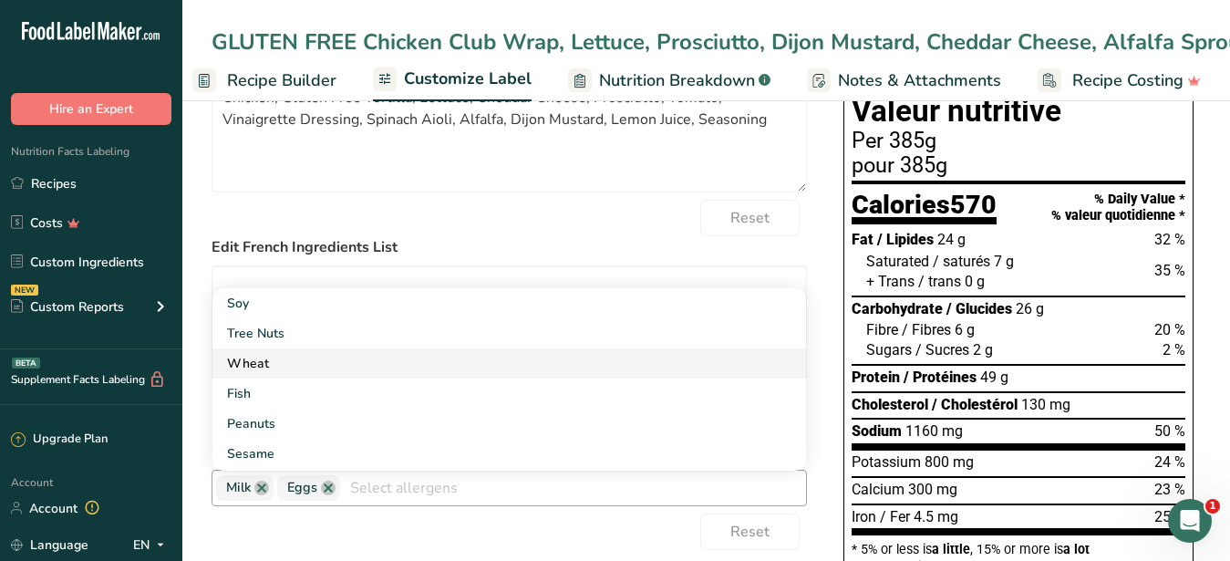
click at [265, 378] on link "Wheat" at bounding box center [508, 363] width 593 height 30
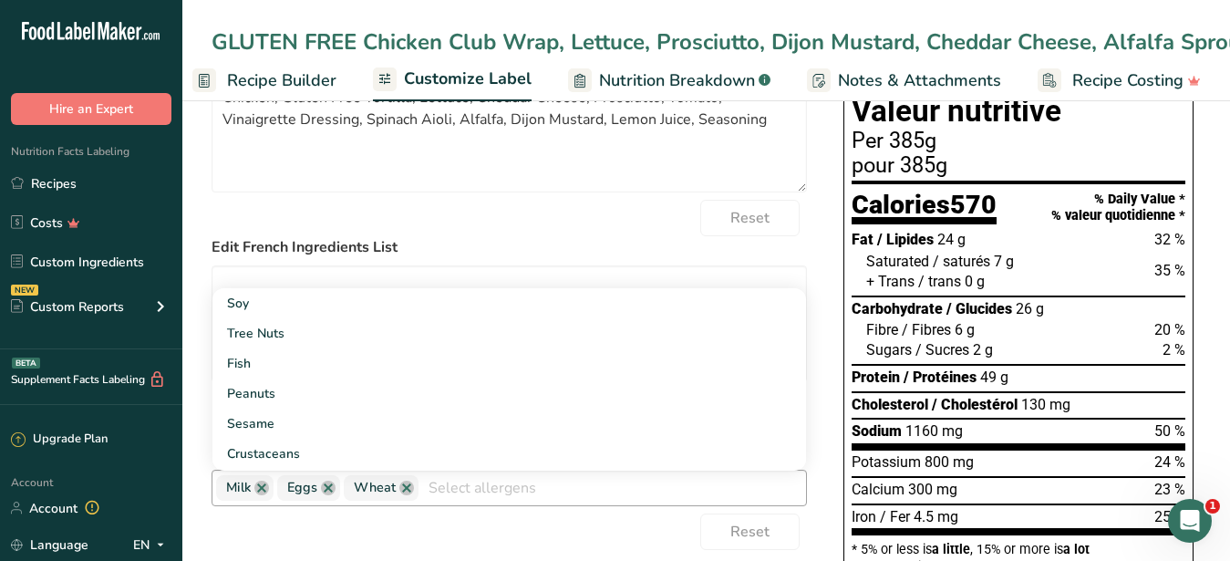
click at [417, 500] on span "Wheat" at bounding box center [381, 488] width 75 height 26
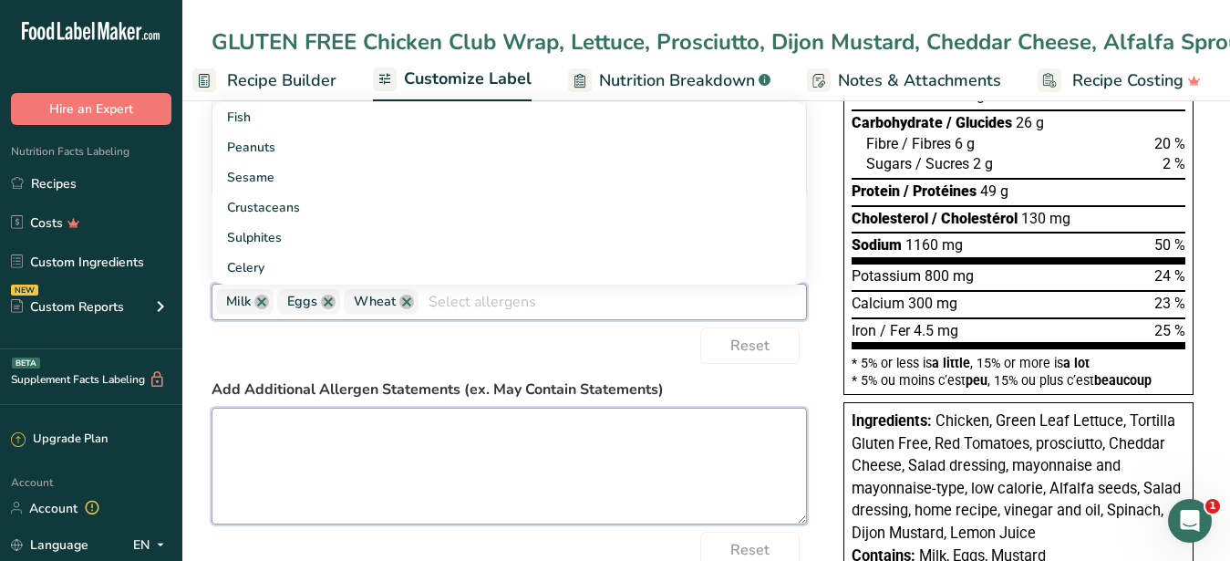
click at [405, 432] on textarea at bounding box center [508, 465] width 595 height 117
click at [305, 447] on textarea at bounding box center [508, 465] width 595 height 117
type textarea "c"
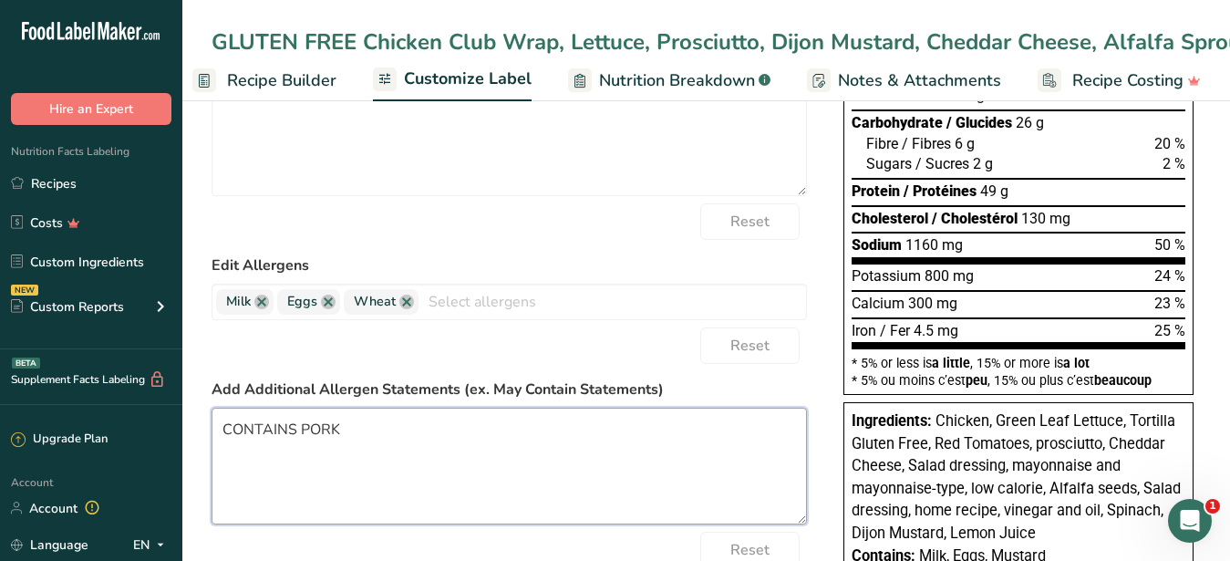
type textarea "CONTAINS PORK"
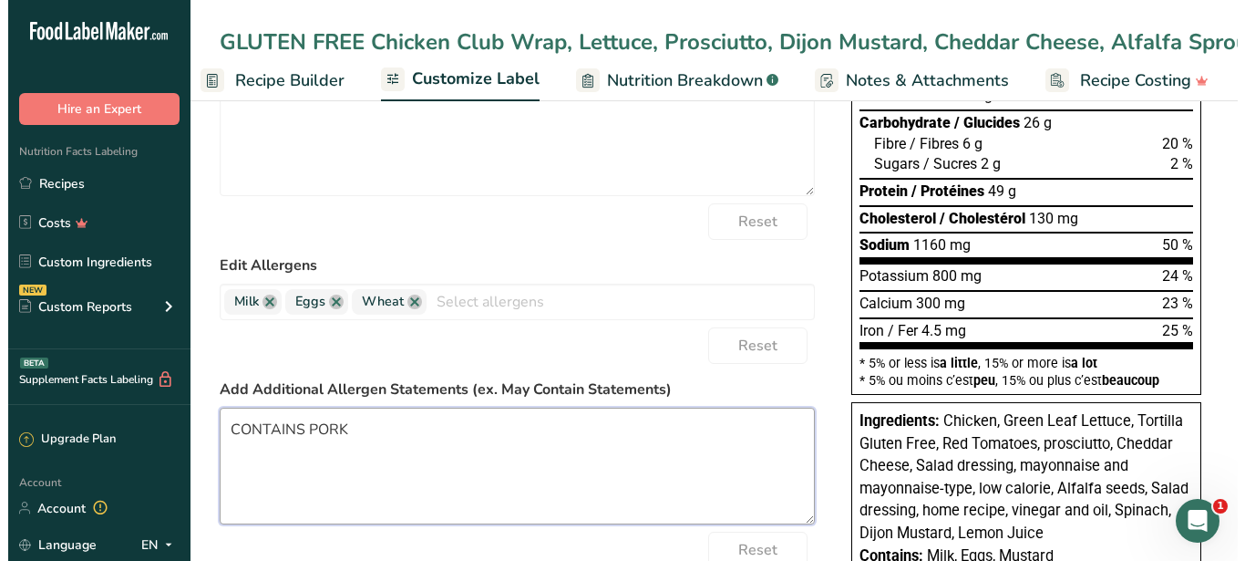
scroll to position [0, 0]
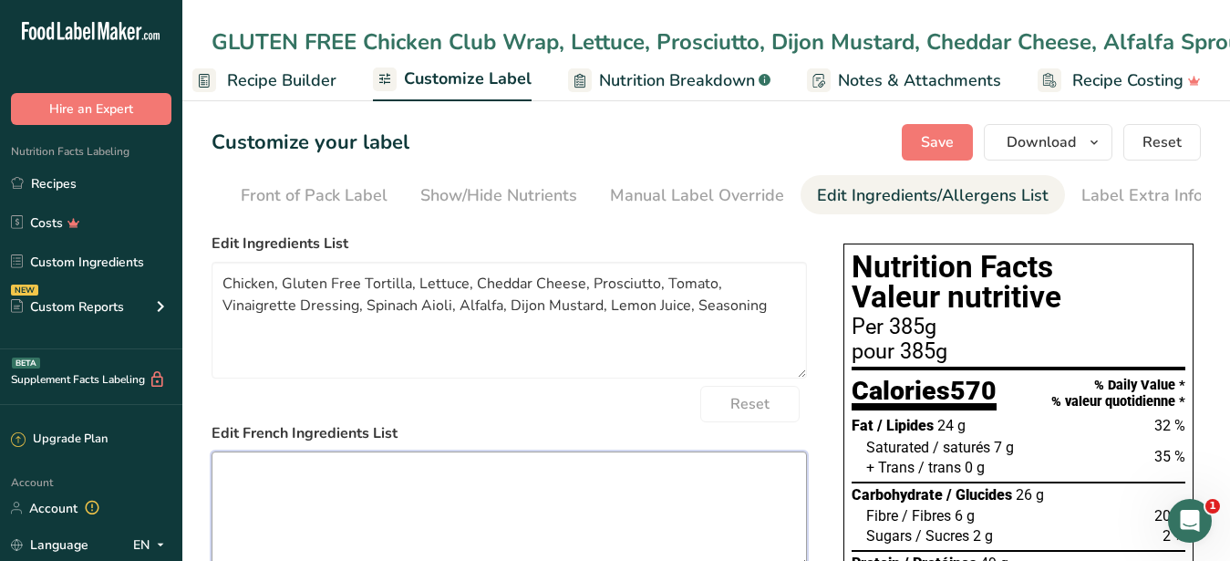
click at [480, 468] on textarea at bounding box center [508, 509] width 595 height 117
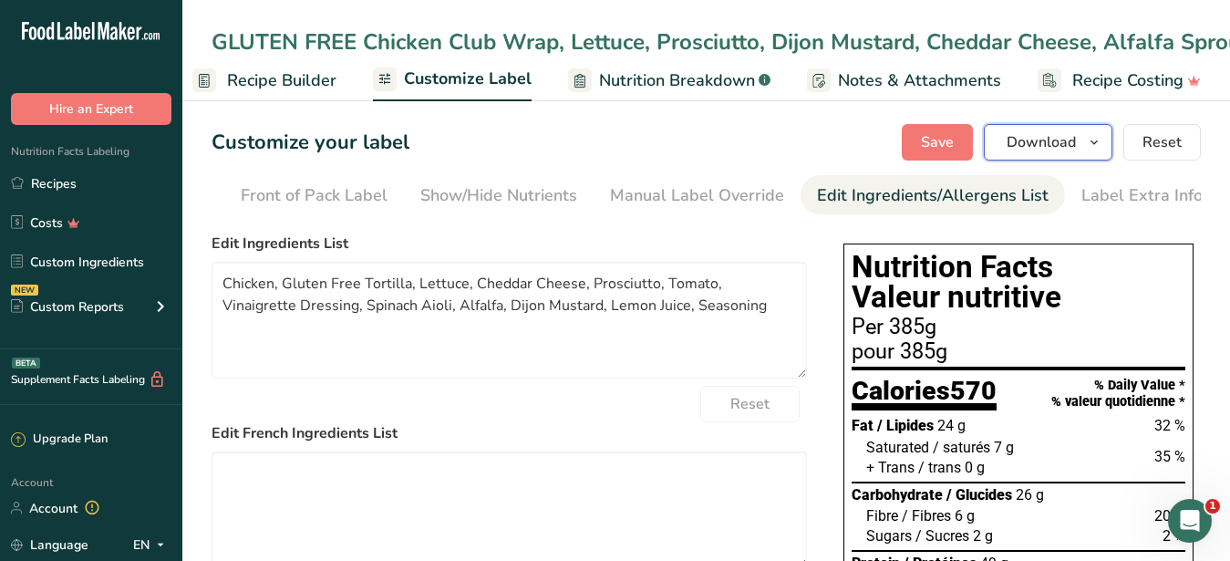
click at [1060, 147] on span "Download" at bounding box center [1040, 142] width 69 height 22
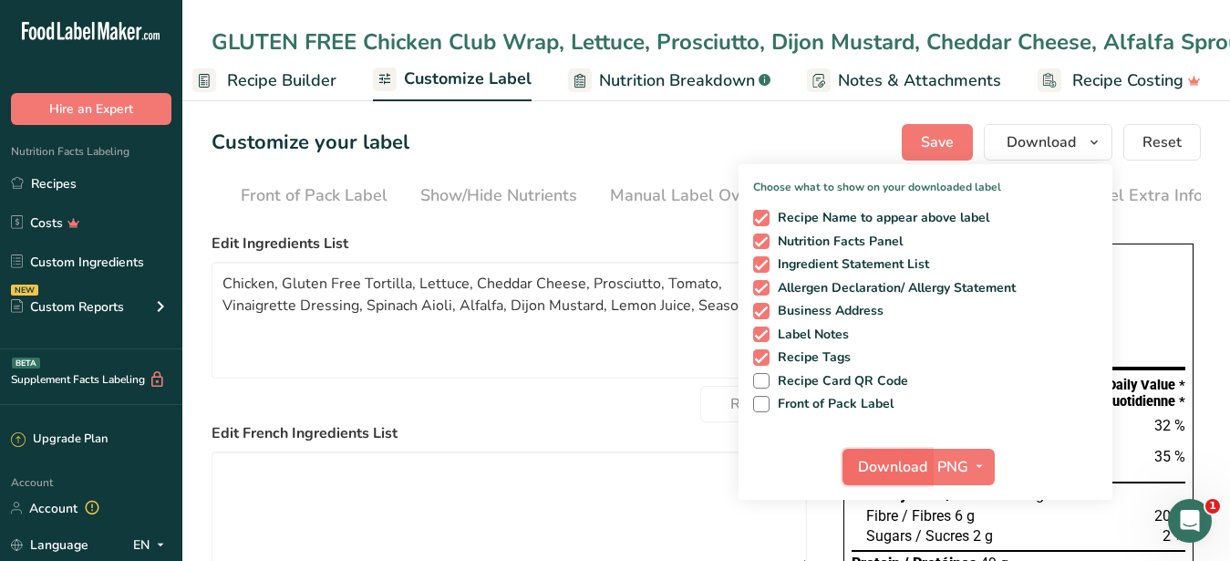
click at [901, 468] on span "Download" at bounding box center [892, 467] width 69 height 22
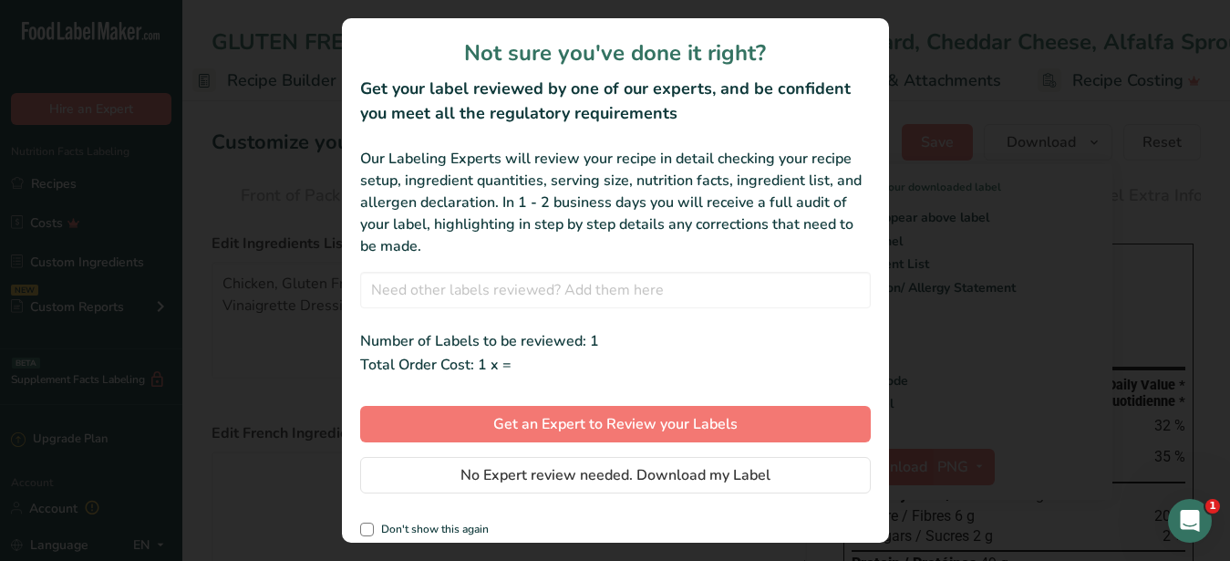
scroll to position [0, 174]
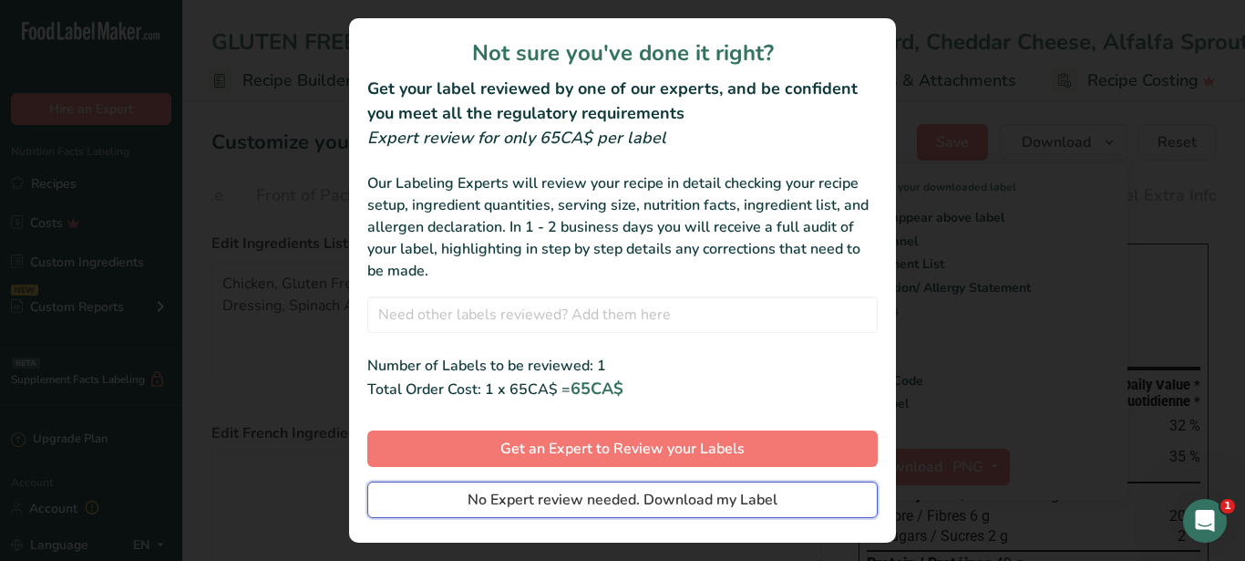
click at [665, 491] on span "No Expert review needed. Download my Label" at bounding box center [623, 500] width 310 height 22
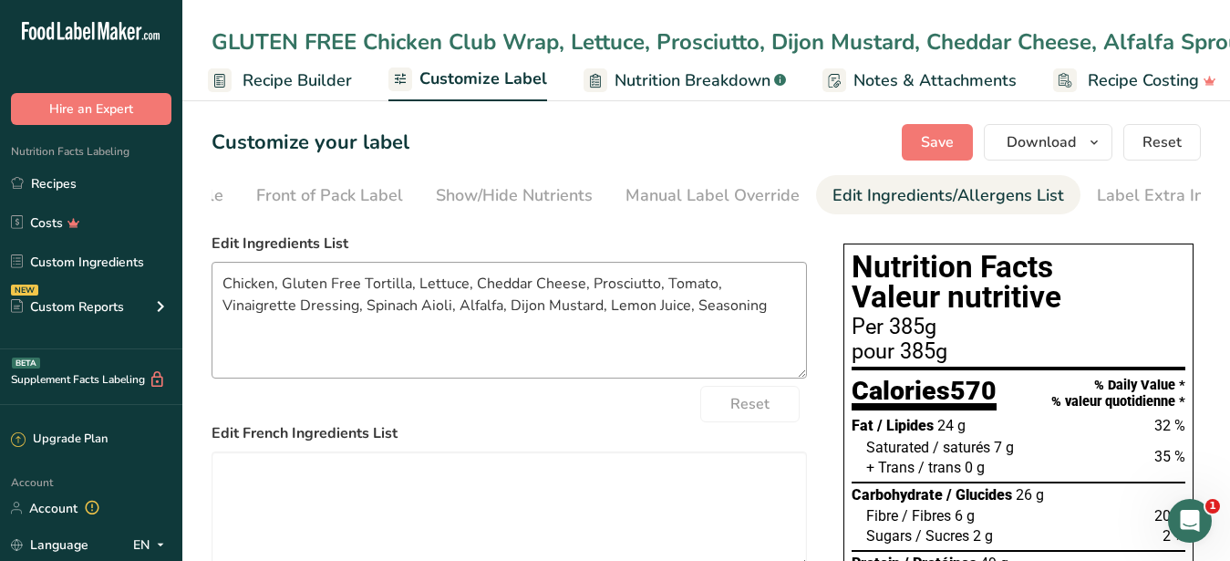
click at [610, 362] on textarea "Chicken, Gluten Free Tortilla, Lettuce, Cheddar Cheese, Prosciutto, Tomato, Vin…" at bounding box center [508, 320] width 595 height 117
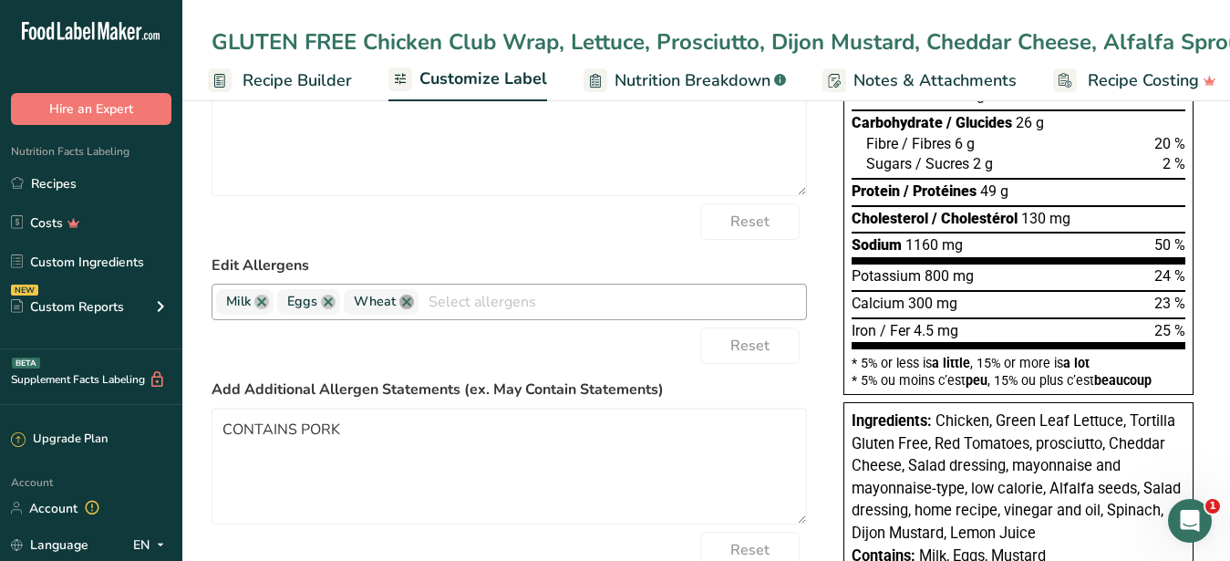
click at [404, 309] on link at bounding box center [406, 301] width 15 height 15
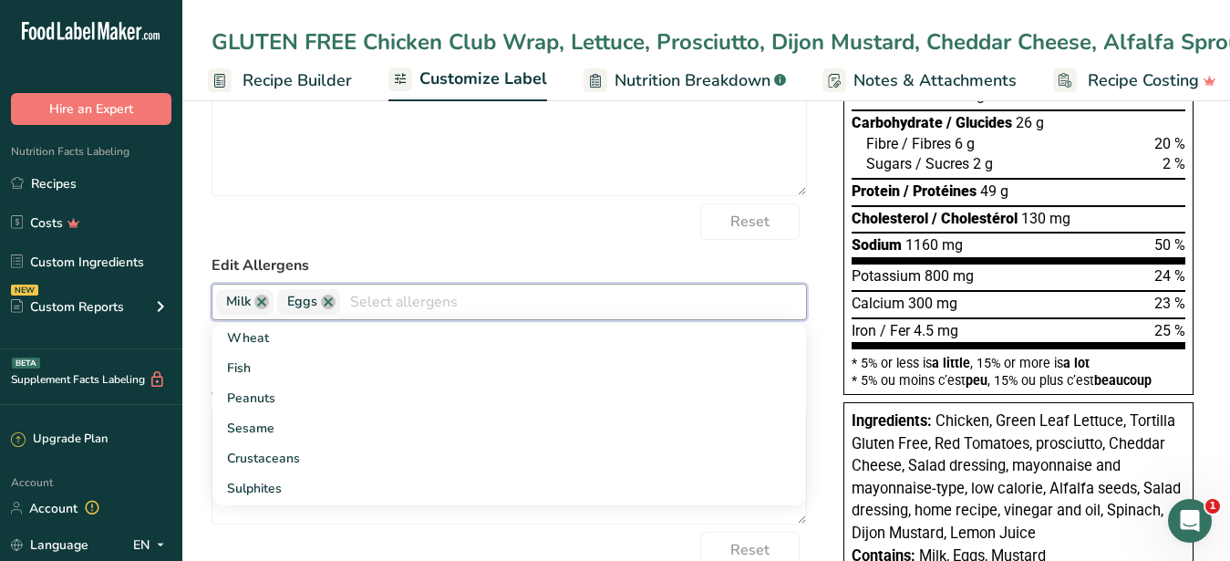
click at [443, 240] on div "Reset" at bounding box center [508, 221] width 595 height 36
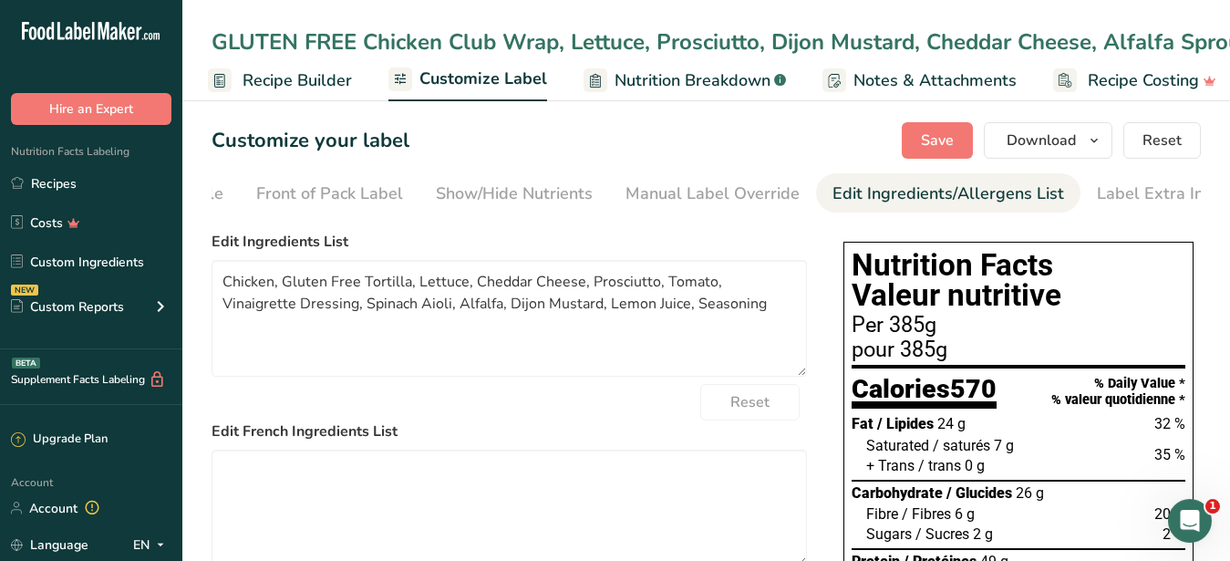
scroll to position [0, 0]
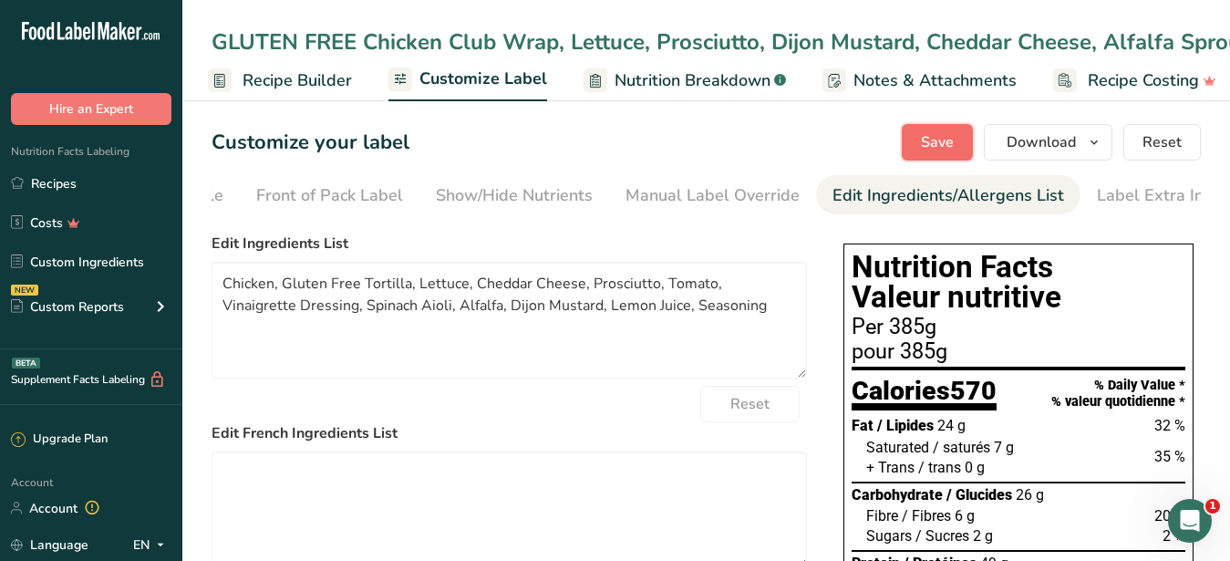
click at [924, 149] on span "Save" at bounding box center [937, 142] width 33 height 22
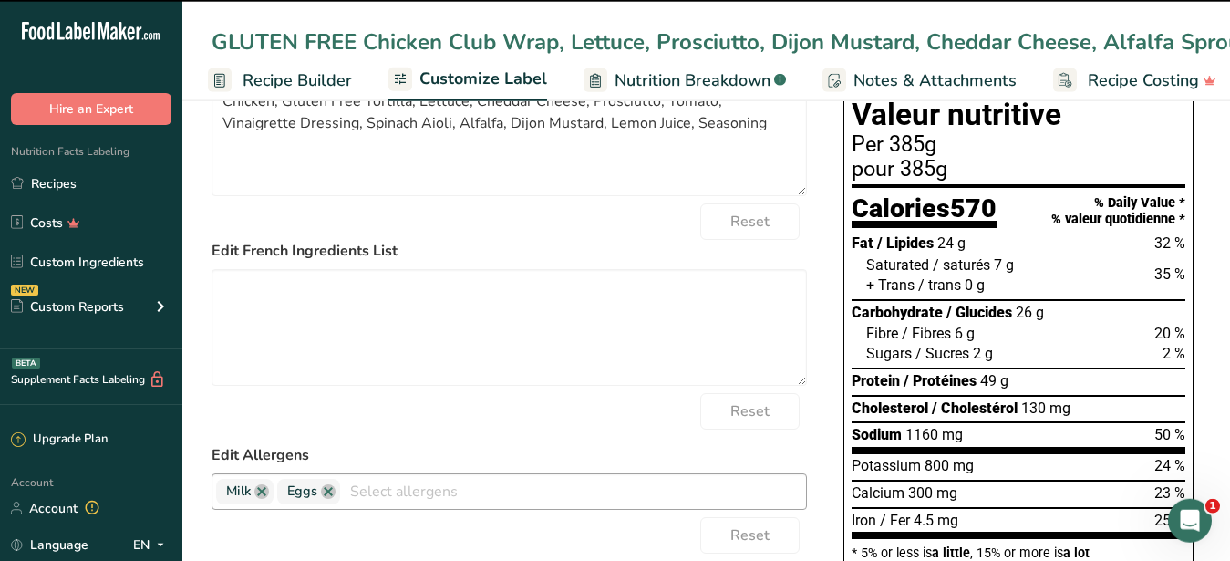
scroll to position [279, 0]
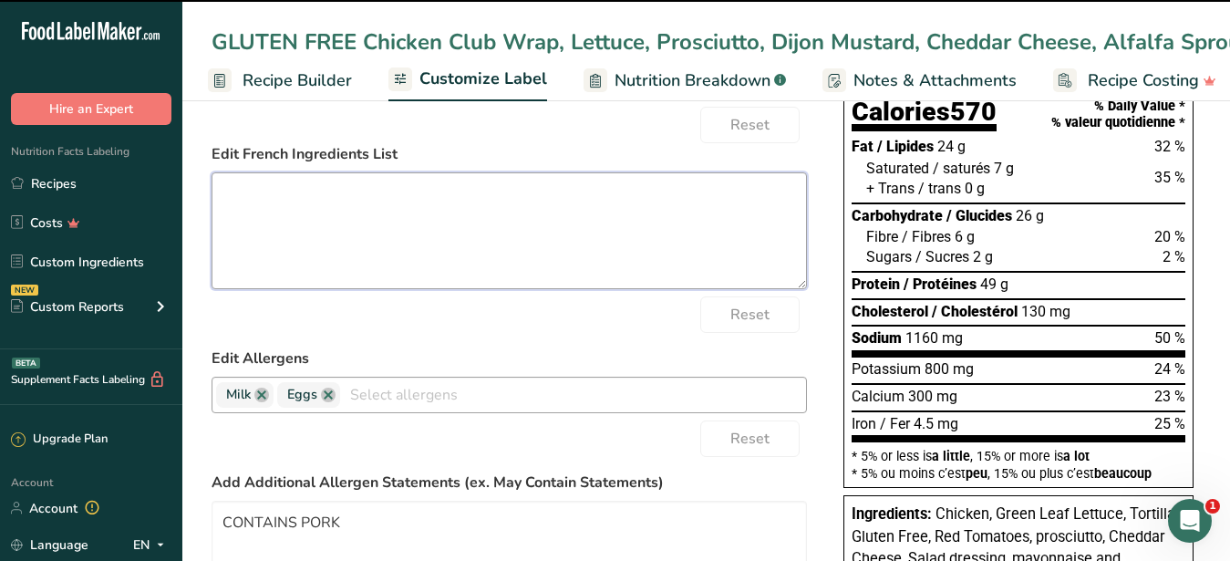
click at [573, 255] on textarea at bounding box center [508, 230] width 595 height 117
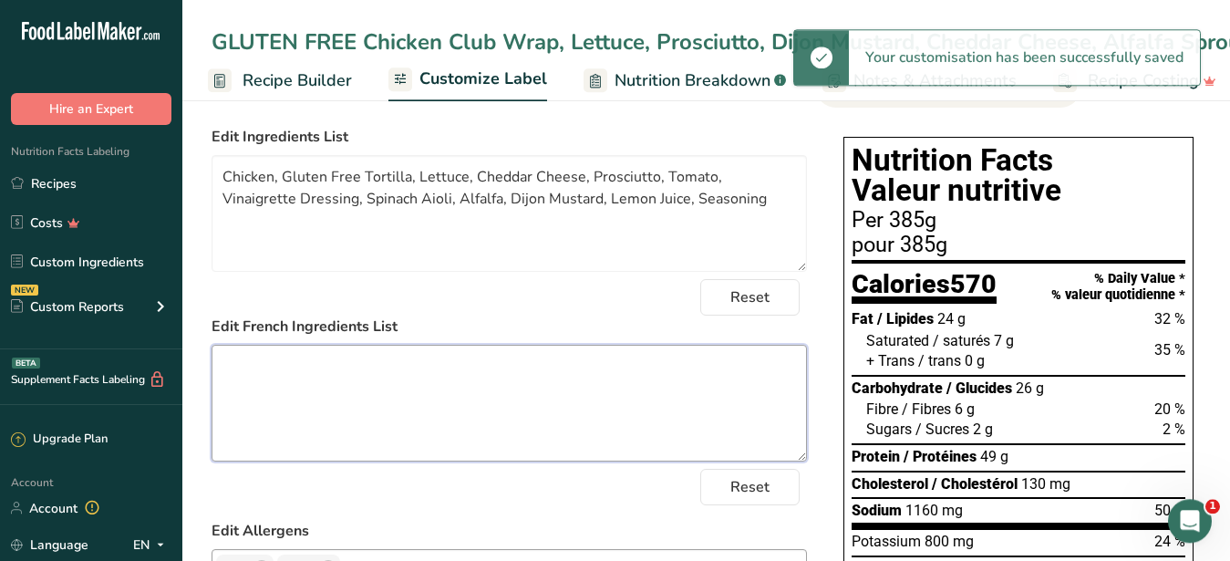
scroll to position [0, 0]
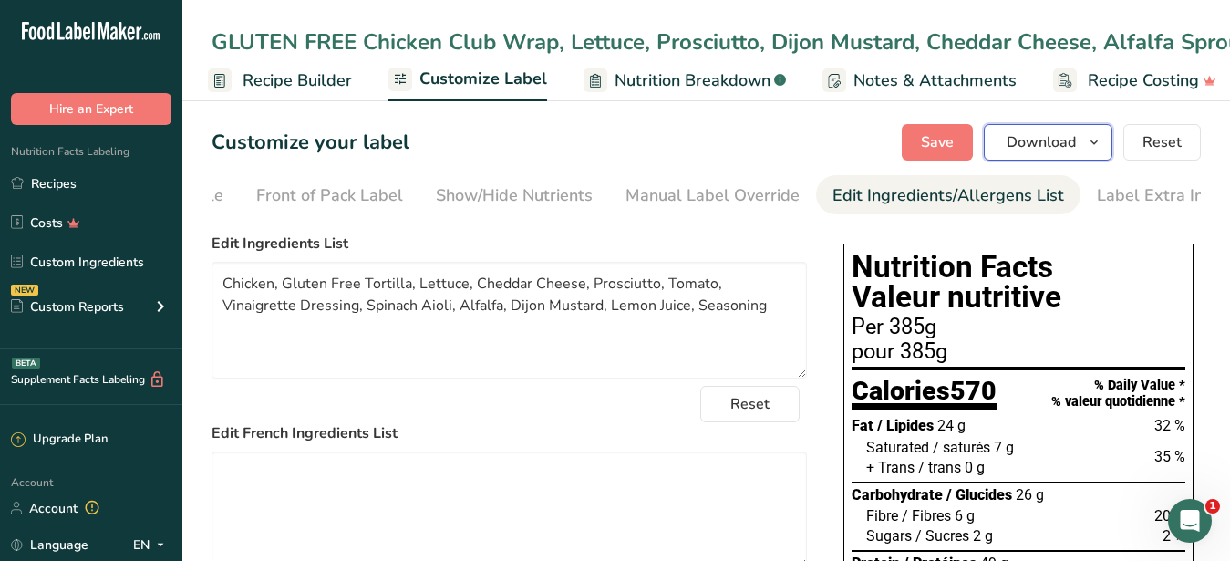
click at [1057, 149] on span "Download" at bounding box center [1040, 142] width 69 height 22
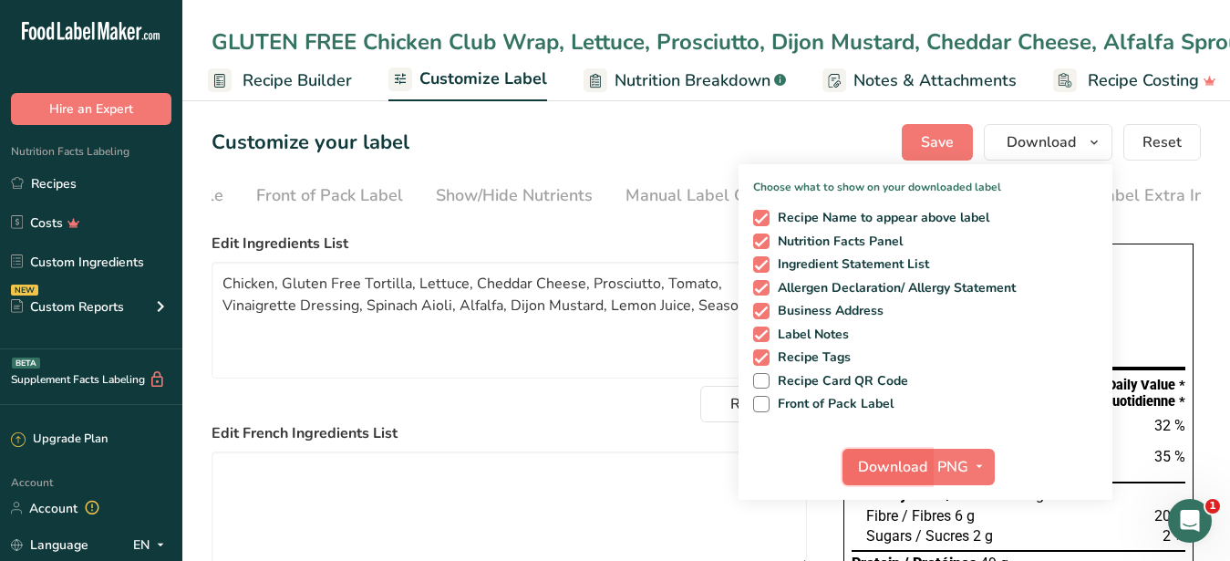
click at [881, 462] on span "Download" at bounding box center [892, 467] width 69 height 22
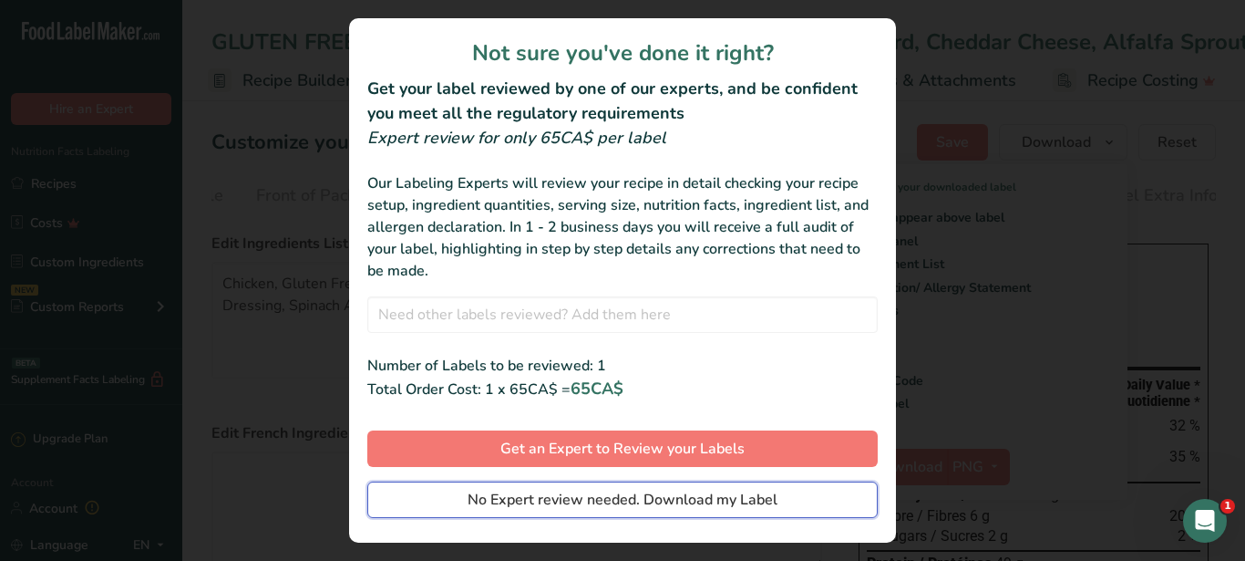
click at [583, 503] on span "No Expert review needed. Download my Label" at bounding box center [623, 500] width 310 height 22
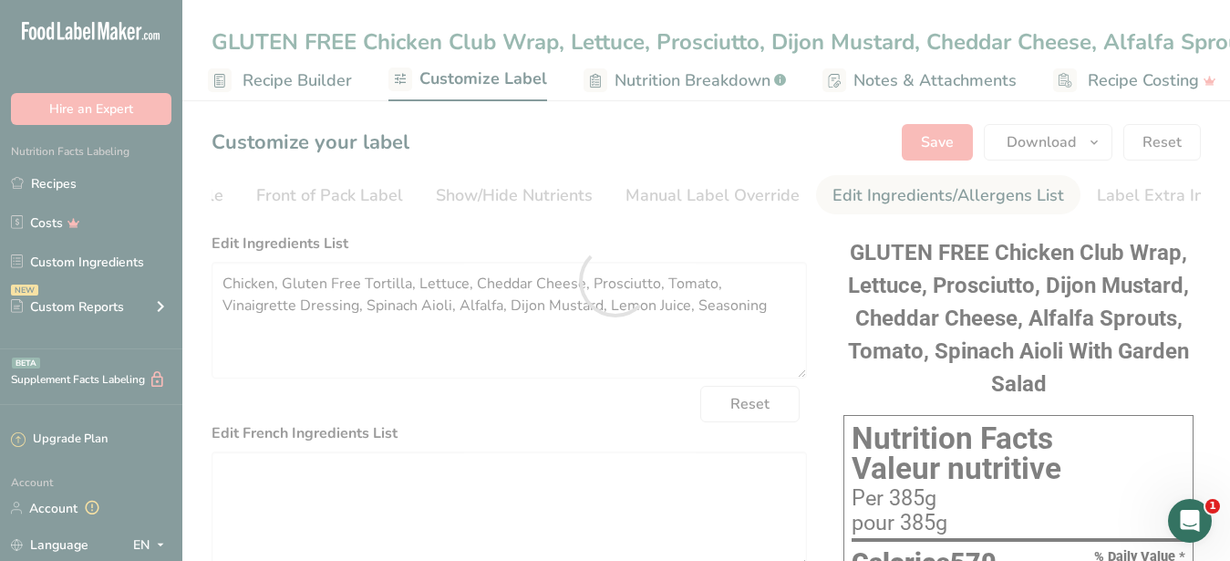
click at [370, 37] on div at bounding box center [615, 280] width 1230 height 561
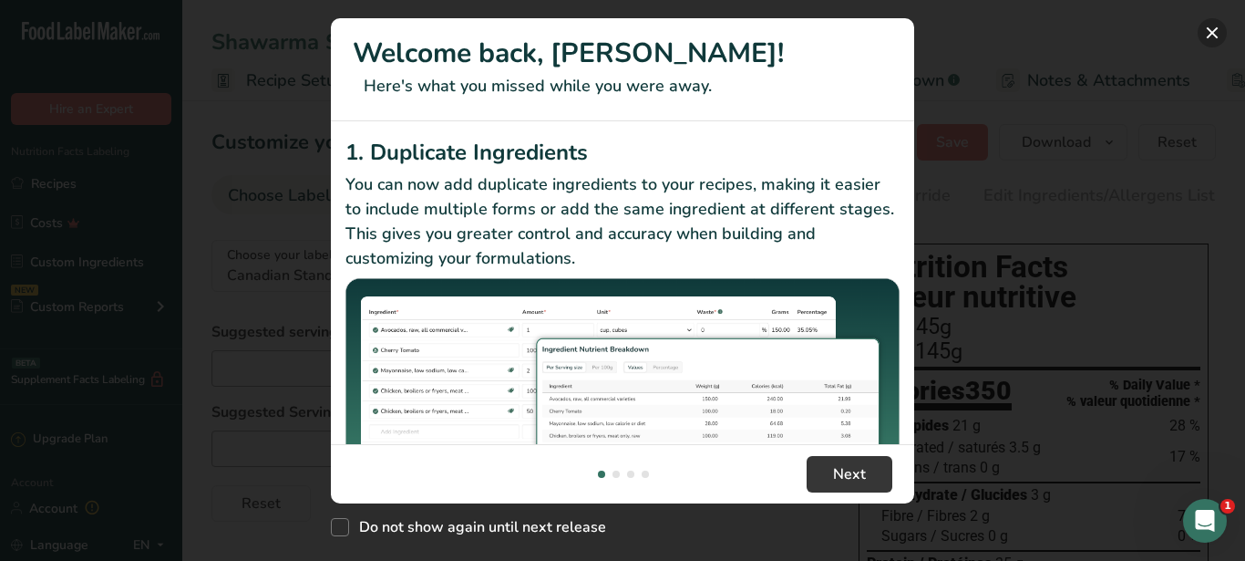
click at [1212, 30] on button "New Features" at bounding box center [1212, 32] width 29 height 29
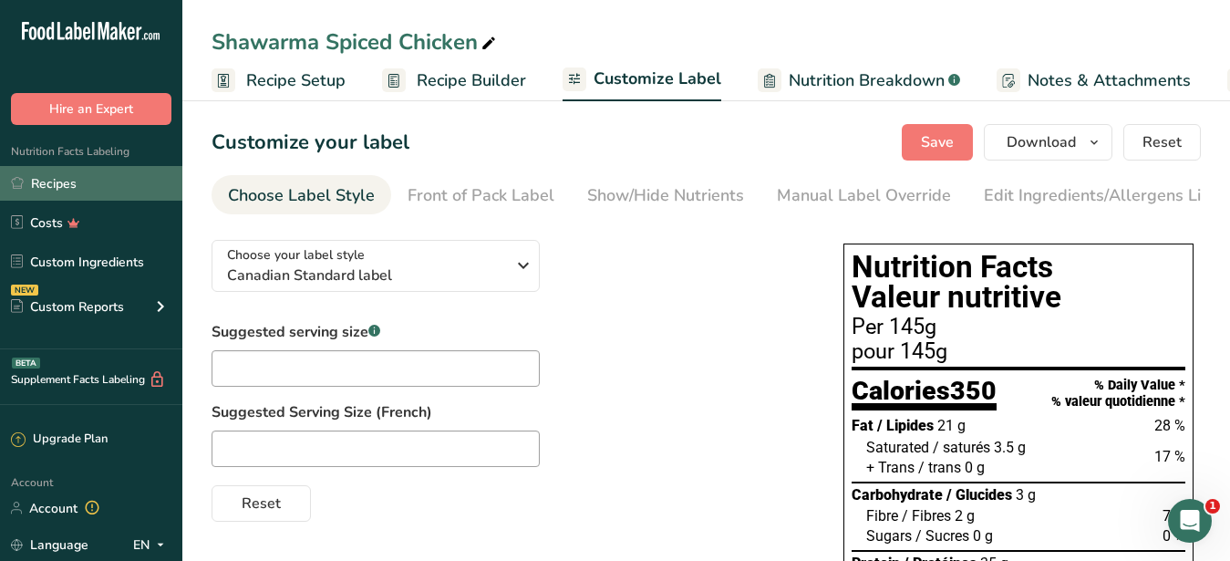
click at [81, 180] on link "Recipes" at bounding box center [91, 183] width 182 height 35
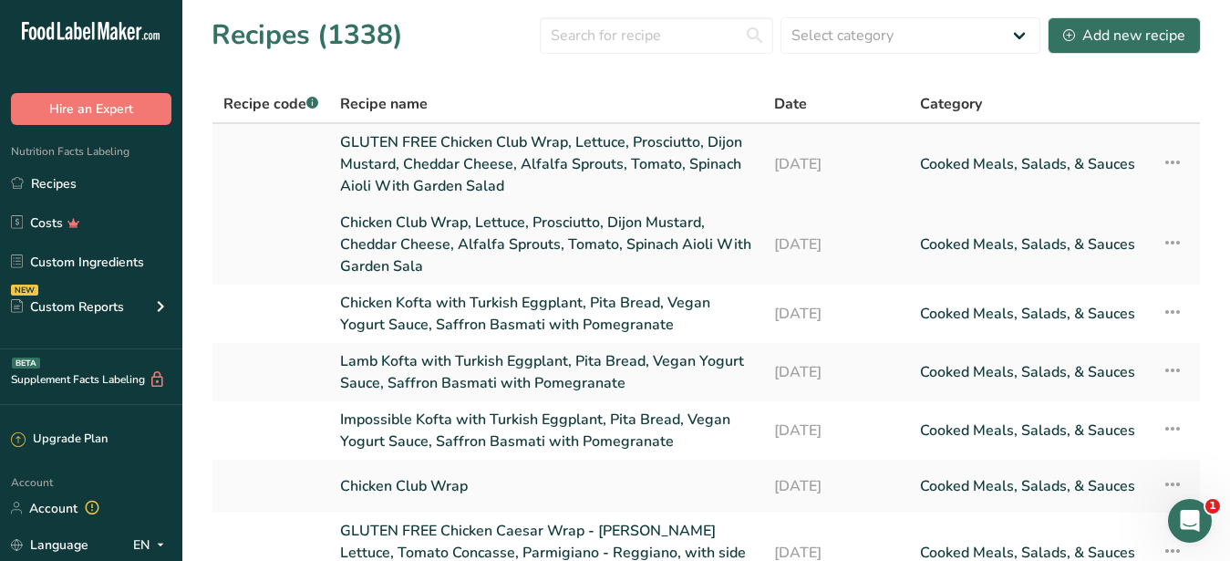
click at [403, 138] on link "GLUTEN FREE Chicken Club Wrap, Lettuce, Prosciutto, Dijon Mustard, Cheddar Chee…" at bounding box center [546, 164] width 412 height 66
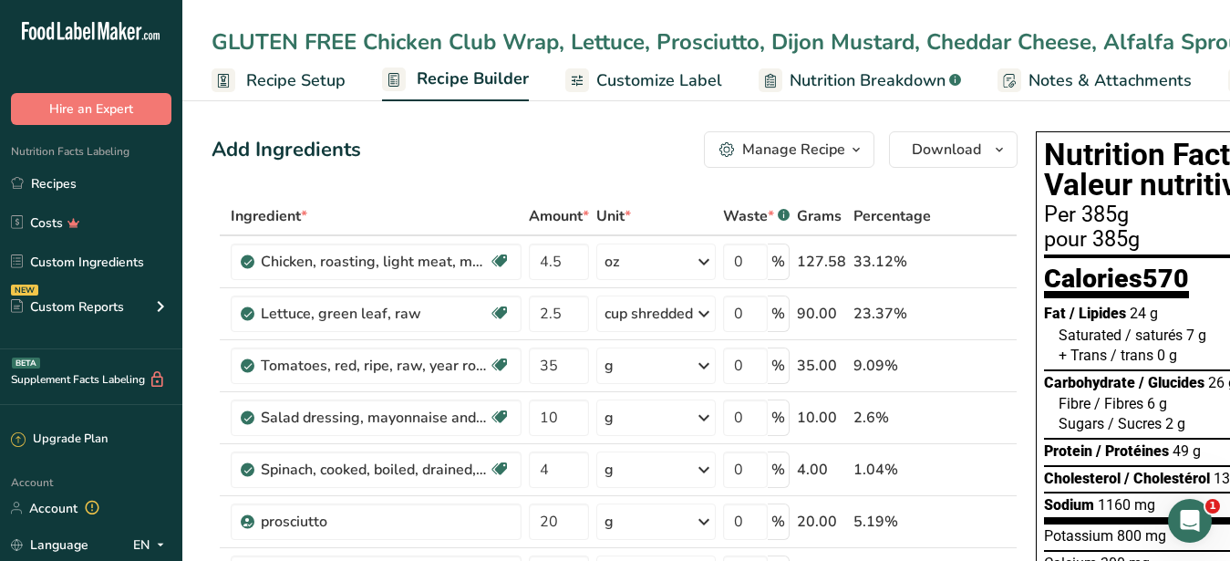
click at [626, 93] on span "Customize Label" at bounding box center [659, 80] width 126 height 25
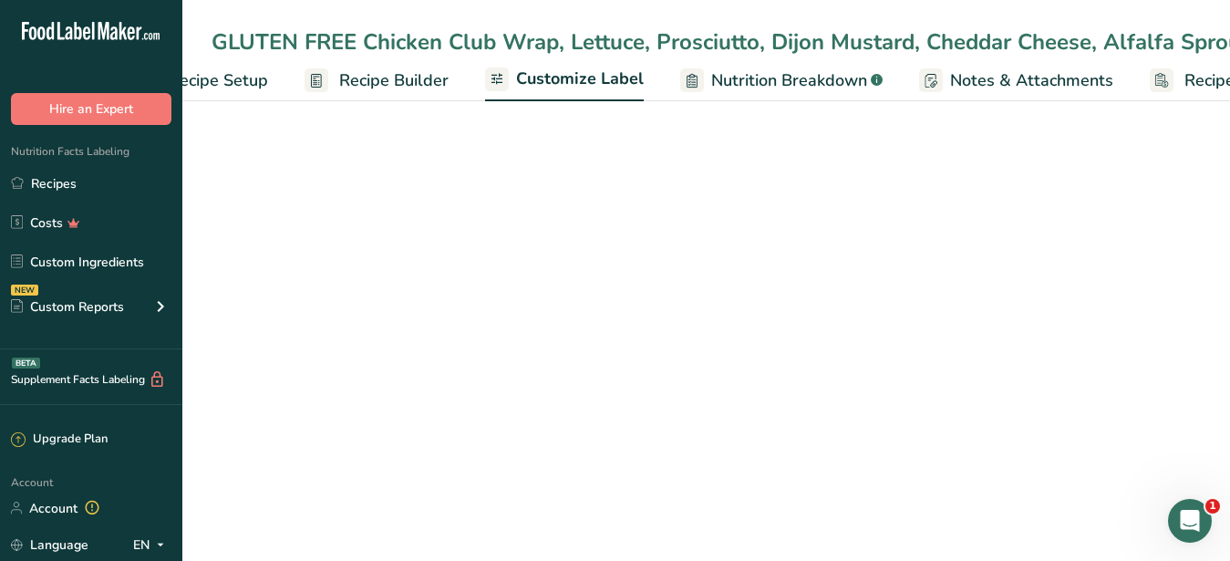
scroll to position [0, 190]
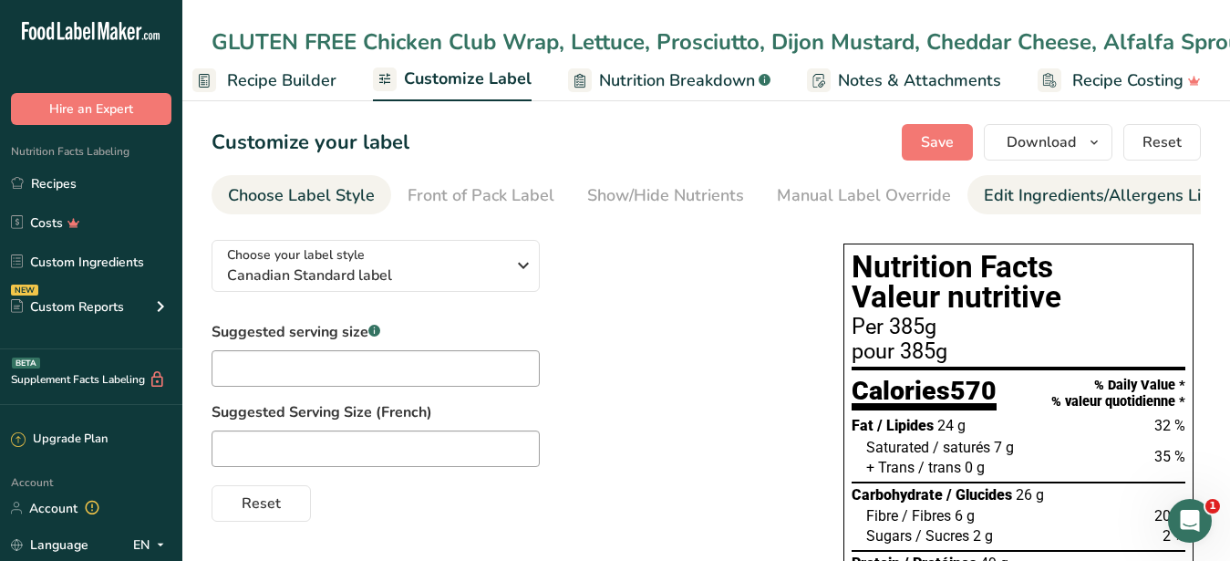
click at [1024, 195] on div "Edit Ingredients/Allergens List" at bounding box center [1099, 195] width 232 height 25
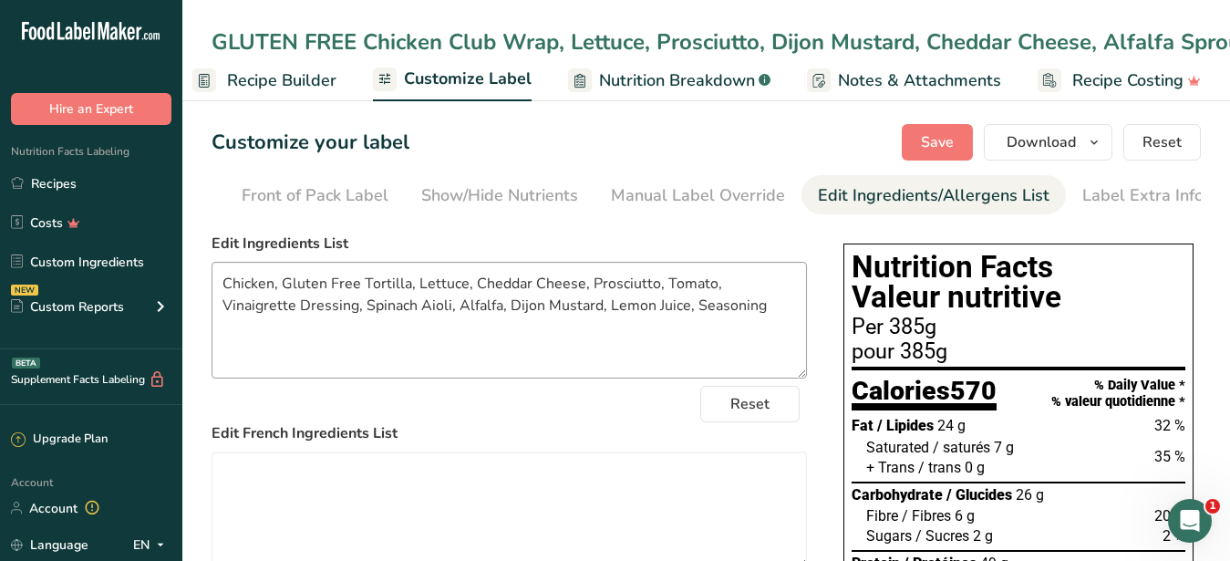
scroll to position [0, 167]
drag, startPoint x: 710, startPoint y: 329, endPoint x: 156, endPoint y: 299, distance: 555.0
click at [211, 299] on textarea "Chicken, Gluten Free Tortilla, Lettuce, Cheddar Cheese, Prosciutto, Tomato, Vin…" at bounding box center [508, 320] width 595 height 117
paste textarea
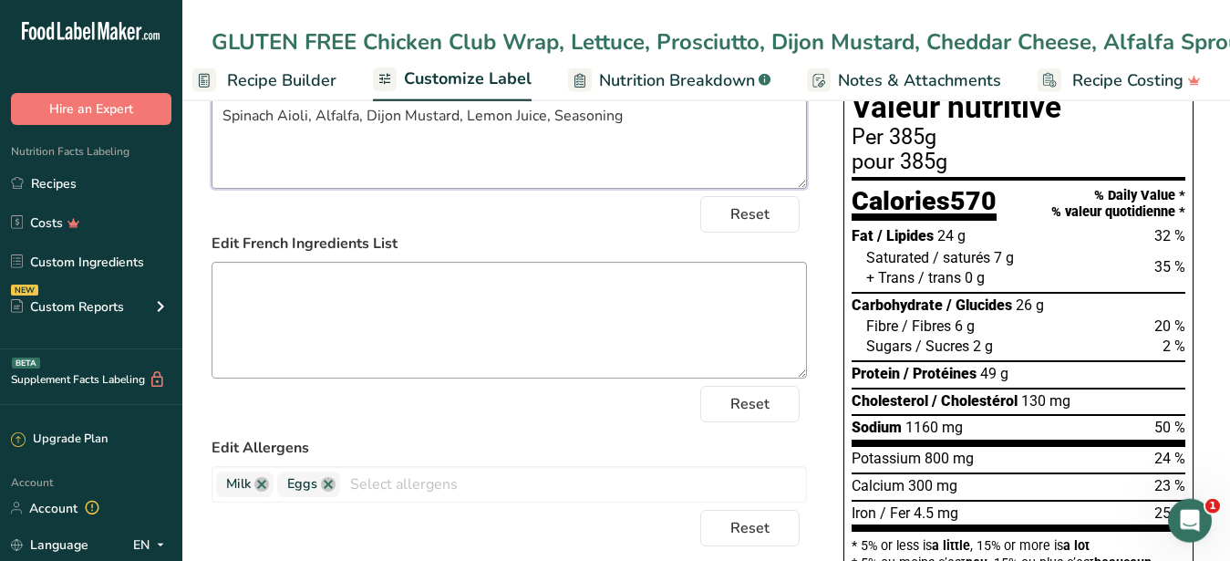
scroll to position [372, 0]
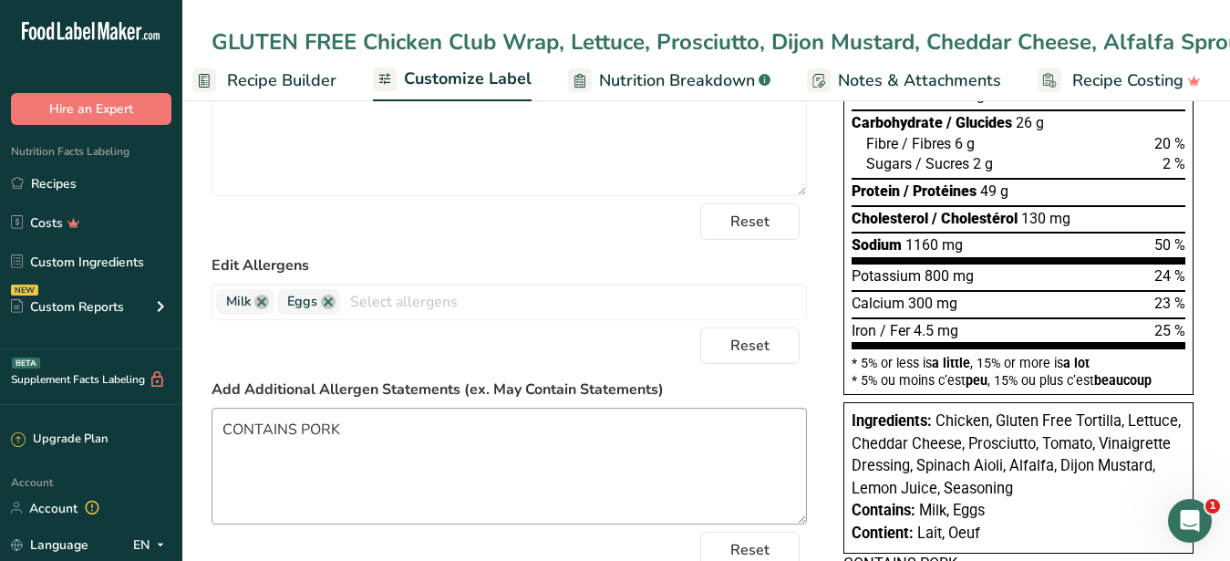
type textarea "Chicken, Tortilla, Lettuce, Cheddar Cheese, Prosciutto, Tomato, Vinaigrette Dre…"
click at [428, 457] on textarea "CONTAINS PORK" at bounding box center [508, 465] width 595 height 117
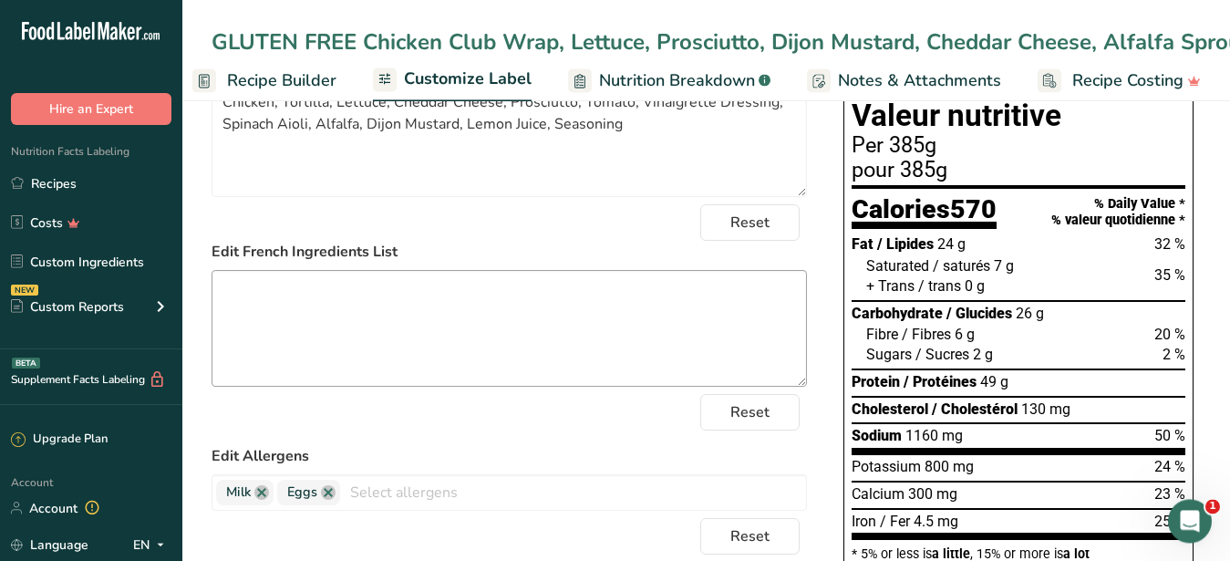
scroll to position [186, 0]
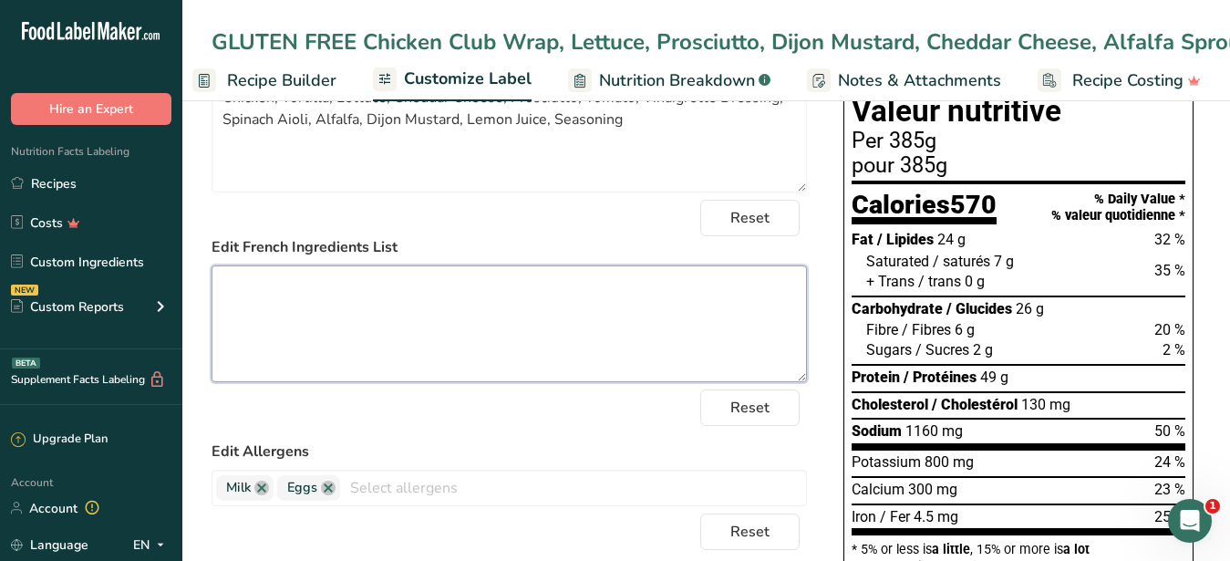
click at [459, 328] on textarea at bounding box center [508, 323] width 595 height 117
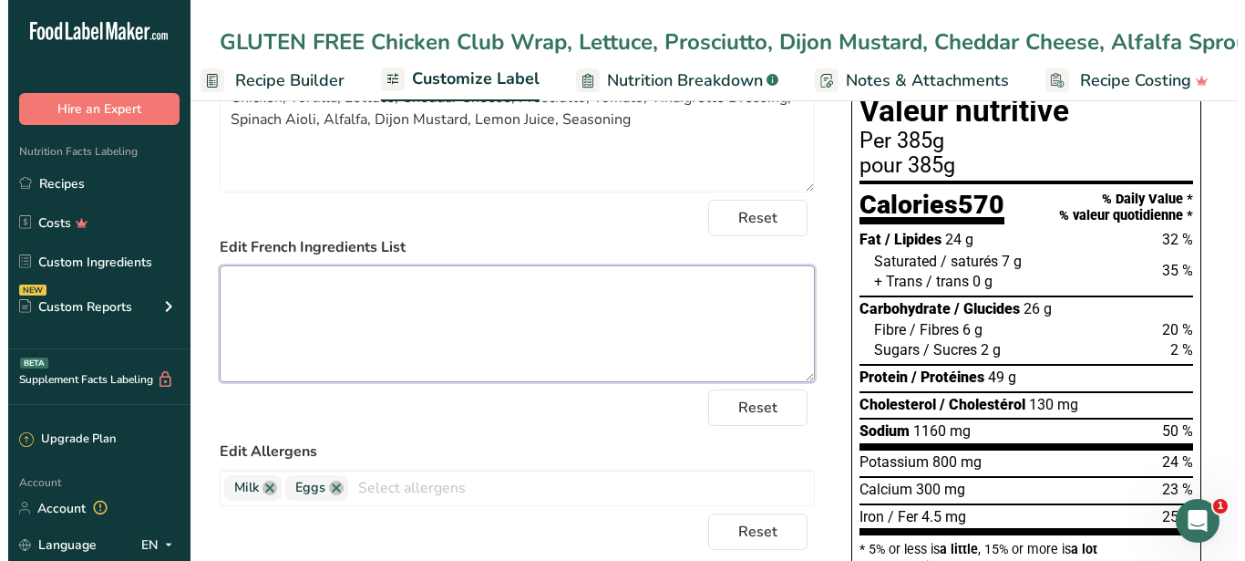
scroll to position [0, 0]
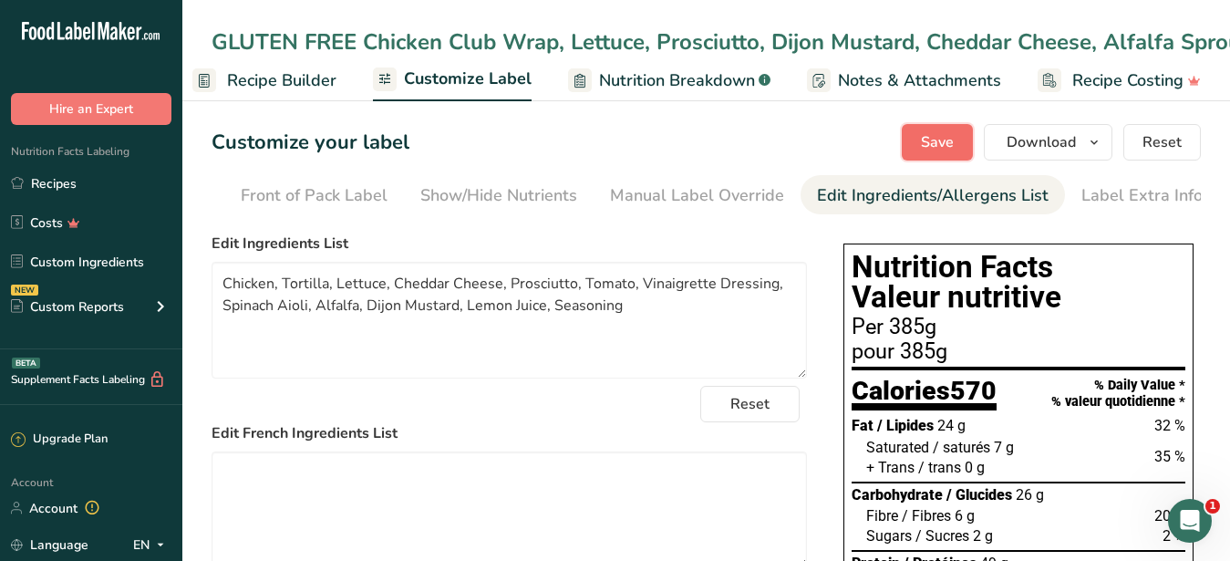
click at [937, 136] on span "Save" at bounding box center [937, 142] width 33 height 22
click at [1045, 145] on span "Download" at bounding box center [1040, 142] width 69 height 22
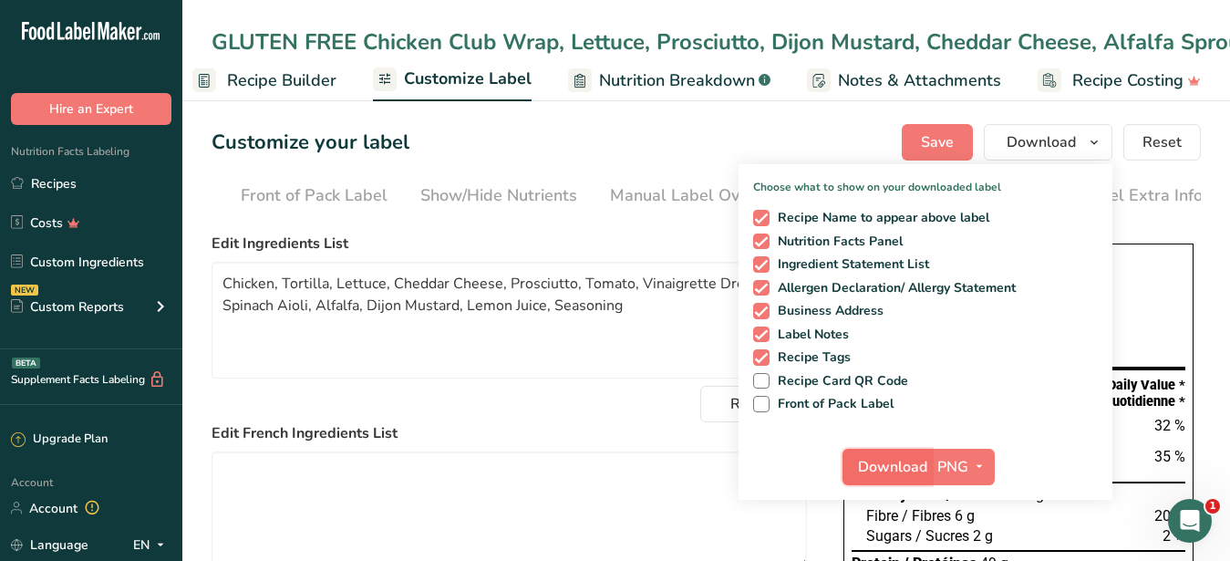
click at [911, 461] on span "Download" at bounding box center [892, 467] width 69 height 22
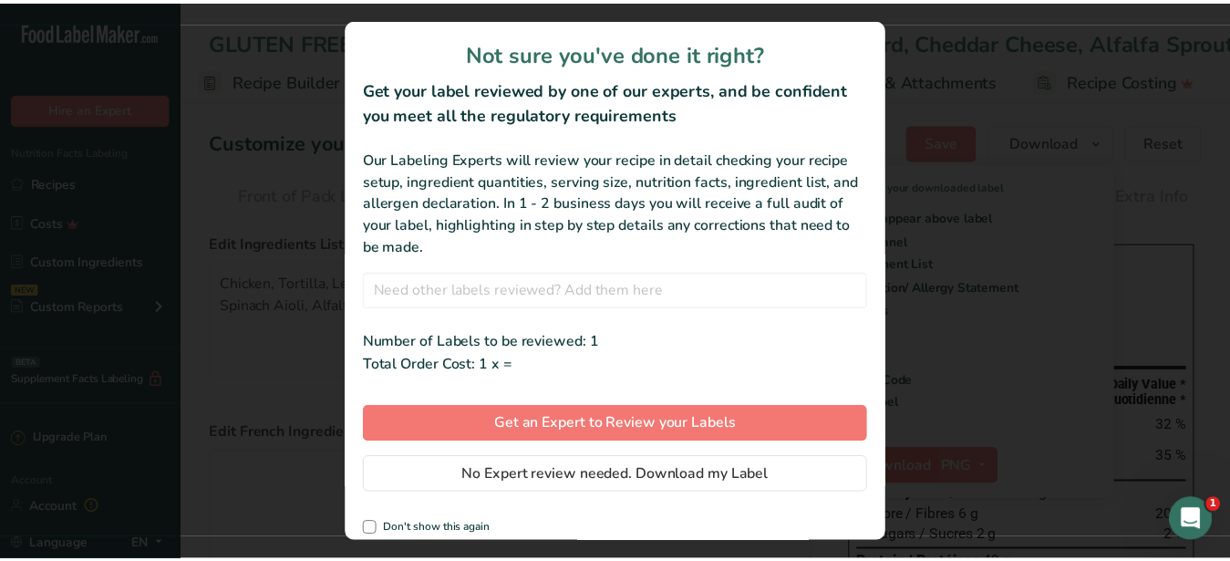
scroll to position [0, 174]
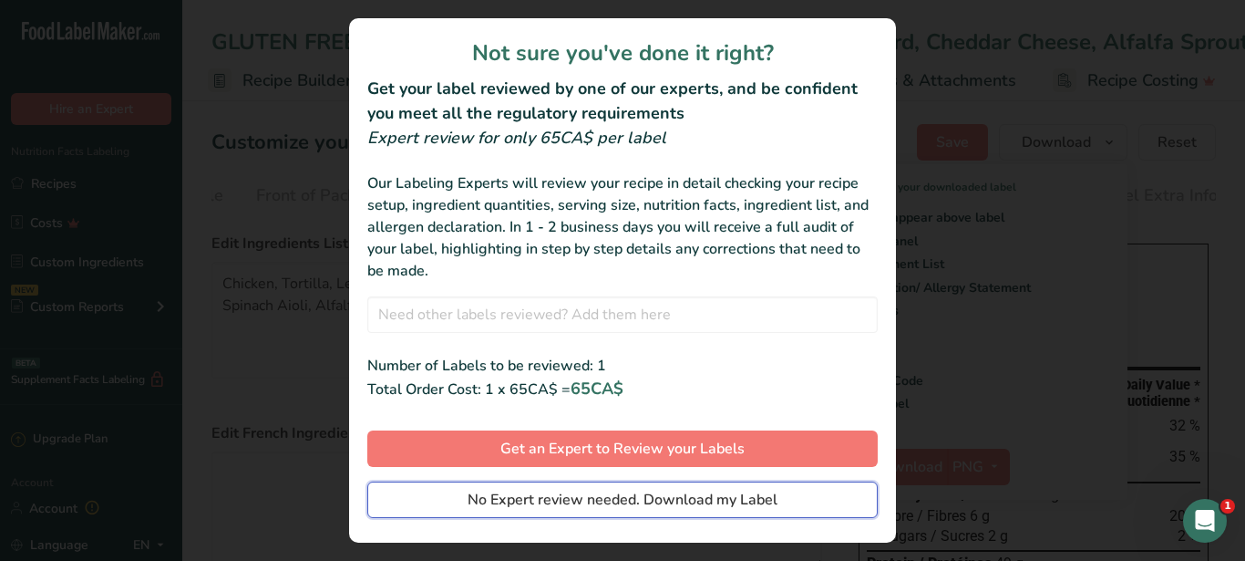
click at [540, 484] on button "No Expert review needed. Download my Label" at bounding box center [622, 499] width 510 height 36
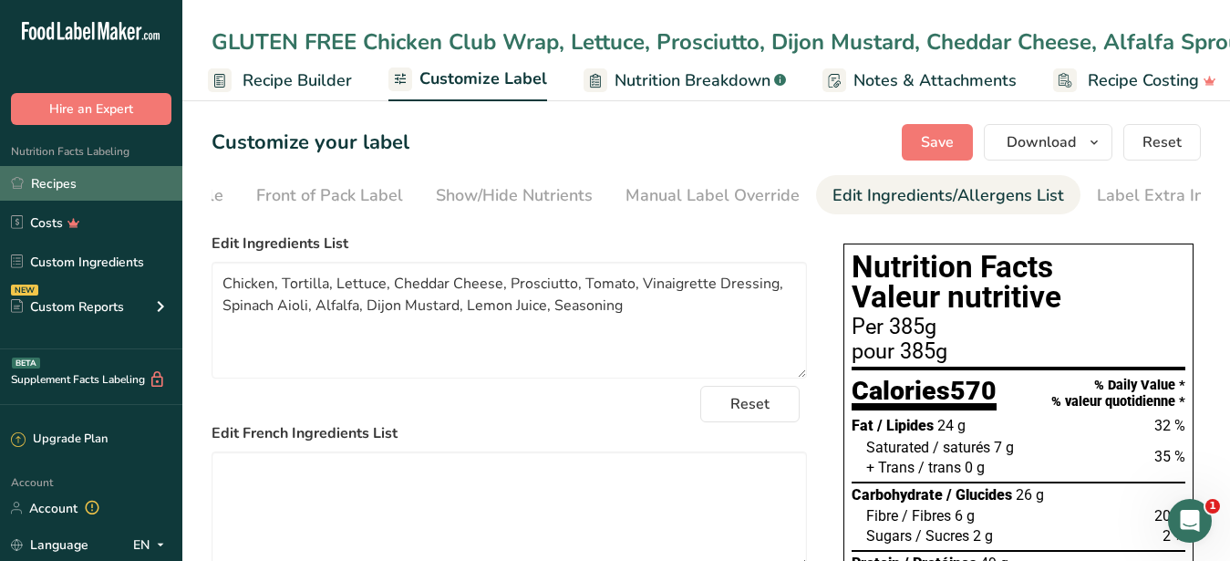
click at [52, 178] on link "Recipes" at bounding box center [91, 183] width 182 height 35
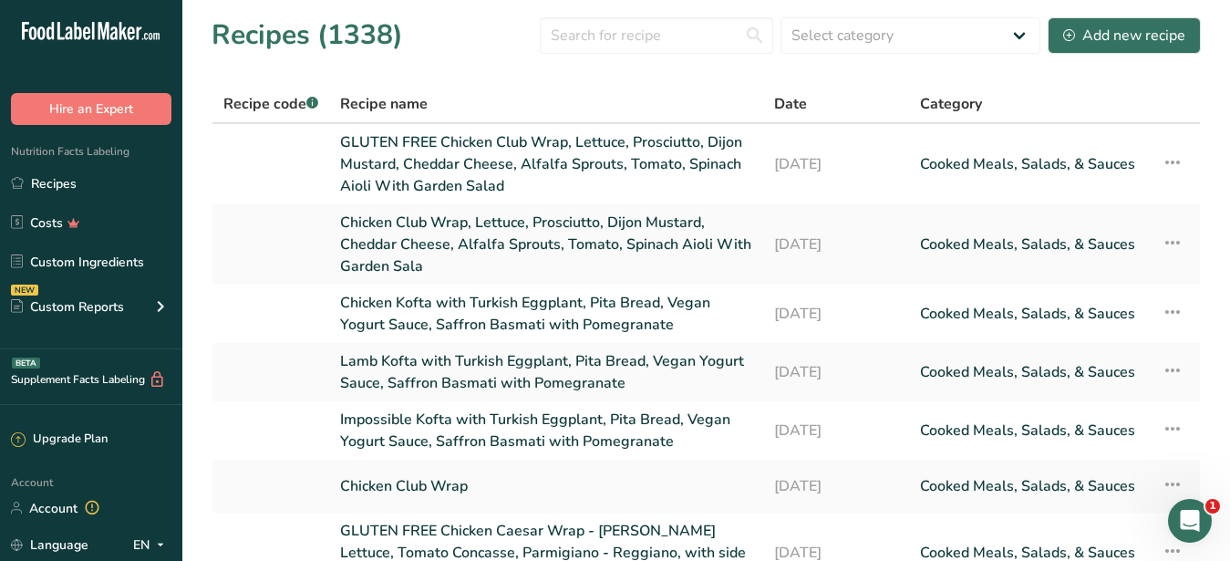
click at [476, 67] on section "Recipes (1338) Select category All Baked Goods Beverages Confectionery Cooked M…" at bounding box center [705, 450] width 1047 height 900
click at [592, 211] on link "Chicken Club Wrap, Lettuce, Prosciutto, Dijon Mustard, Cheddar Cheese, Alfalfa …" at bounding box center [546, 244] width 412 height 66
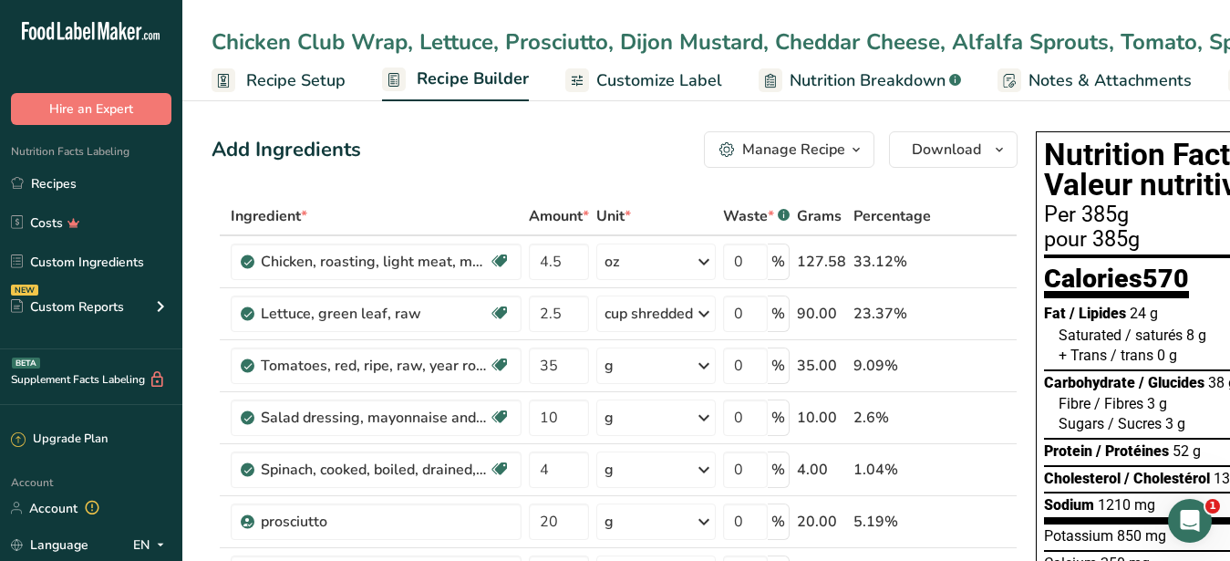
click at [671, 93] on span "Customize Label" at bounding box center [659, 80] width 126 height 25
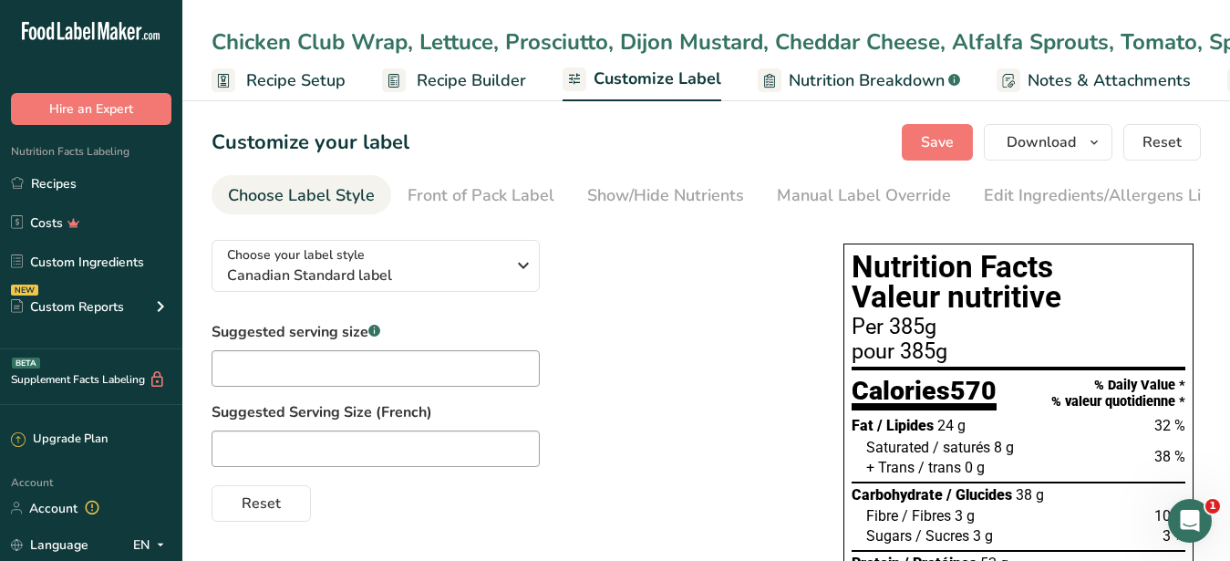
scroll to position [0, 190]
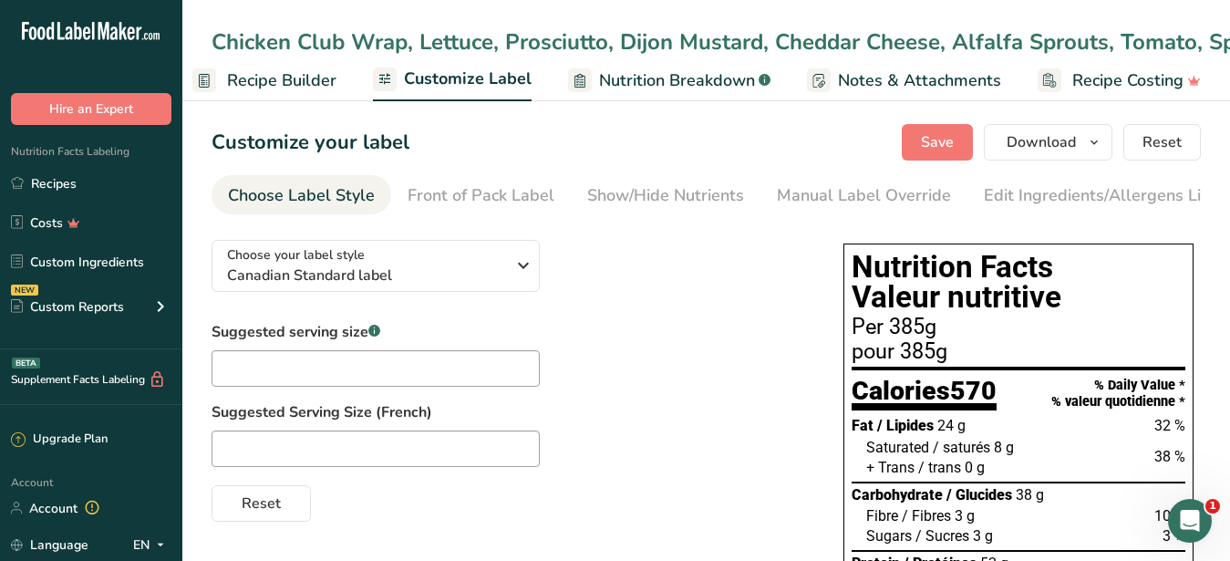
click at [969, 43] on div "Chicken Club Wrap, Lettuce, Prosciutto, Dijon Mustard, Cheddar Cheese, Alfalfa …" at bounding box center [882, 42] width 1342 height 33
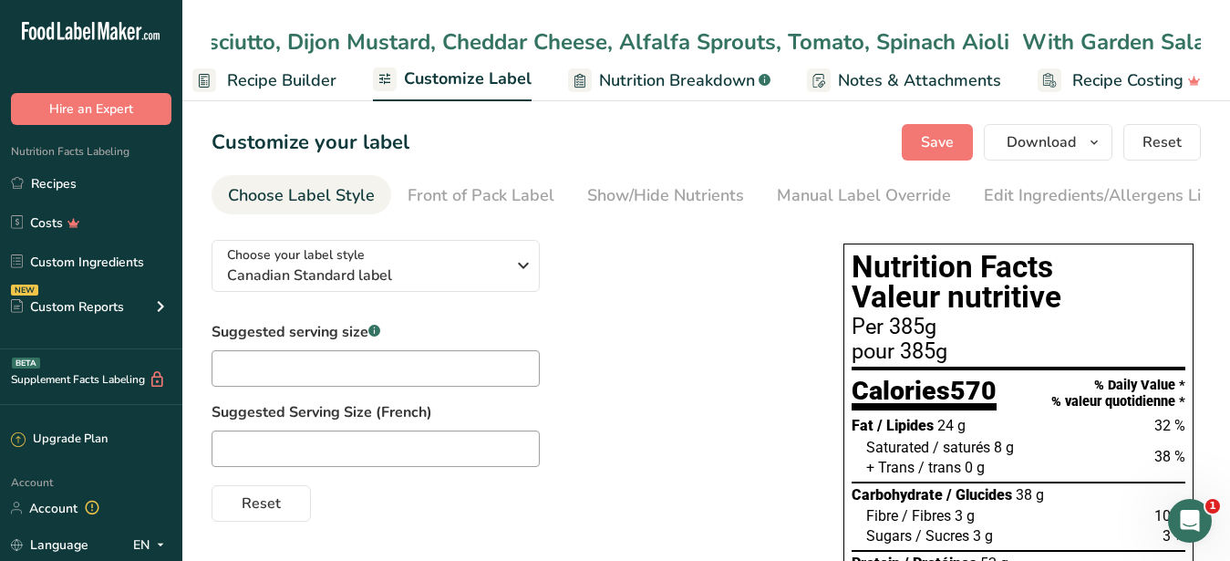
scroll to position [0, 345]
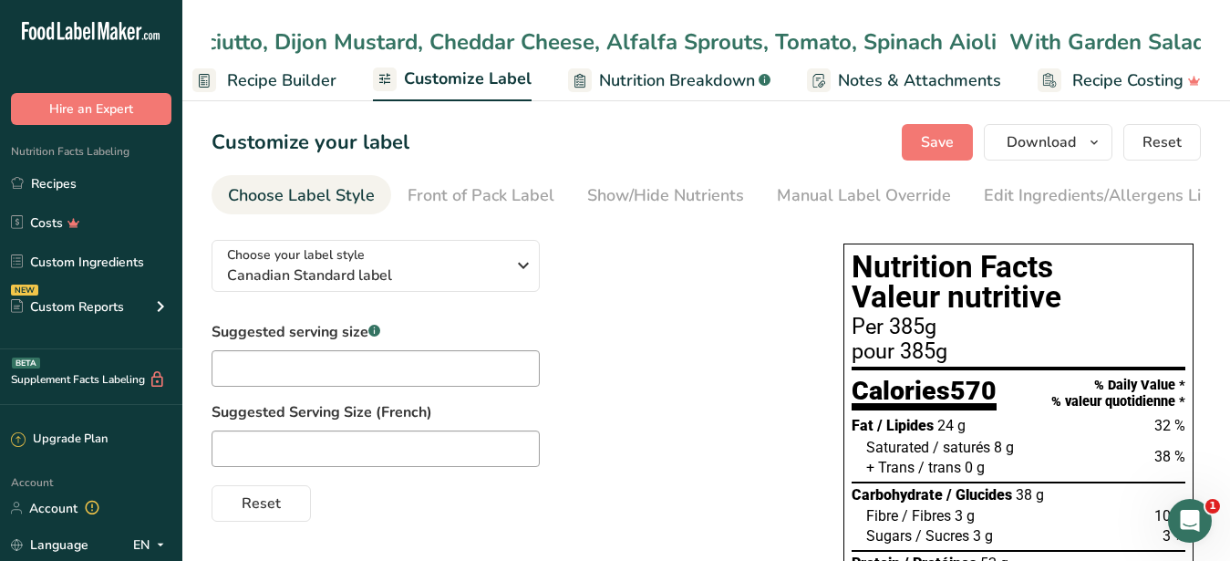
type input "Chicken Club Wrap, Lettuce, Prosciutto, Dijon Mustard, Cheddar Cheese, Alfalfa …"
click at [648, 72] on span "Nutrition Breakdown" at bounding box center [677, 80] width 156 height 25
click at [517, 73] on span "Customize Label" at bounding box center [468, 79] width 128 height 25
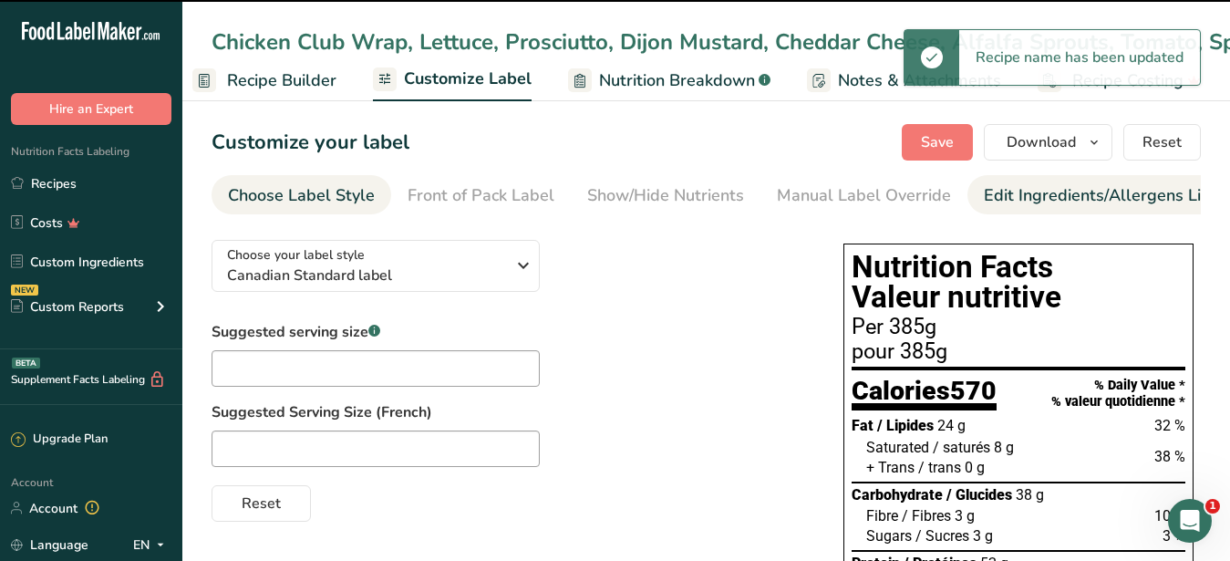
click at [1012, 194] on div "Edit Ingredients/Allergens List" at bounding box center [1099, 195] width 232 height 25
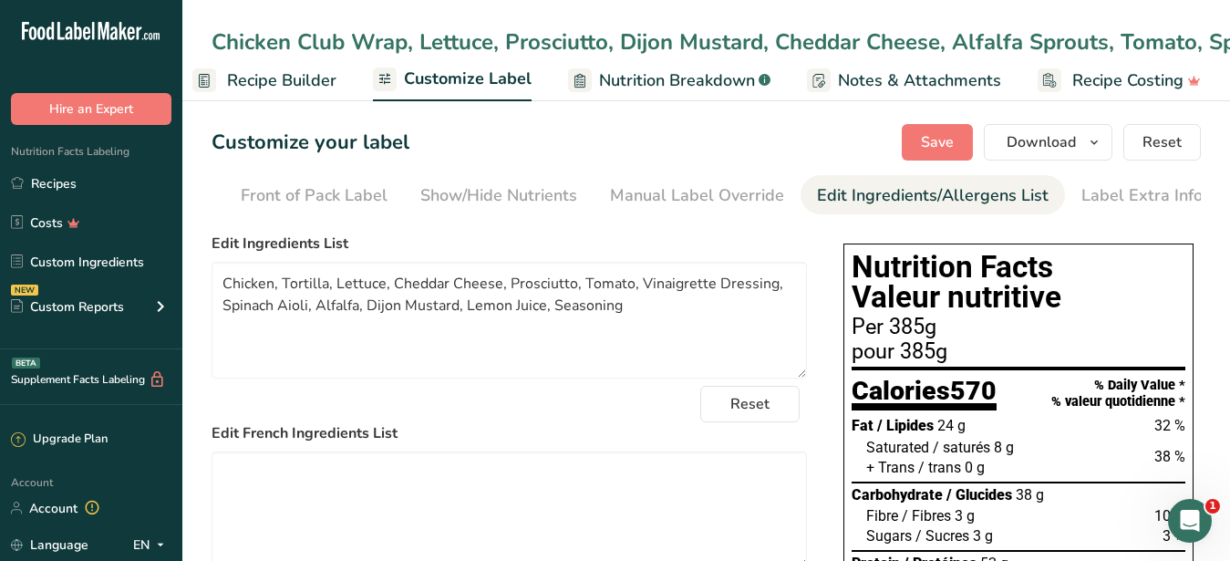
scroll to position [186, 0]
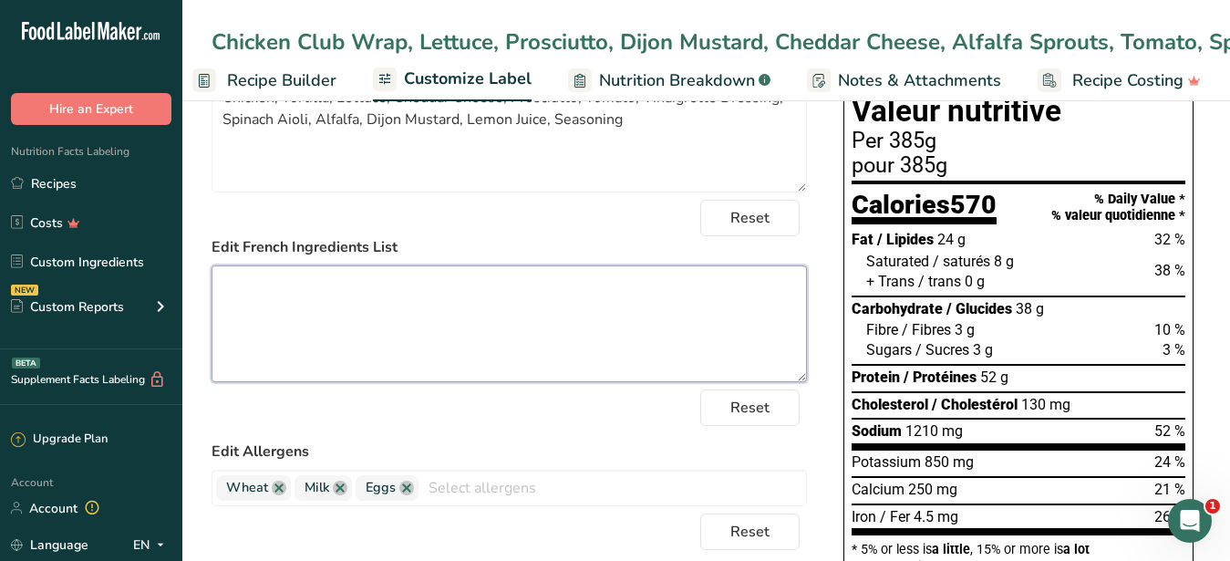
click at [565, 361] on textarea at bounding box center [508, 323] width 595 height 117
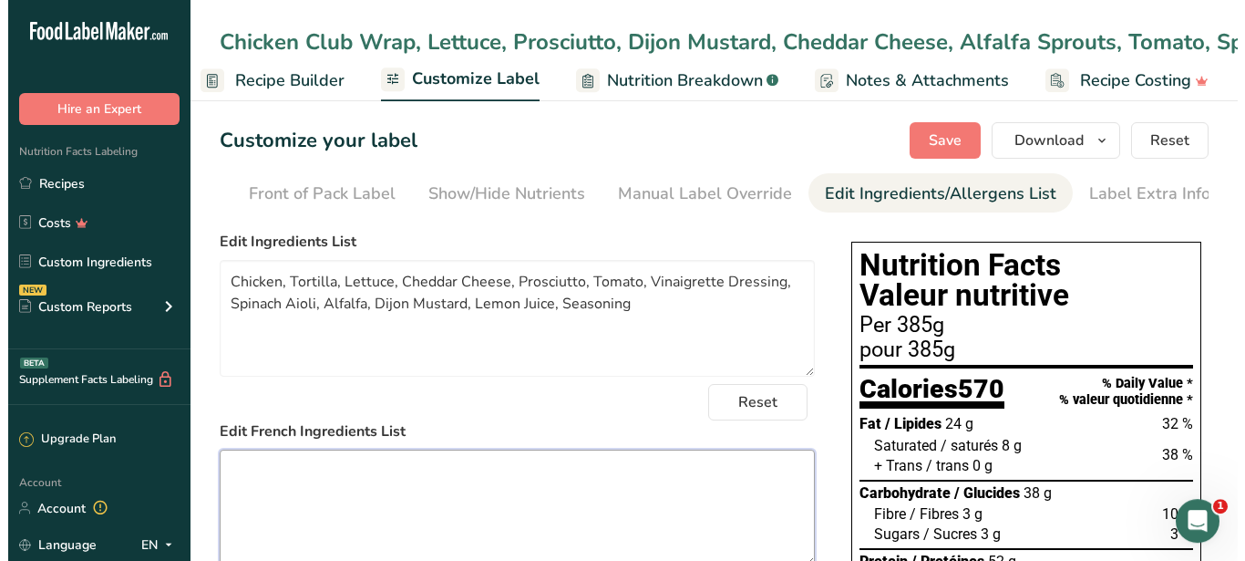
scroll to position [0, 0]
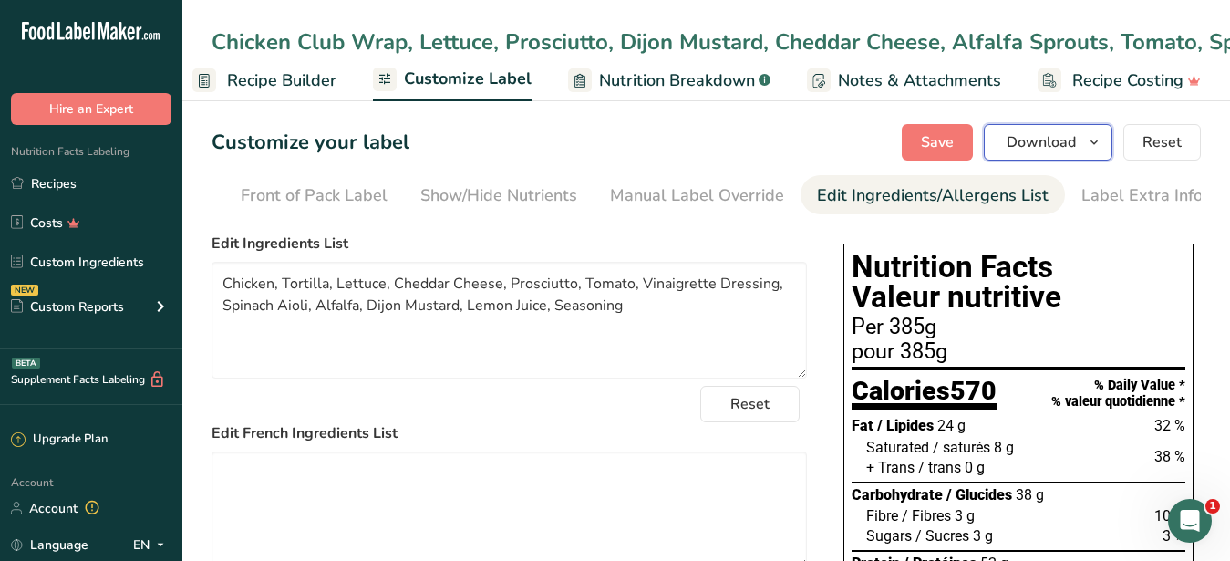
click at [1023, 143] on span "Download" at bounding box center [1040, 142] width 69 height 22
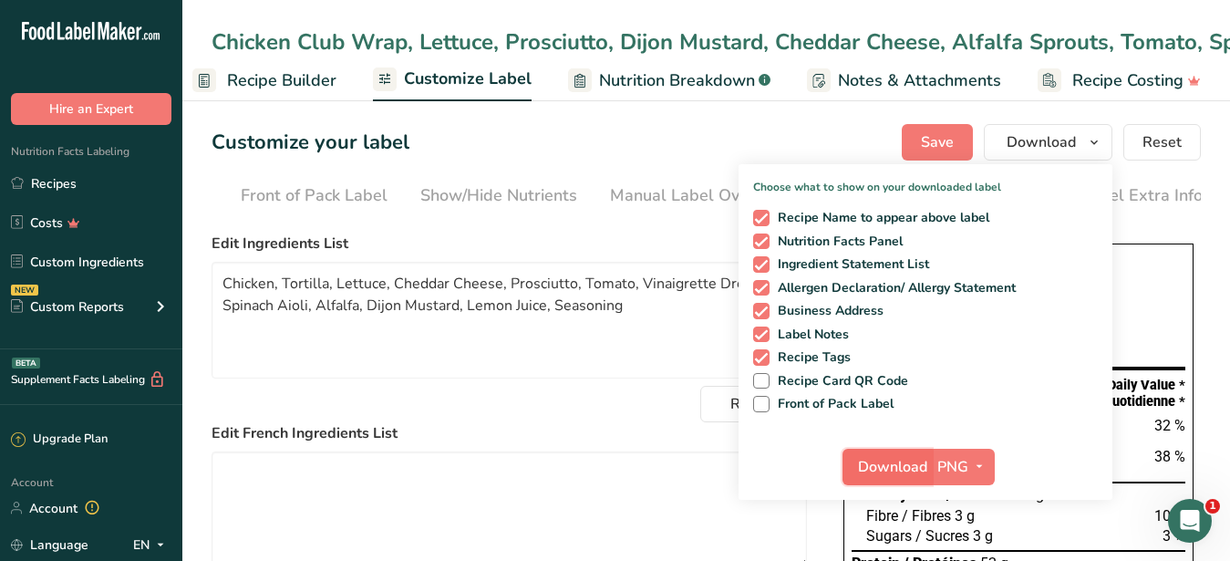
click at [894, 458] on span "Download" at bounding box center [892, 467] width 69 height 22
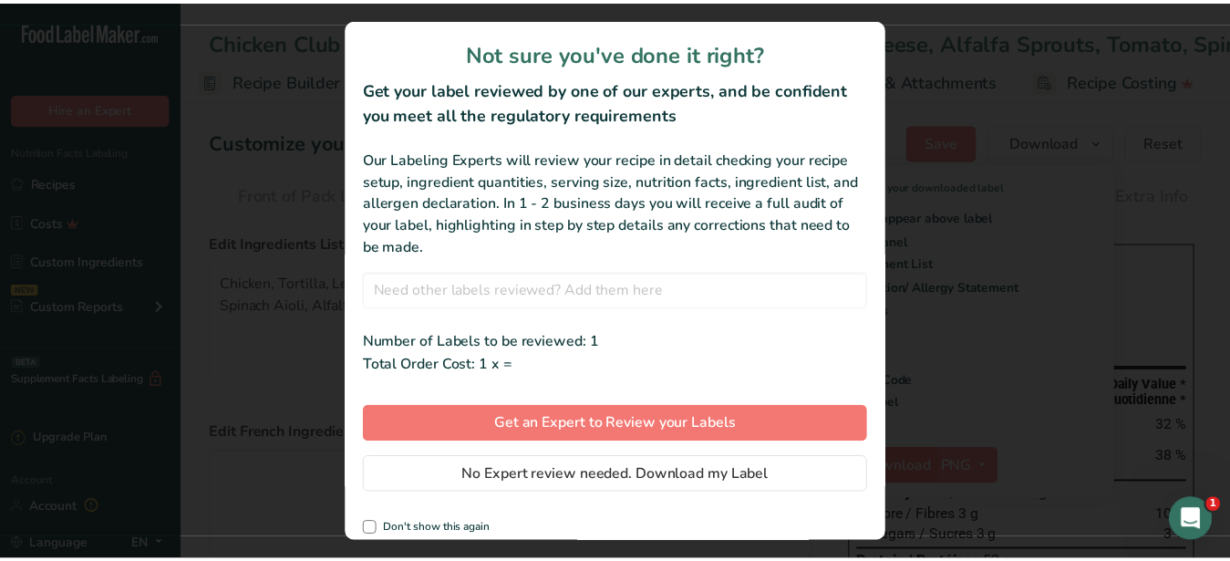
scroll to position [0, 174]
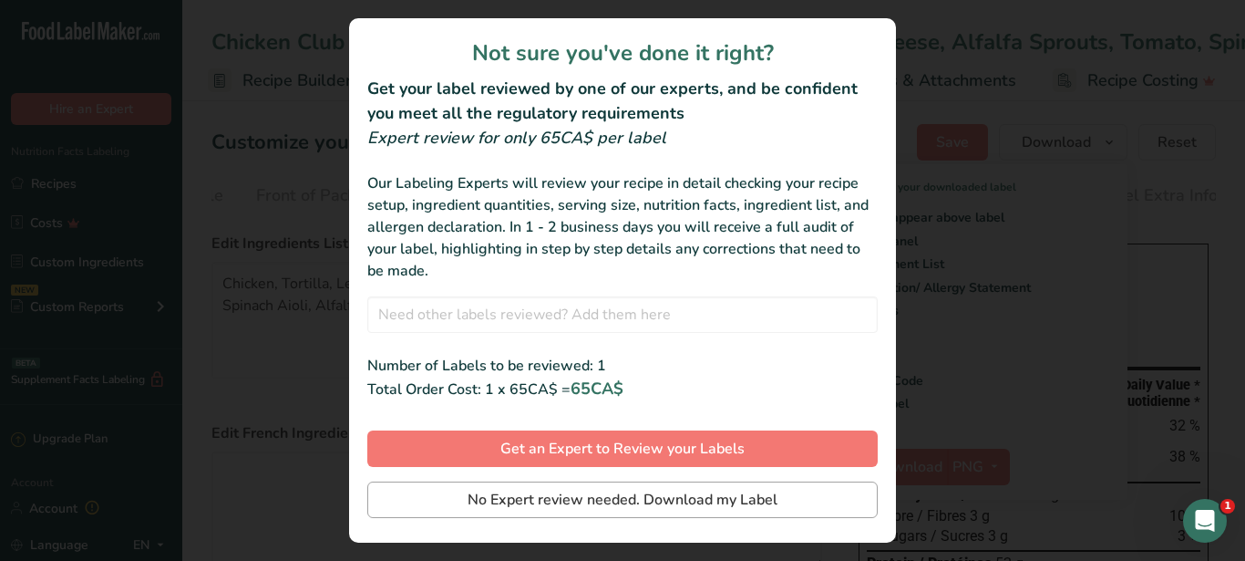
drag, startPoint x: 622, startPoint y: 479, endPoint x: 622, endPoint y: 501, distance: 21.9
click at [622, 501] on span "No Expert review needed. Download my Label" at bounding box center [623, 500] width 310 height 22
